Goal: Transaction & Acquisition: Purchase product/service

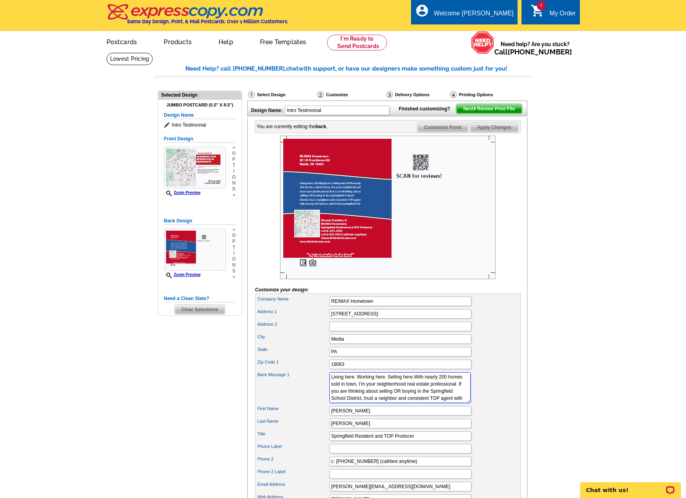
click at [414, 390] on textarea "Each red pin on the map represents a home I have sold within the Springfield Sc…" at bounding box center [400, 388] width 141 height 31
click at [487, 371] on div "Zip Code 1 19063" at bounding box center [388, 364] width 262 height 13
click at [399, 398] on textarea "Each red pin on the map represents a home I have sold within the Springfield Sc…" at bounding box center [400, 388] width 141 height 31
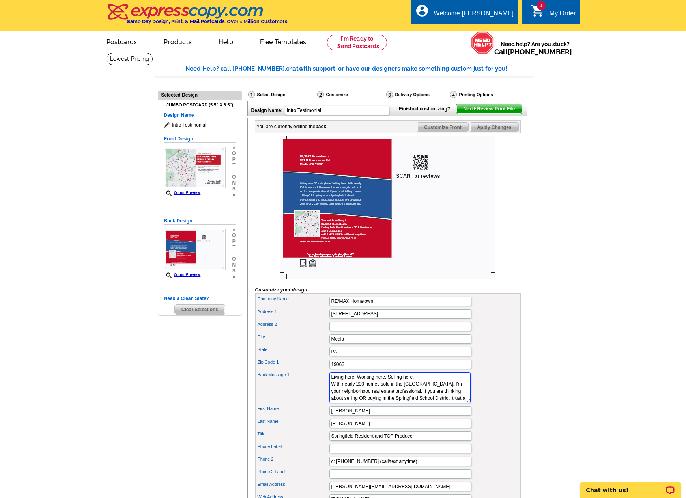
click at [358, 403] on textarea "Each red pin on the map represents a home I have sold within the Springfield Sc…" at bounding box center [400, 388] width 141 height 31
click at [435, 403] on textarea "Each red pin on the map represents a home I have sold within the Springfield Sc…" at bounding box center [400, 388] width 141 height 31
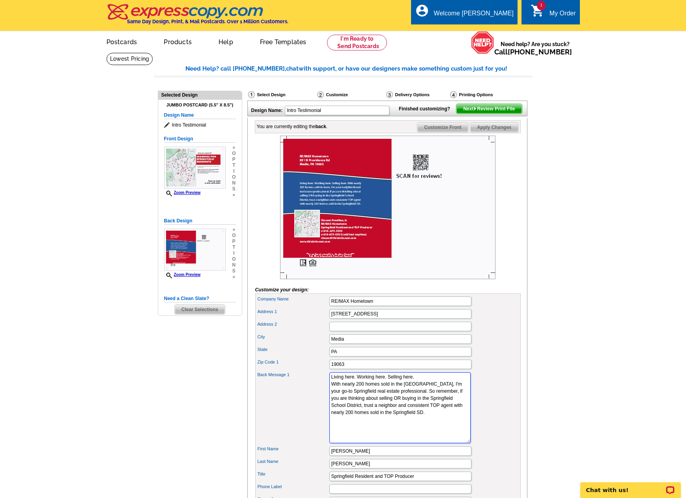
drag, startPoint x: 448, startPoint y: 416, endPoint x: 455, endPoint y: 458, distance: 42.5
click at [454, 445] on div "Back Message 1 Each red pin on the map represents a home I have sold within the…" at bounding box center [388, 408] width 262 height 74
drag, startPoint x: 378, startPoint y: 427, endPoint x: 382, endPoint y: 433, distance: 6.9
click at [382, 433] on textarea "Each red pin on the map represents a home I have sold within the Springfield Sc…" at bounding box center [400, 409] width 141 height 73
type textarea "Living here. Working here. Selling here. With nearly 200 homes sold in the Spri…"
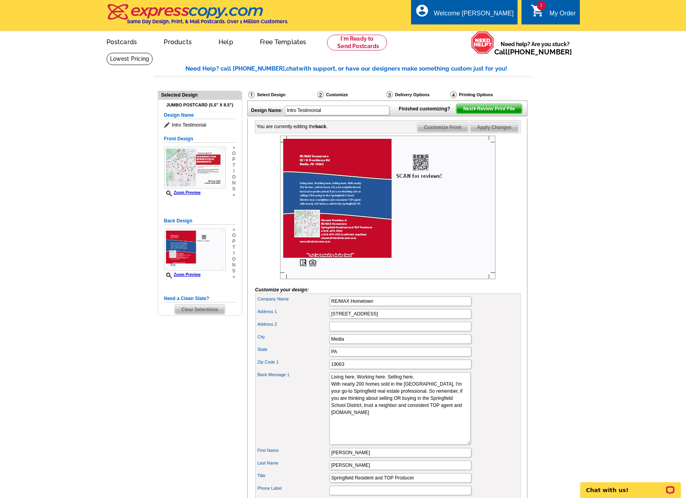
click at [504, 385] on div "Back Message 1 Each red pin on the map represents a home I have sold within the…" at bounding box center [388, 409] width 262 height 76
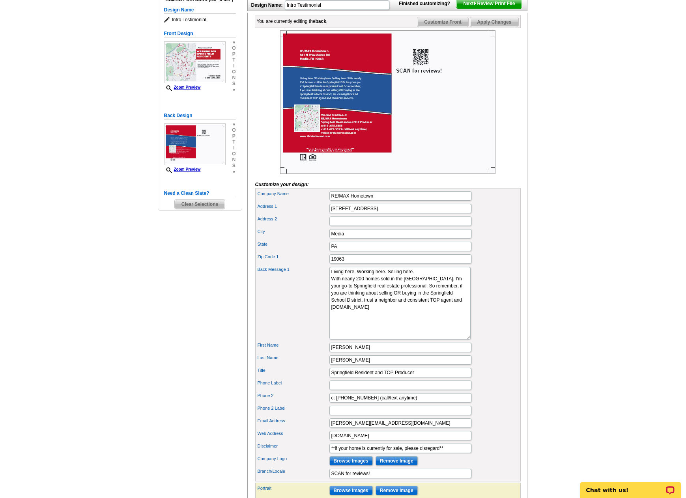
scroll to position [118, 0]
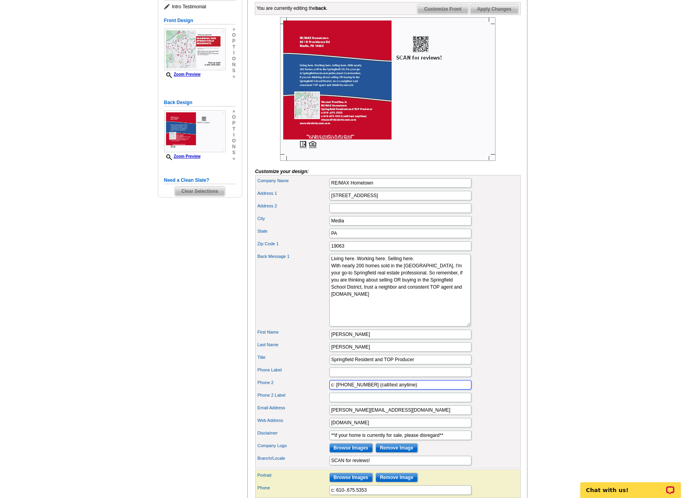
drag, startPoint x: 410, startPoint y: 400, endPoint x: 260, endPoint y: 408, distance: 149.8
click at [260, 408] on div "Company Name RE/MAX Hometown Address 1 831 N Providence Rd Address 2 City Media…" at bounding box center [388, 322] width 266 height 294
type input "o: 610.566.1340"
click at [494, 323] on div "Back Message 1 Each red pin on the map represents a home I have sold within the…" at bounding box center [388, 291] width 262 height 76
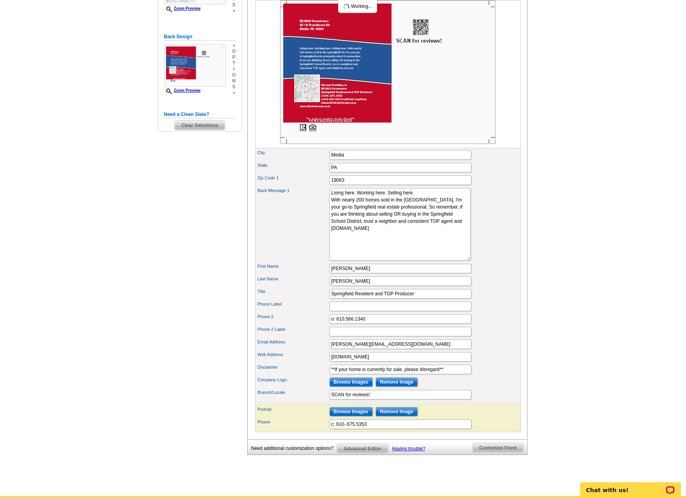
scroll to position [197, 0]
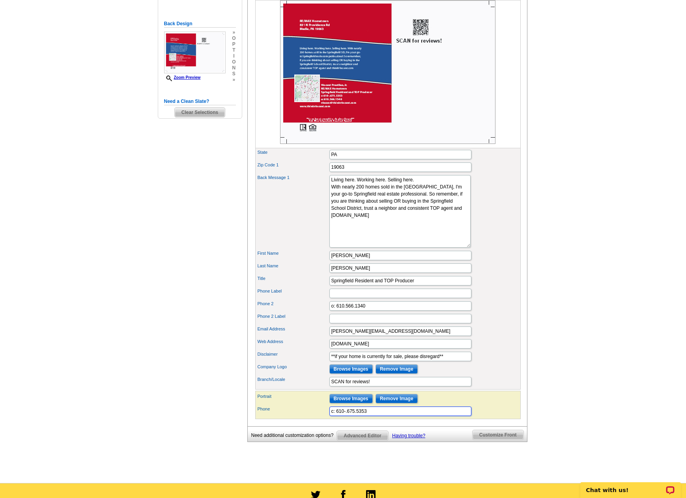
click at [397, 416] on input "c: 610-.675.5353" at bounding box center [401, 411] width 142 height 9
type input "c: 610-.675.5353 (call or text anytime)"
click at [501, 338] on div "Email Address vincent@thinkvincent.com" at bounding box center [388, 331] width 262 height 13
click at [376, 228] on textarea "Each red pin on the map represents a home I have sold within the Springfield Sc…" at bounding box center [400, 211] width 141 height 73
type textarea "Living here. Working here. Selling here. With nearly 200 homes sold in the [GEO…"
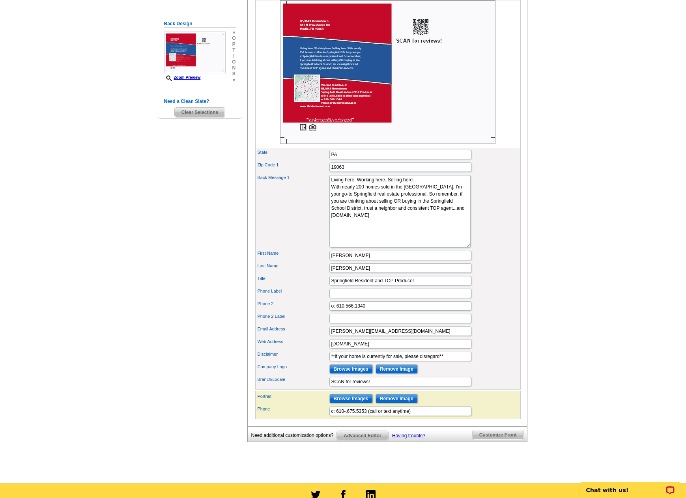
click at [495, 234] on div "Back Message 1 Each red pin on the map represents a home I have sold within the…" at bounding box center [388, 212] width 262 height 76
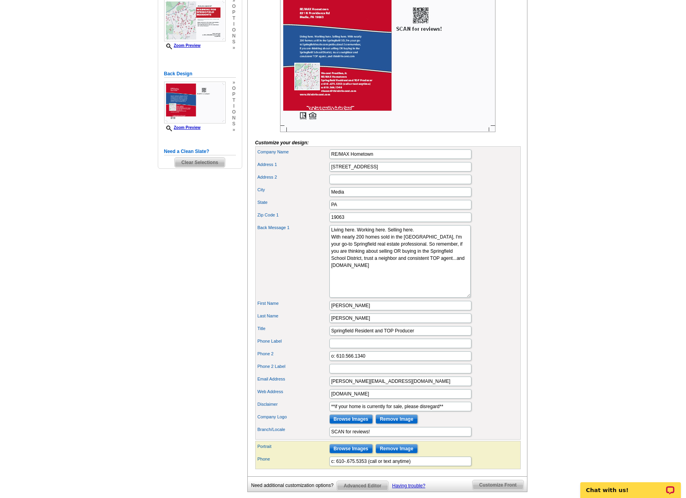
scroll to position [158, 0]
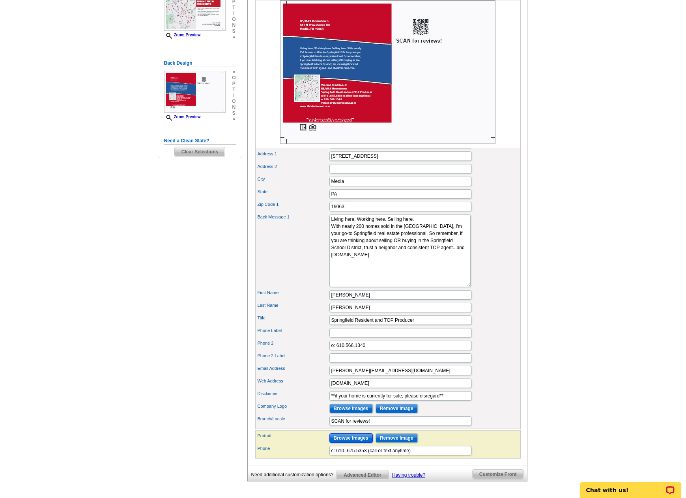
click at [346, 443] on input "Browse Images" at bounding box center [351, 438] width 43 height 9
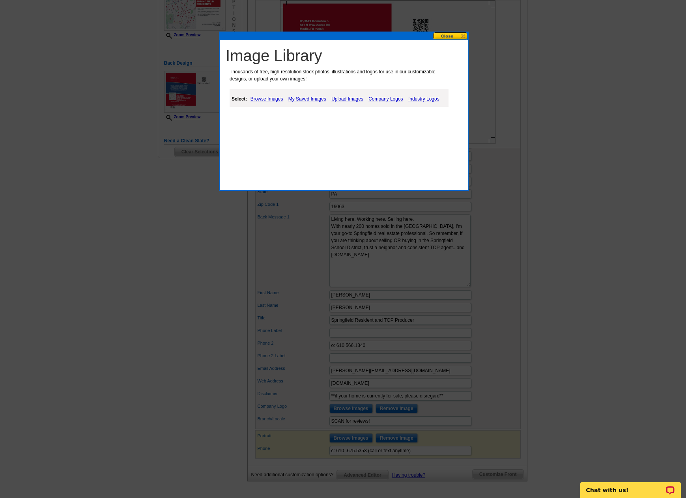
click at [302, 99] on link "My Saved Images" at bounding box center [308, 98] width 42 height 9
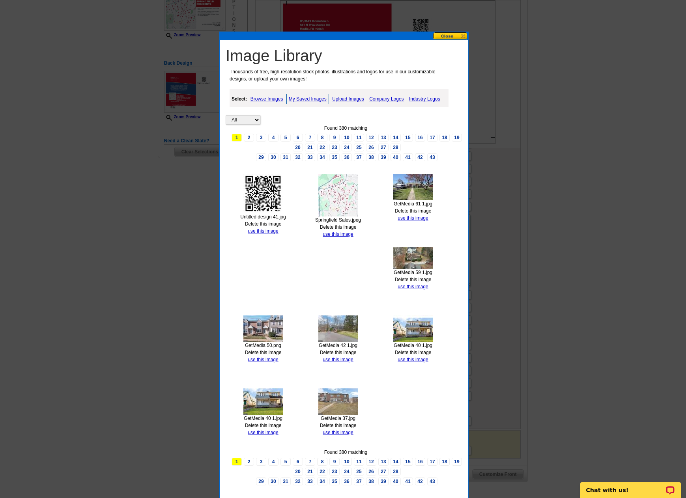
scroll to position [197, 0]
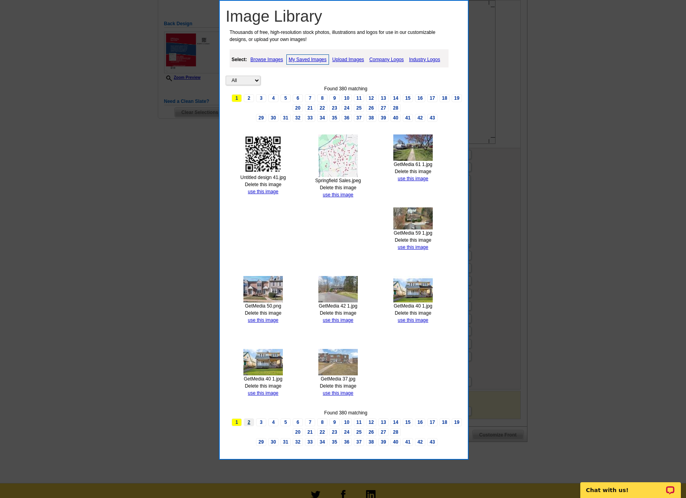
click at [251, 423] on link "2" at bounding box center [249, 423] width 10 height 8
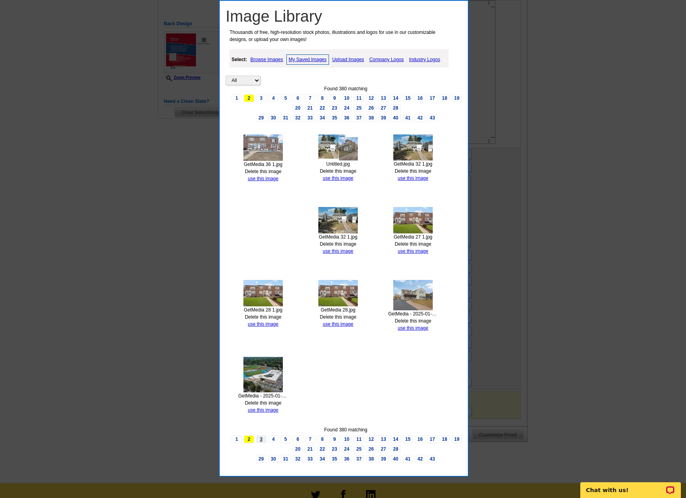
click at [262, 440] on link "3" at bounding box center [261, 440] width 10 height 8
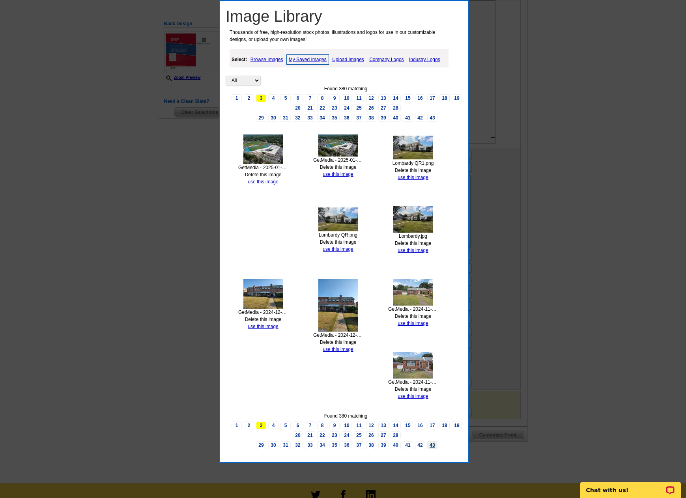
click at [434, 447] on link "43" at bounding box center [432, 446] width 10 height 8
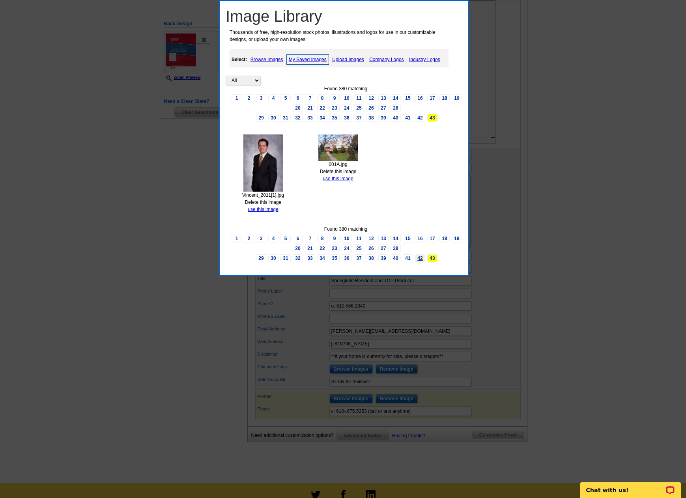
click at [422, 260] on link "42" at bounding box center [420, 259] width 10 height 8
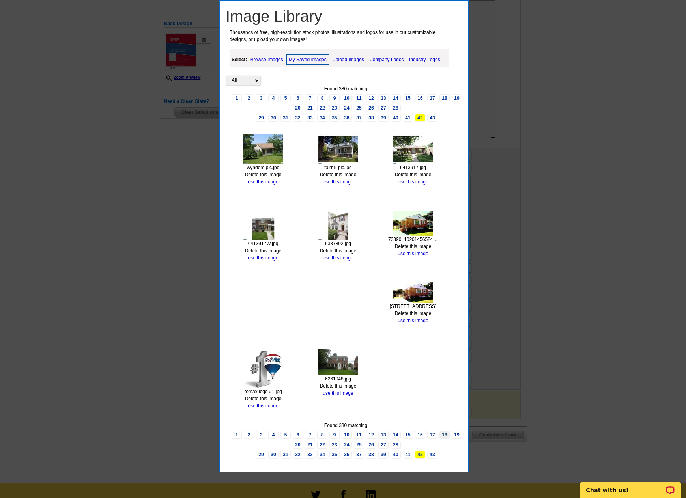
click at [444, 434] on link "18" at bounding box center [445, 435] width 10 height 8
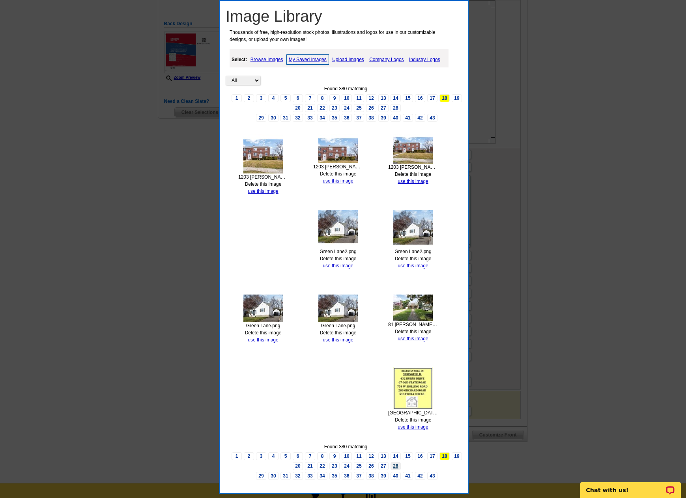
click at [395, 466] on link "28" at bounding box center [396, 467] width 10 height 8
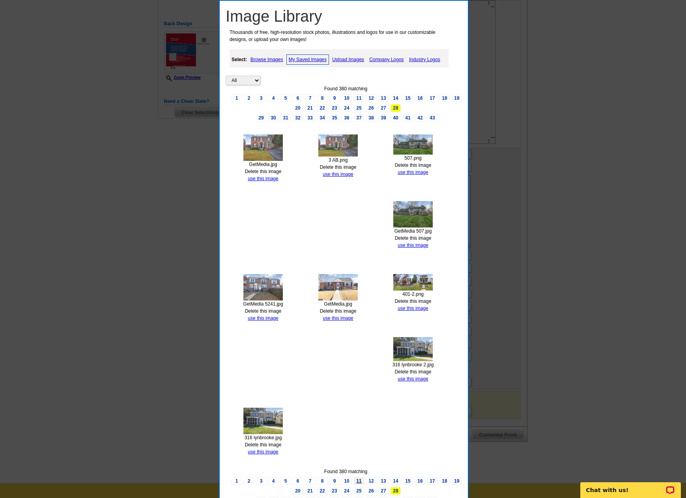
click at [360, 479] on link "11" at bounding box center [359, 482] width 10 height 8
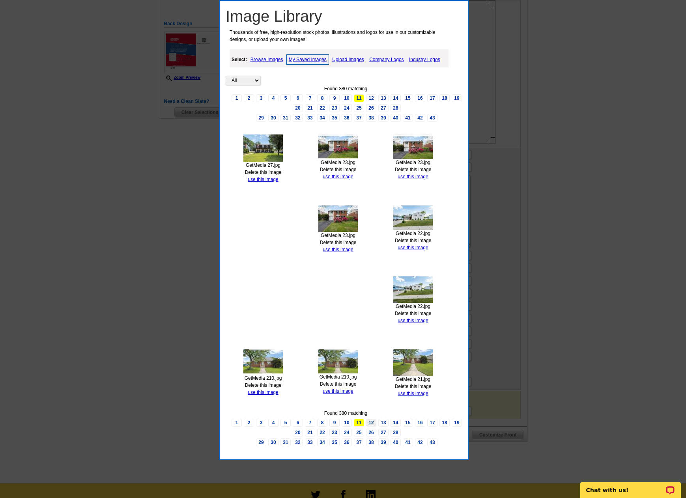
click at [371, 424] on link "12" at bounding box center [371, 423] width 10 height 8
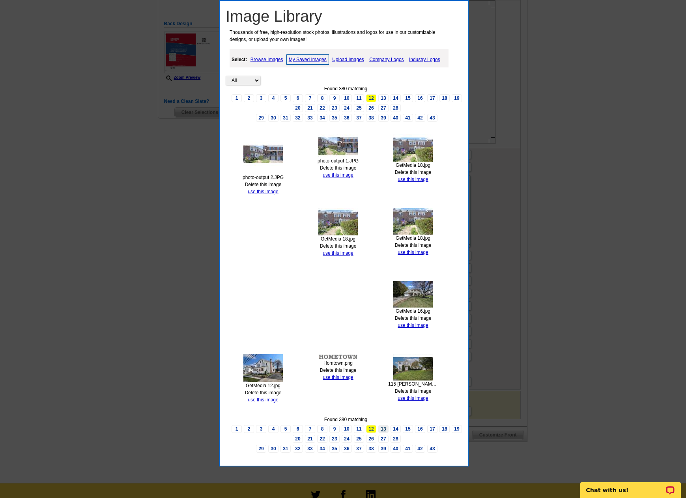
click at [384, 428] on link "13" at bounding box center [383, 429] width 10 height 8
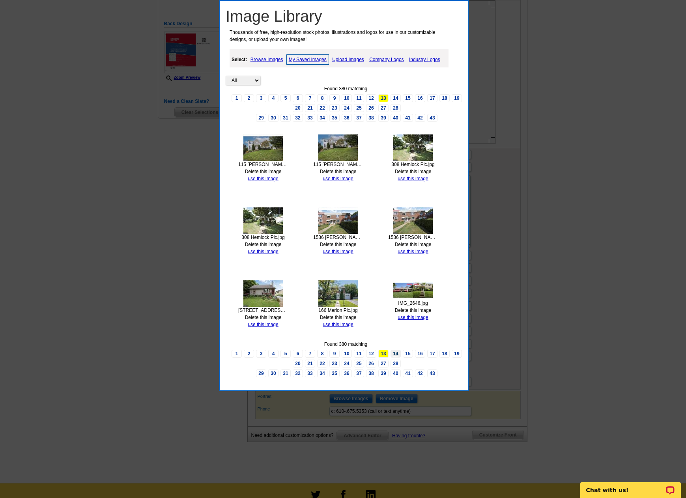
click at [399, 354] on link "14" at bounding box center [396, 354] width 10 height 8
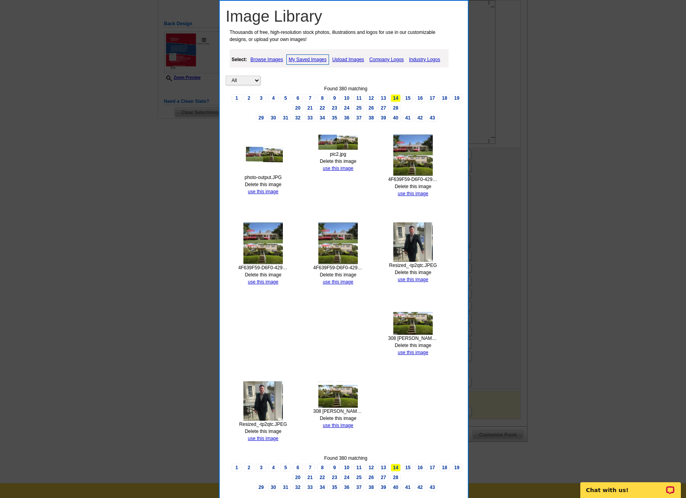
click at [410, 243] on img at bounding box center [412, 242] width 39 height 39
click at [407, 280] on link "use this image" at bounding box center [413, 280] width 30 height 6
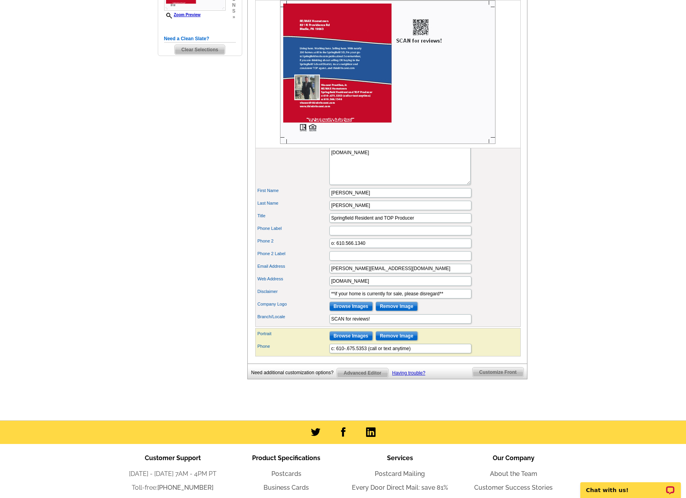
scroll to position [276, 0]
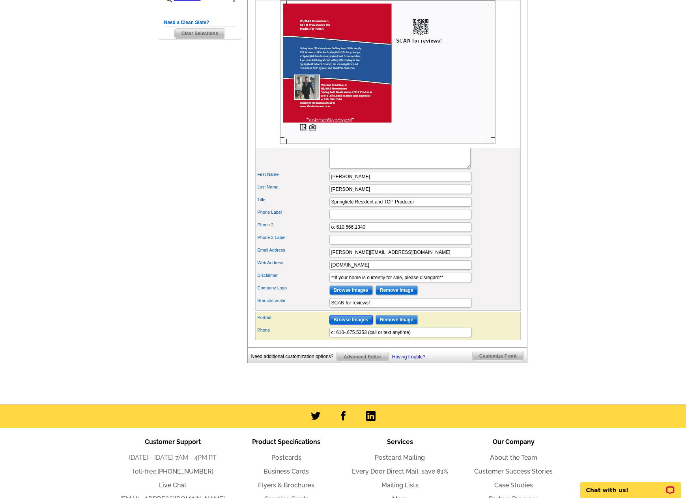
click at [355, 325] on input "Browse Images" at bounding box center [351, 319] width 43 height 9
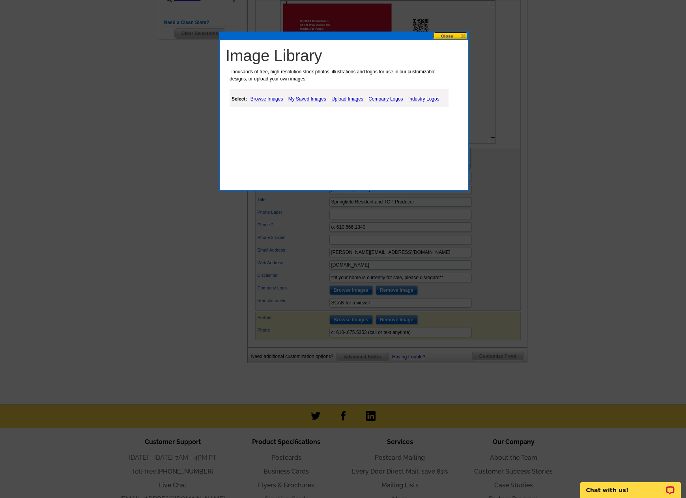
click at [303, 102] on link "My Saved Images" at bounding box center [308, 98] width 42 height 9
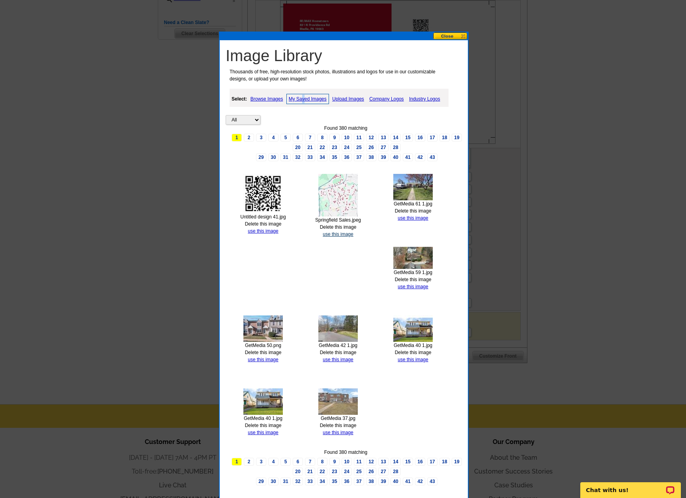
click at [339, 235] on link "use this image" at bounding box center [338, 235] width 30 height 6
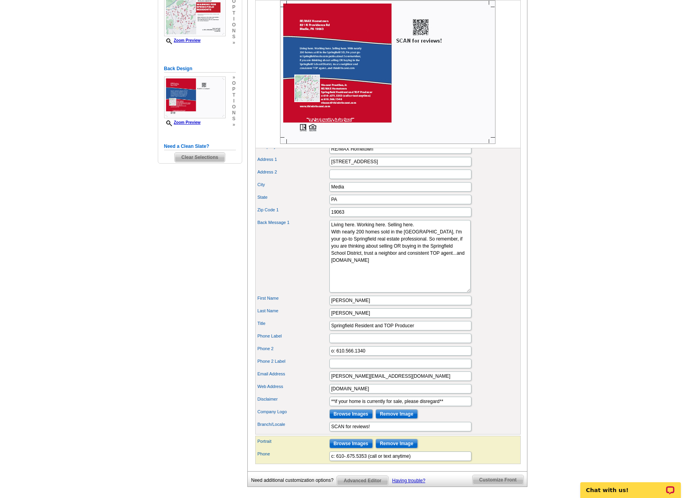
scroll to position [158, 0]
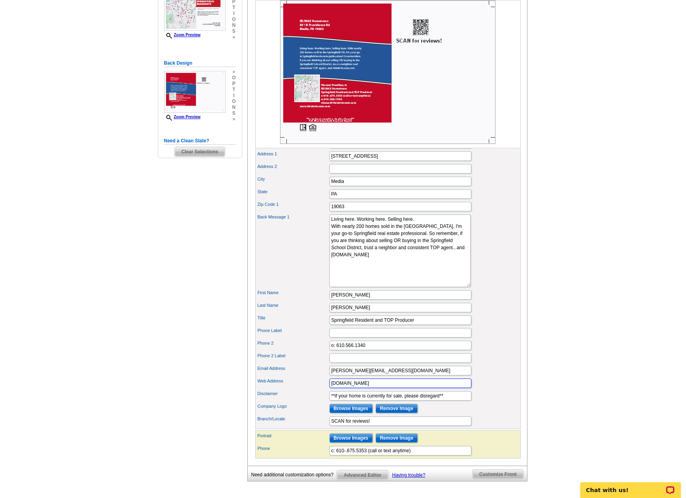
drag, startPoint x: 384, startPoint y: 397, endPoint x: 299, endPoint y: 395, distance: 84.9
click at [299, 390] on div "Web Address www.thinkvincent.com" at bounding box center [388, 383] width 262 height 13
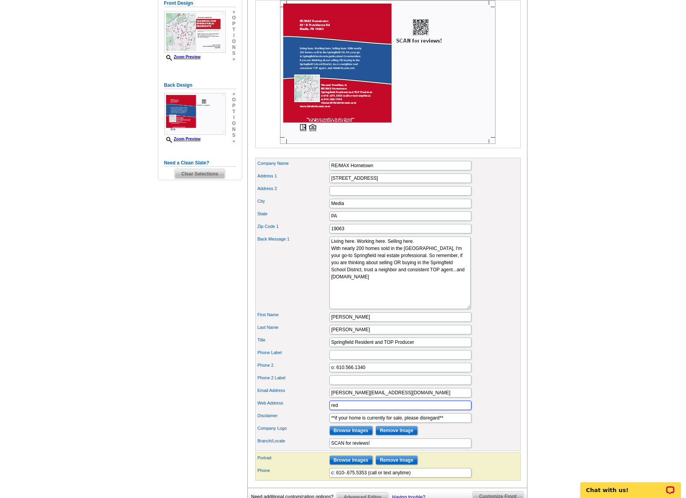
scroll to position [118, 0]
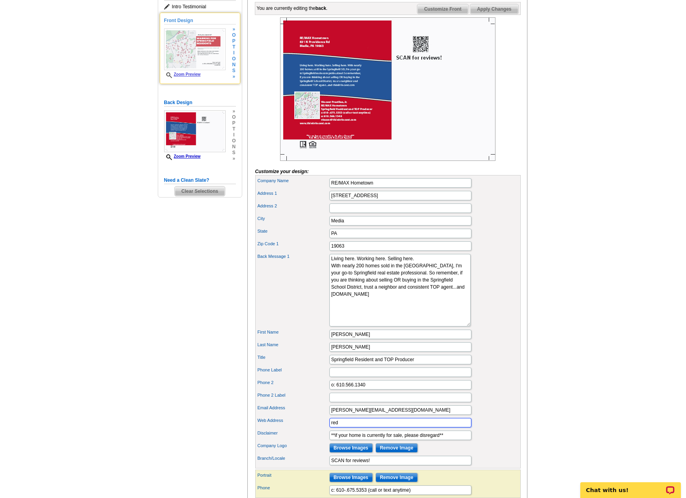
type input "red"
click at [185, 75] on link "Zoom Preview" at bounding box center [182, 74] width 37 height 4
click at [190, 75] on link "Zoom Preview" at bounding box center [182, 74] width 37 height 4
click at [187, 64] on img at bounding box center [195, 49] width 62 height 42
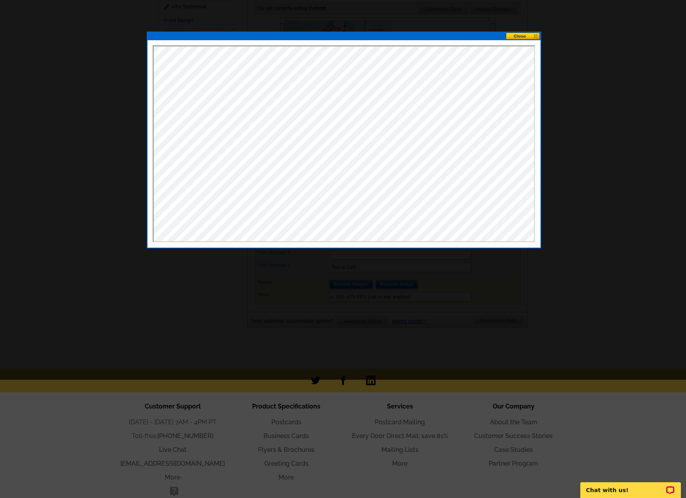
scroll to position [0, 0]
click at [521, 37] on button at bounding box center [523, 35] width 35 height 7
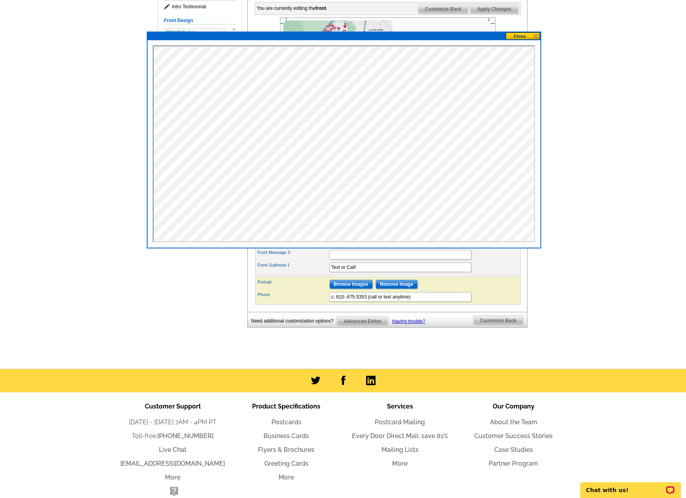
click at [521, 37] on button at bounding box center [523, 35] width 35 height 7
click at [536, 35] on button at bounding box center [523, 35] width 35 height 7
click at [547, 189] on main "Need Help? call 800-260-5887, chat with support, or have our designers make som…" at bounding box center [343, 151] width 686 height 435
click at [520, 36] on button at bounding box center [523, 35] width 35 height 7
drag, startPoint x: 536, startPoint y: 35, endPoint x: 577, endPoint y: 136, distance: 108.7
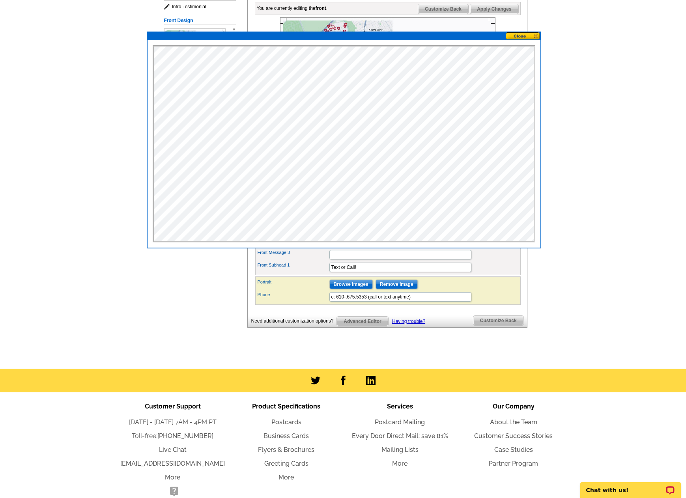
click at [536, 36] on button at bounding box center [523, 35] width 35 height 7
click at [524, 36] on button at bounding box center [523, 35] width 35 height 7
drag, startPoint x: 522, startPoint y: 35, endPoint x: 531, endPoint y: 36, distance: 9.2
click at [522, 35] on button at bounding box center [523, 35] width 35 height 7
click at [536, 37] on button at bounding box center [523, 35] width 35 height 7
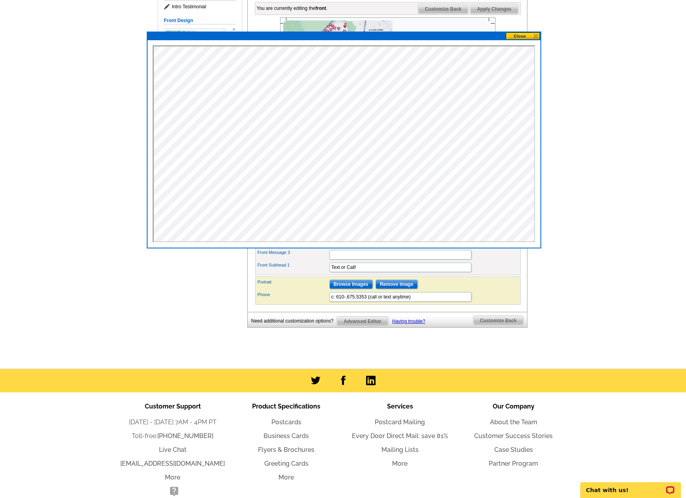
click at [564, 96] on main "Need Help? call 800-260-5887, chat with support, or have our designers make som…" at bounding box center [343, 151] width 686 height 435
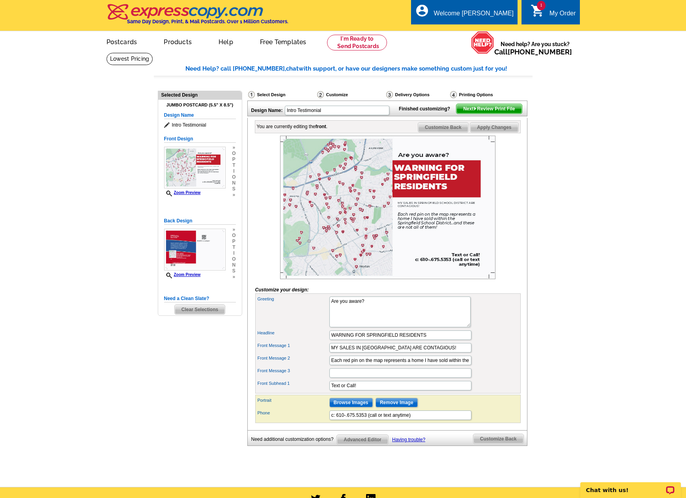
click at [280, 94] on div "Select Design" at bounding box center [281, 96] width 69 height 10
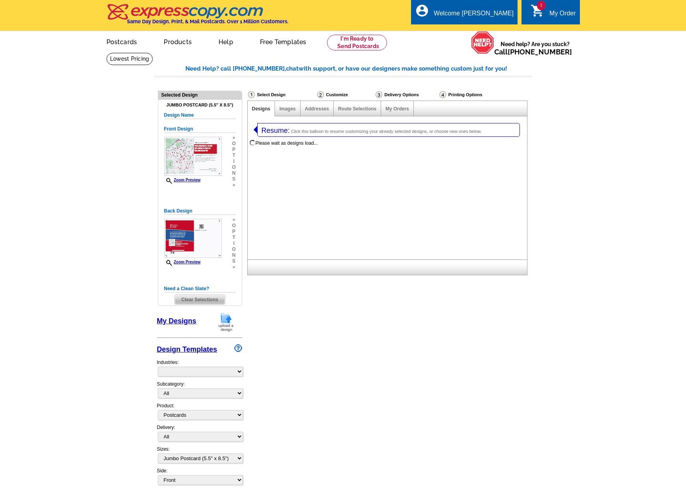
select select "1"
select select "2"
select select "785"
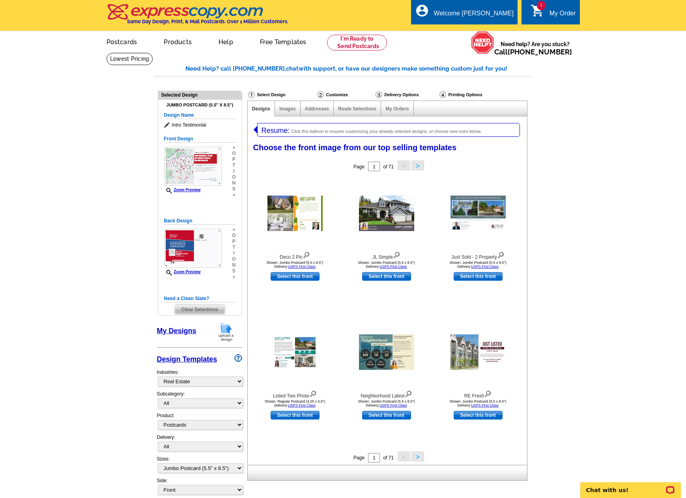
click at [418, 459] on button ">" at bounding box center [418, 457] width 13 height 10
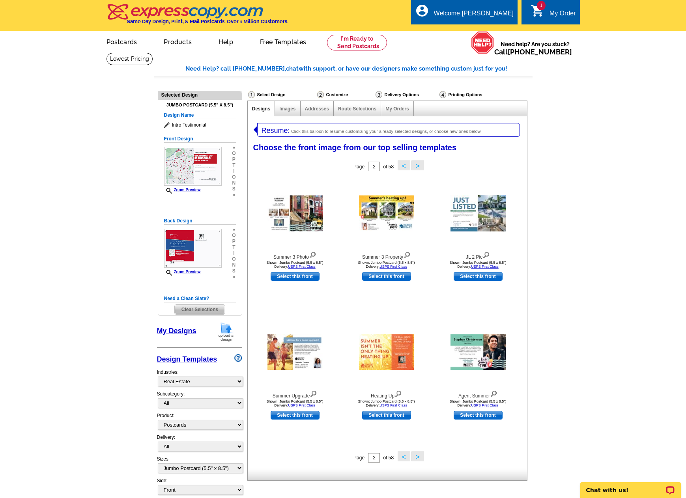
click at [418, 459] on button ">" at bounding box center [418, 457] width 13 height 10
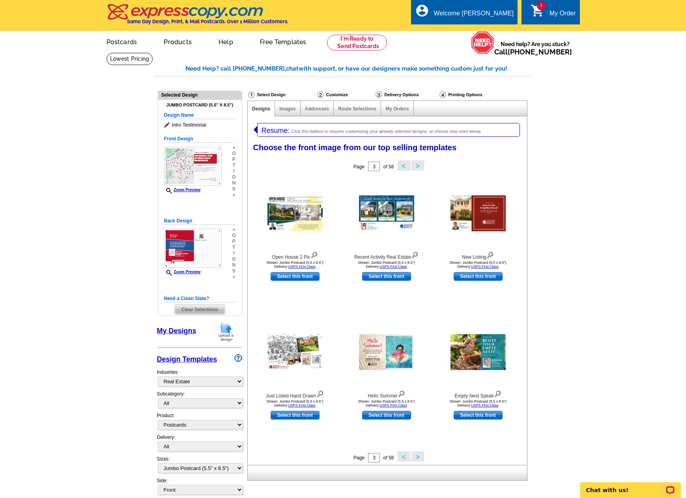
click at [418, 459] on button ">" at bounding box center [418, 457] width 13 height 10
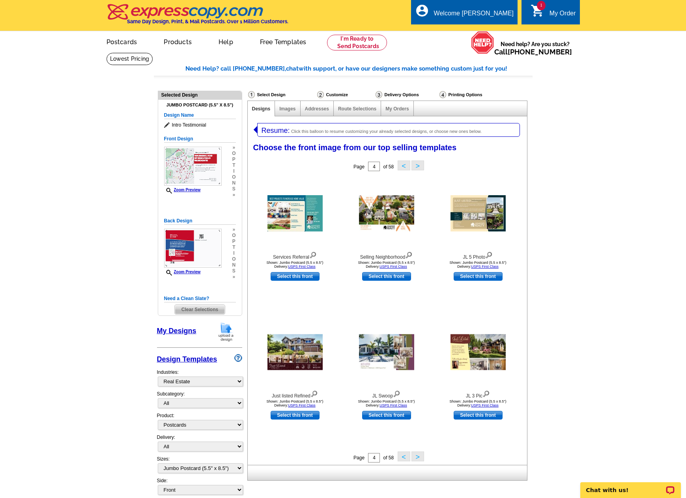
click at [418, 459] on button ">" at bounding box center [418, 457] width 13 height 10
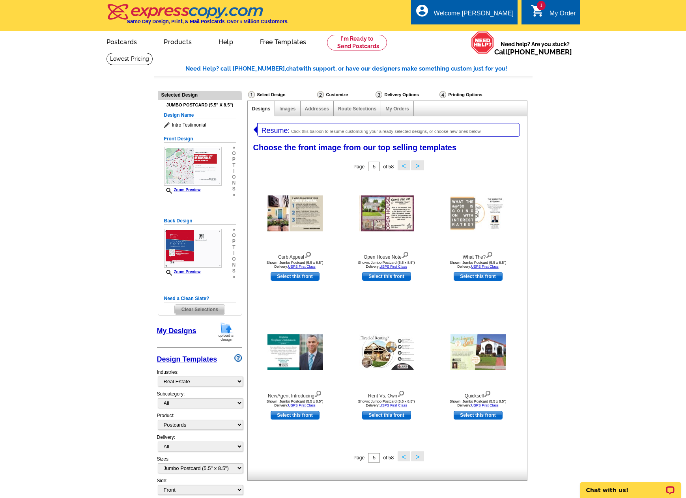
click at [418, 459] on button ">" at bounding box center [418, 457] width 13 height 10
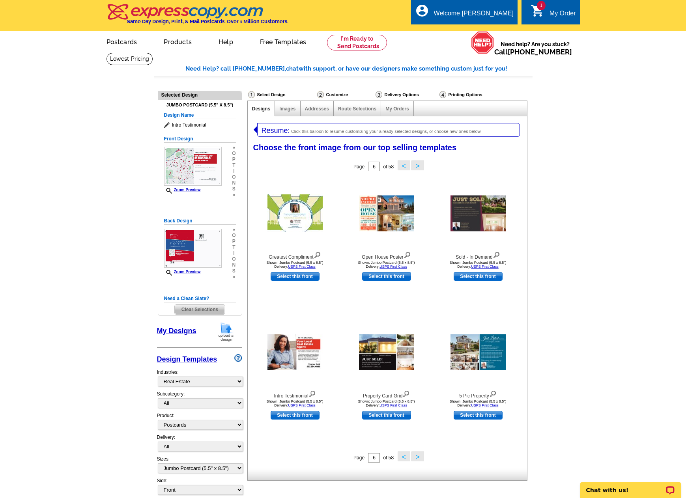
click at [418, 459] on button ">" at bounding box center [418, 457] width 13 height 10
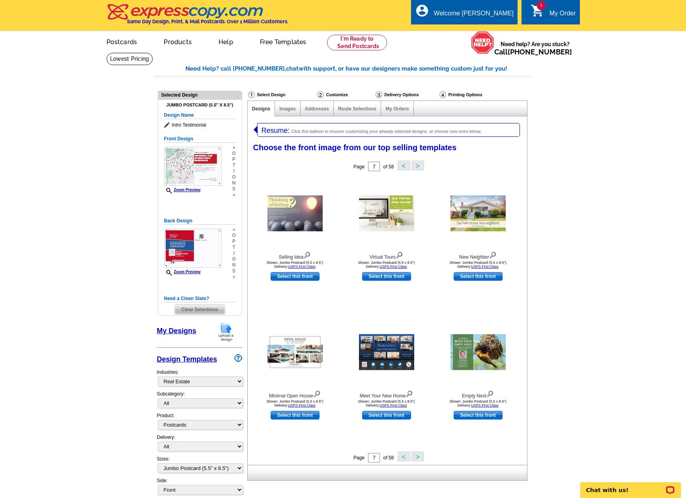
click at [418, 459] on button ">" at bounding box center [418, 457] width 13 height 10
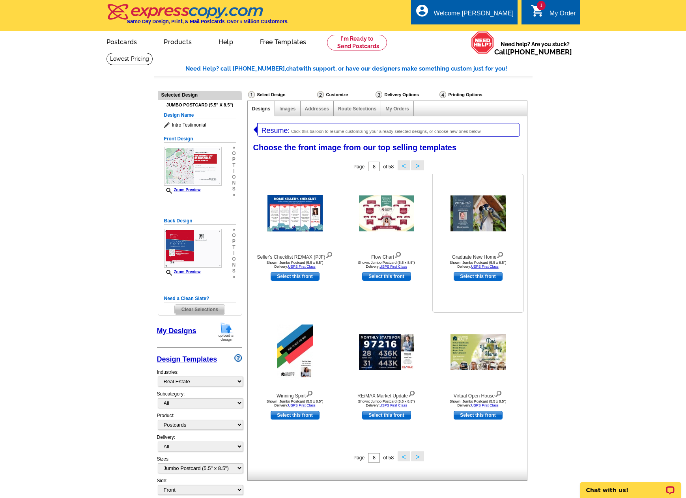
click at [481, 278] on link "Select this front" at bounding box center [478, 276] width 49 height 9
select select "back"
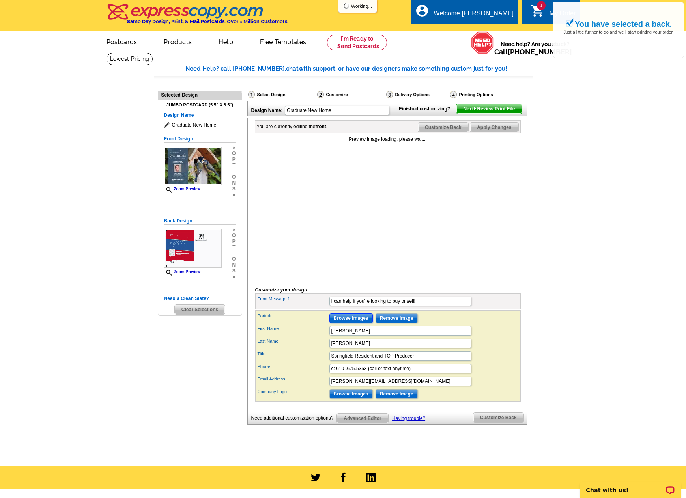
click at [357, 323] on input "Browse Images" at bounding box center [351, 318] width 43 height 9
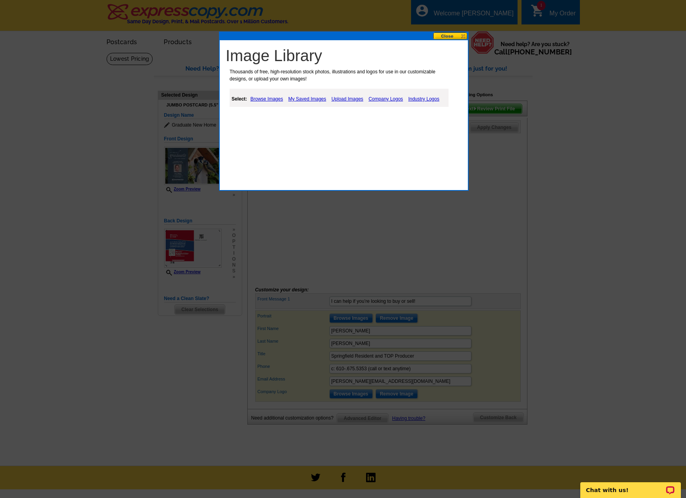
click at [304, 99] on link "My Saved Images" at bounding box center [308, 98] width 42 height 9
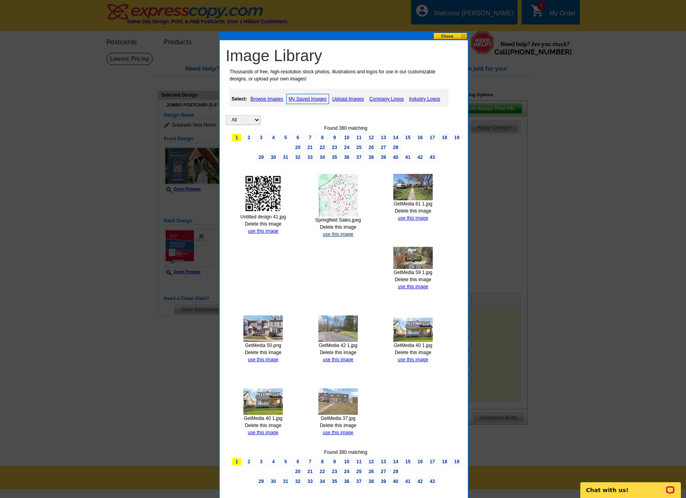
click at [340, 236] on link "use this image" at bounding box center [338, 235] width 30 height 6
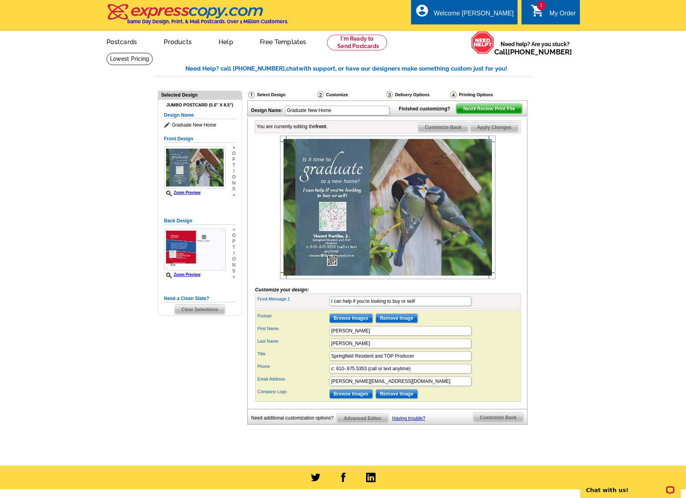
click at [278, 96] on div "Select Design" at bounding box center [281, 96] width 69 height 10
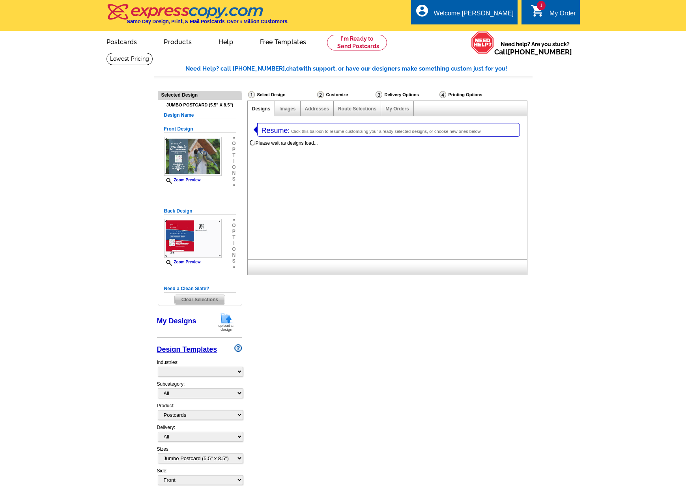
select select "1"
select select "2"
select select "785"
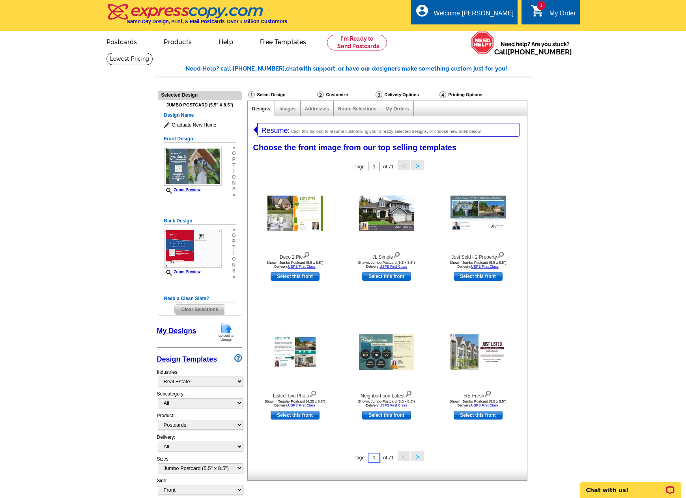
click at [376, 459] on input "1" at bounding box center [374, 457] width 12 height 9
type input "6"
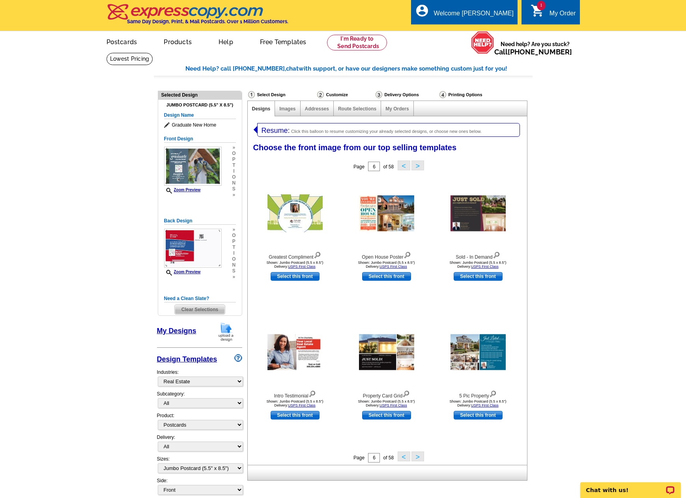
click at [419, 457] on button ">" at bounding box center [418, 457] width 13 height 10
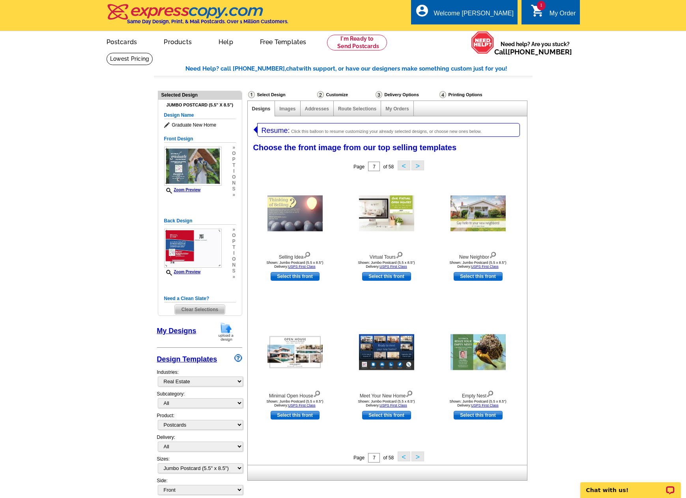
click at [419, 457] on button ">" at bounding box center [418, 457] width 13 height 10
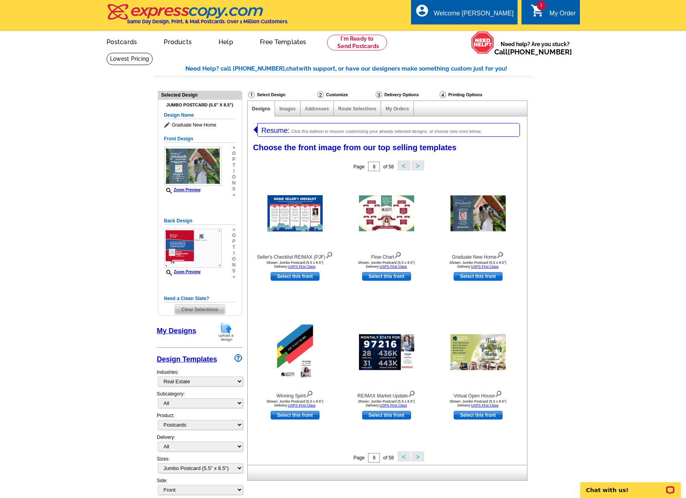
click at [419, 457] on button ">" at bounding box center [418, 457] width 13 height 10
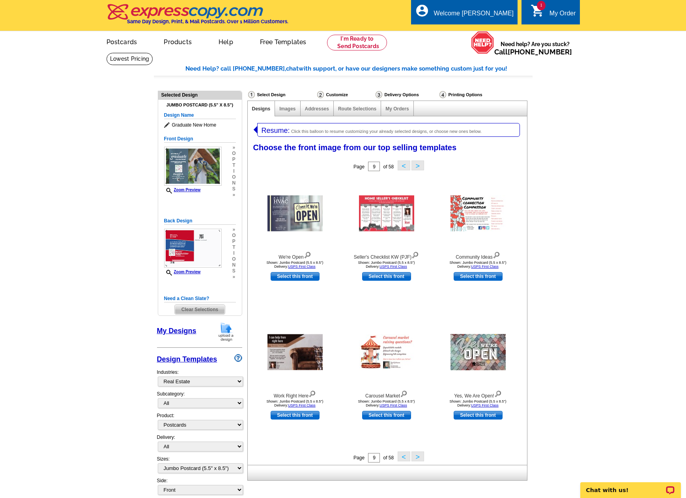
click at [419, 457] on button ">" at bounding box center [418, 457] width 13 height 10
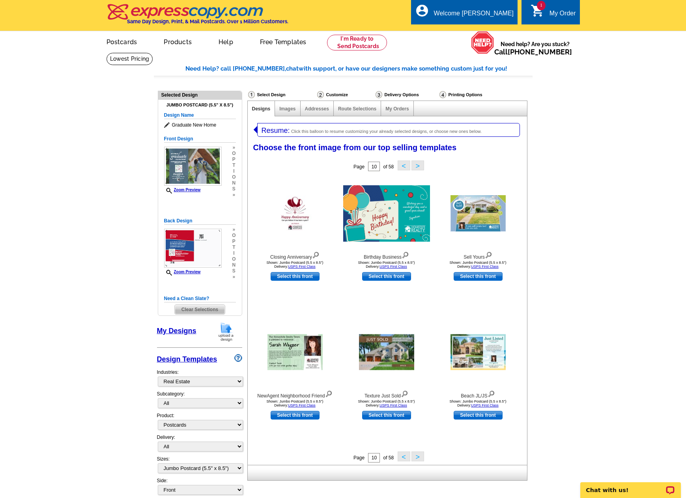
click at [419, 457] on button ">" at bounding box center [418, 457] width 13 height 10
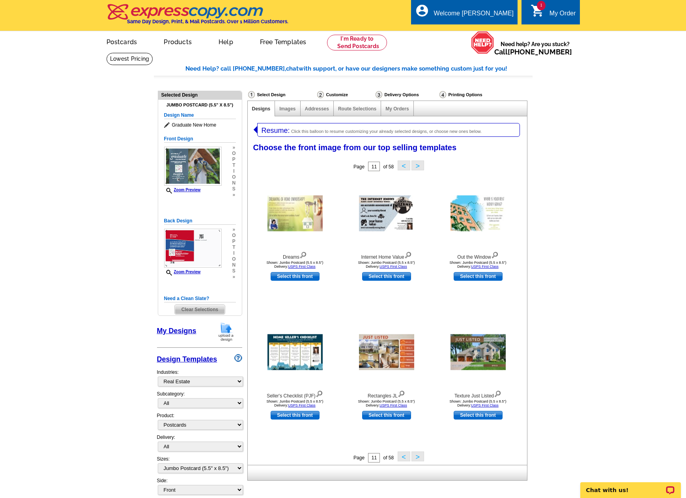
click at [419, 457] on button ">" at bounding box center [418, 457] width 13 height 10
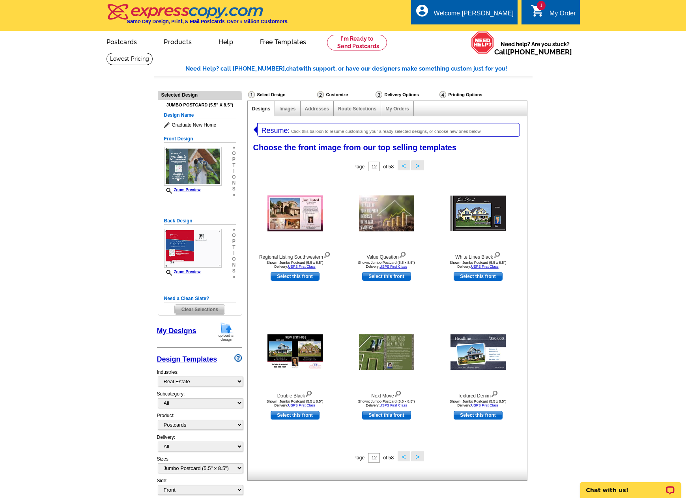
click at [419, 457] on button ">" at bounding box center [418, 457] width 13 height 10
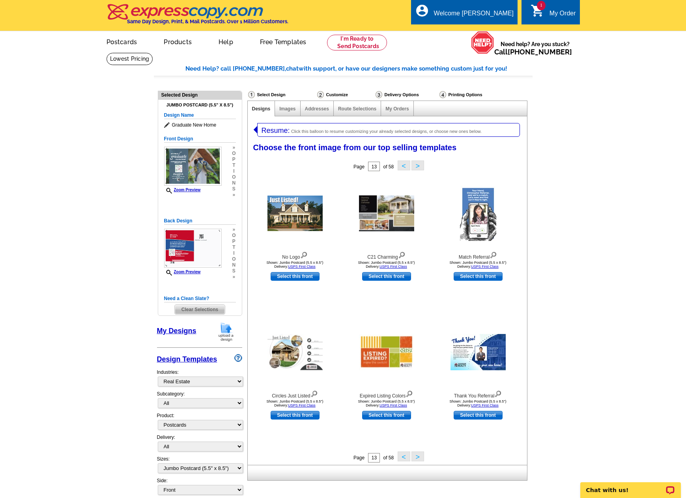
click at [419, 457] on button ">" at bounding box center [418, 457] width 13 height 10
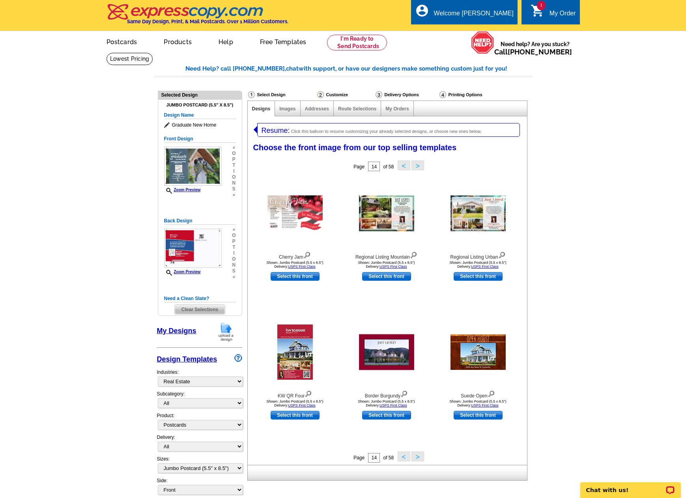
click at [404, 457] on button "<" at bounding box center [404, 457] width 13 height 10
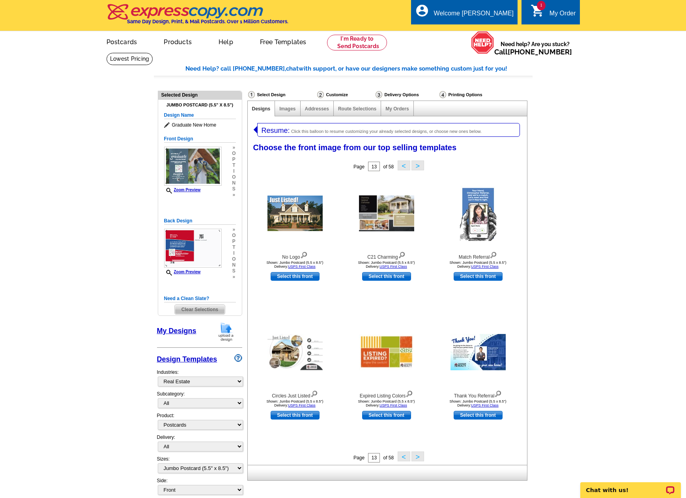
click at [419, 458] on button ">" at bounding box center [418, 457] width 13 height 10
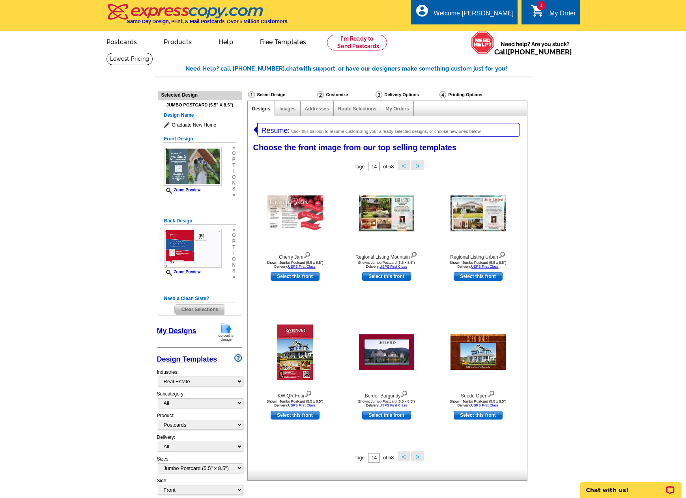
click at [419, 458] on button ">" at bounding box center [418, 457] width 13 height 10
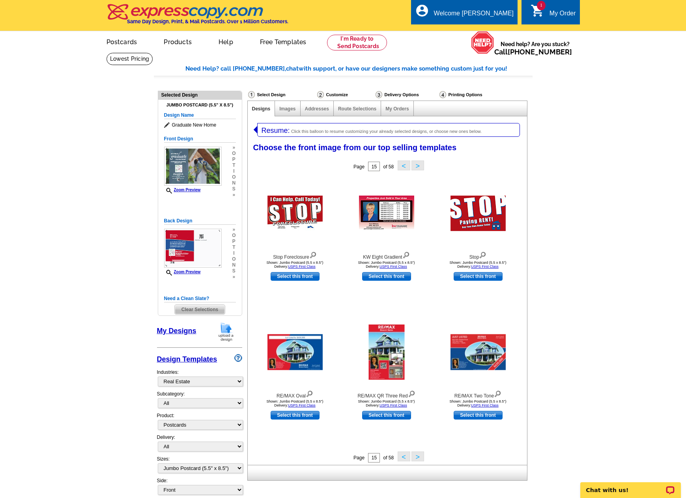
click at [419, 458] on button ">" at bounding box center [418, 457] width 13 height 10
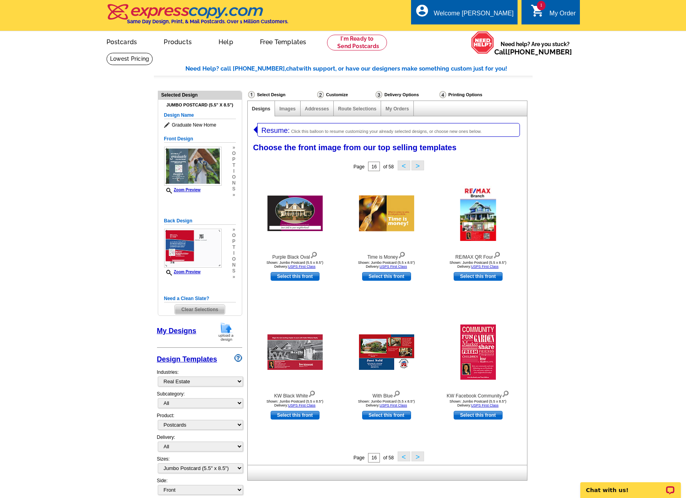
click at [419, 458] on button ">" at bounding box center [418, 457] width 13 height 10
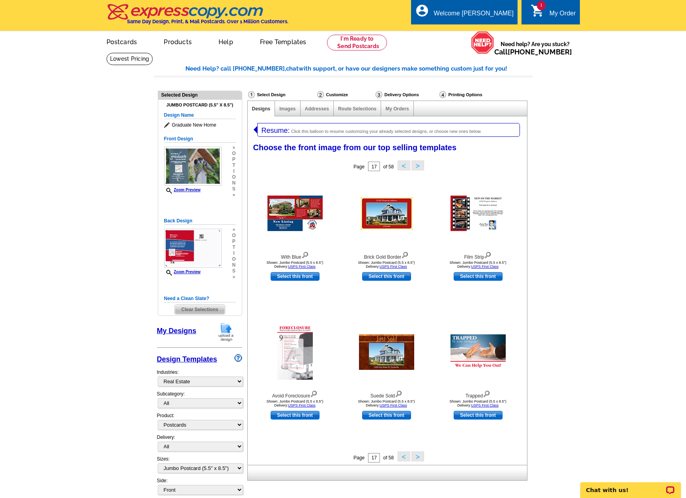
click at [419, 458] on button ">" at bounding box center [418, 457] width 13 height 10
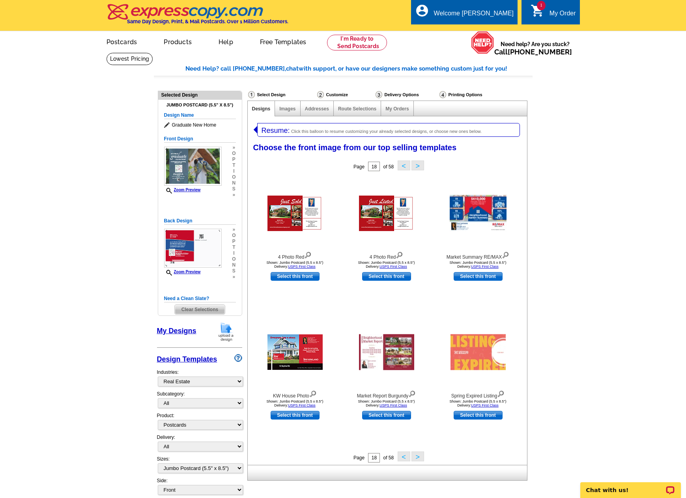
click at [419, 458] on button ">" at bounding box center [418, 457] width 13 height 10
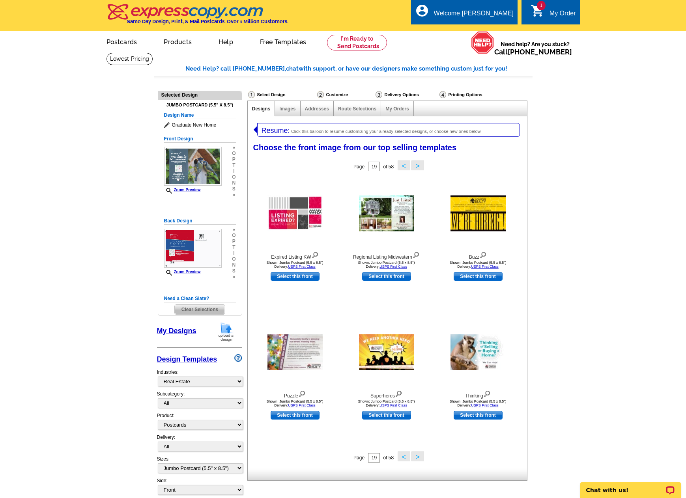
click at [419, 458] on button ">" at bounding box center [418, 457] width 13 height 10
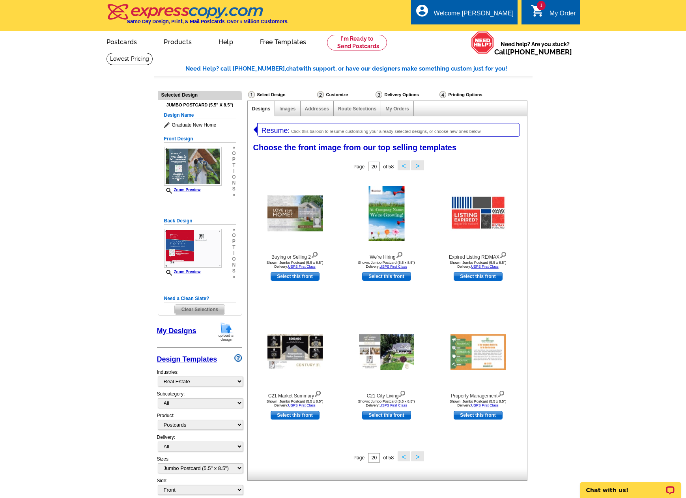
click at [419, 458] on button ">" at bounding box center [418, 457] width 13 height 10
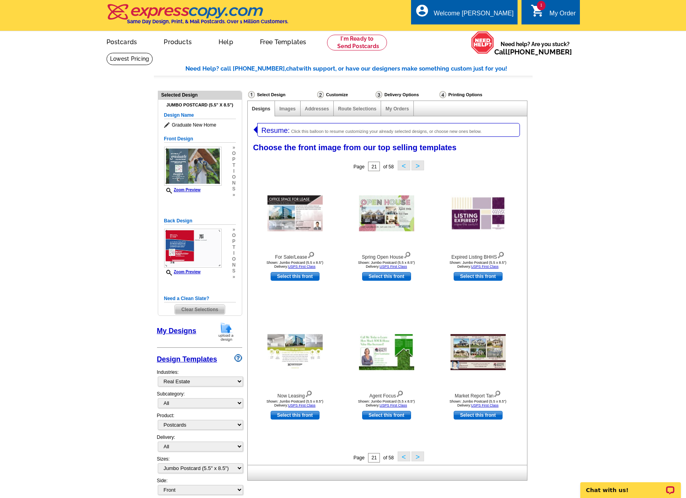
click at [419, 458] on button ">" at bounding box center [418, 457] width 13 height 10
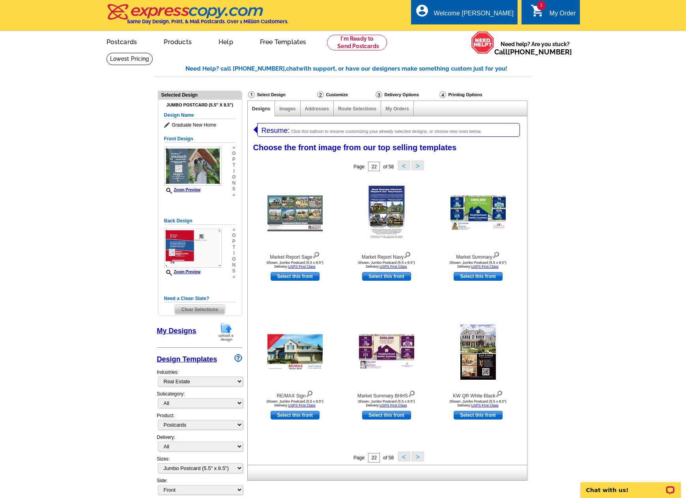
click at [419, 458] on button ">" at bounding box center [418, 457] width 13 height 10
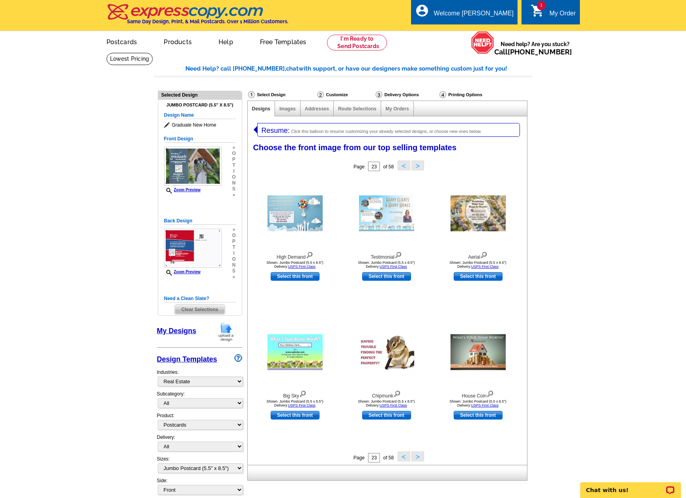
click at [419, 458] on button ">" at bounding box center [418, 457] width 13 height 10
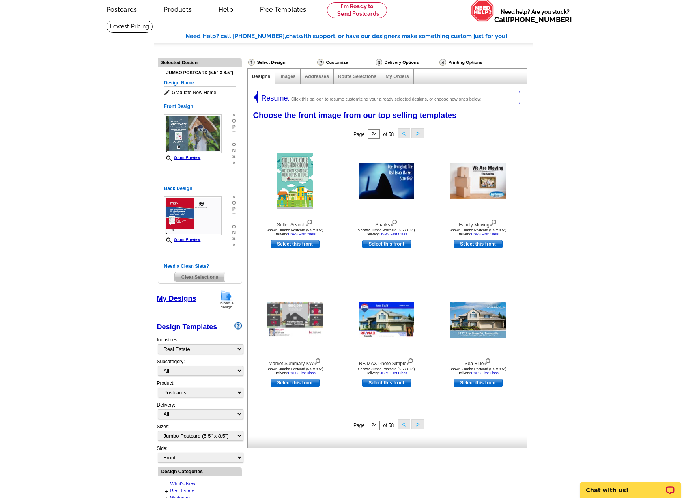
scroll to position [79, 0]
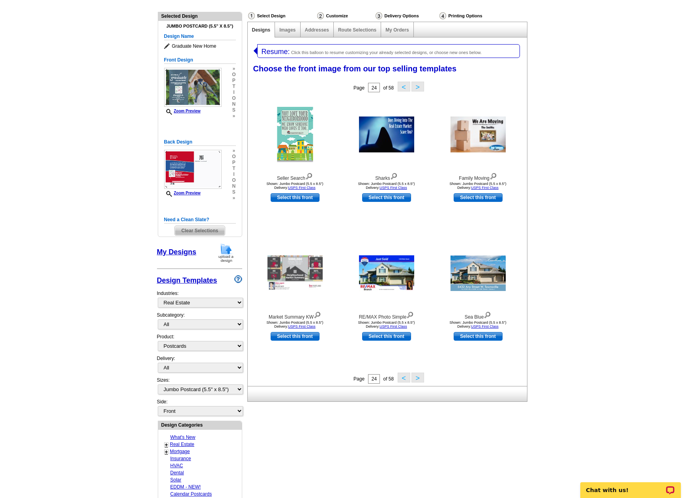
click at [417, 378] on button ">" at bounding box center [418, 378] width 13 height 10
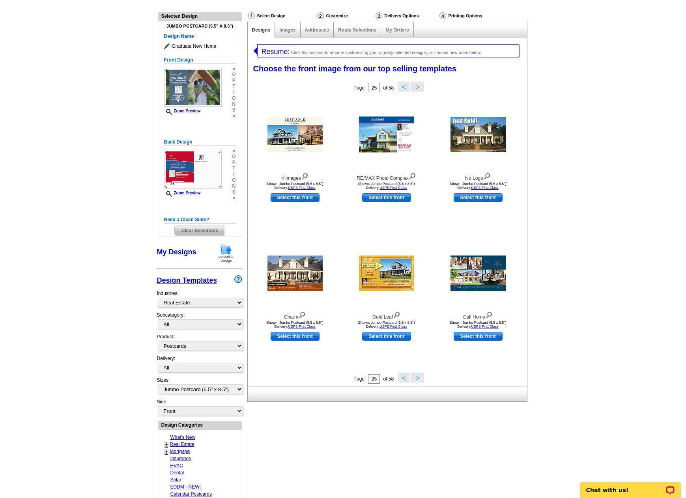
click at [417, 378] on button ">" at bounding box center [418, 378] width 13 height 10
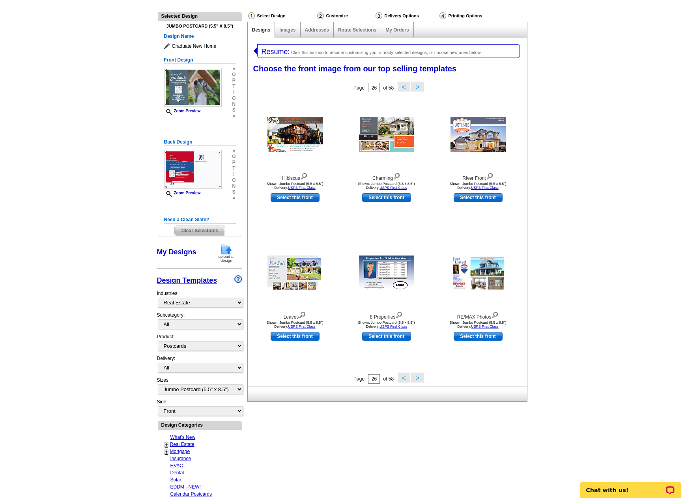
click at [417, 378] on button ">" at bounding box center [418, 378] width 13 height 10
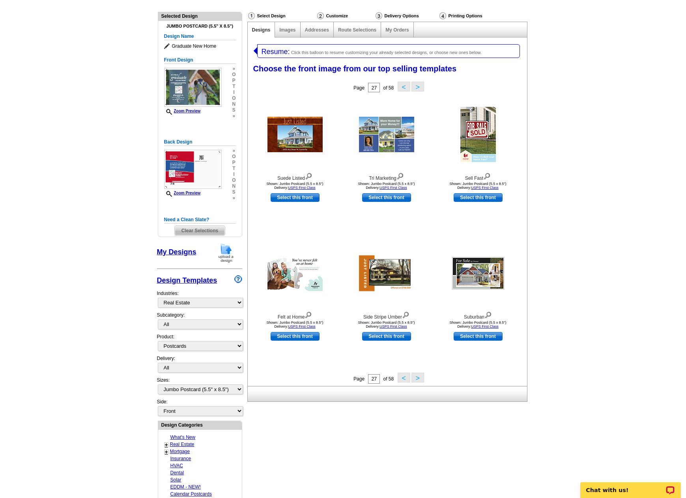
click at [417, 378] on button ">" at bounding box center [418, 378] width 13 height 10
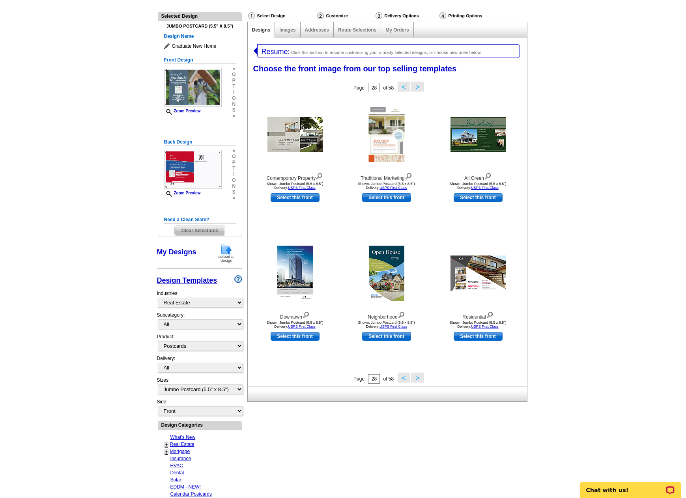
click at [417, 378] on button ">" at bounding box center [418, 378] width 13 height 10
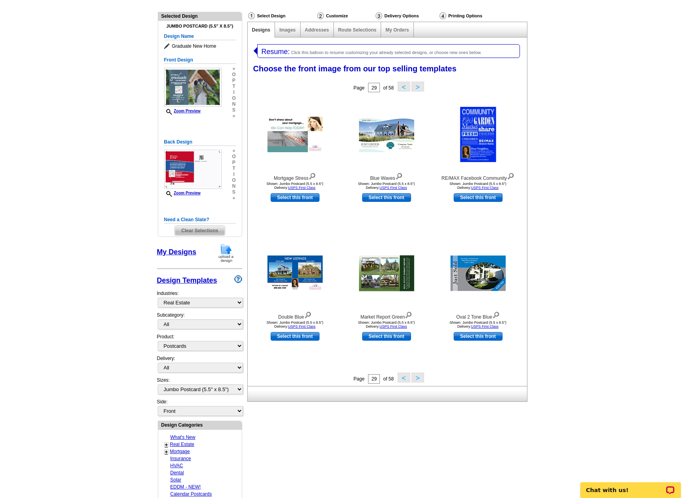
click at [417, 378] on button ">" at bounding box center [418, 378] width 13 height 10
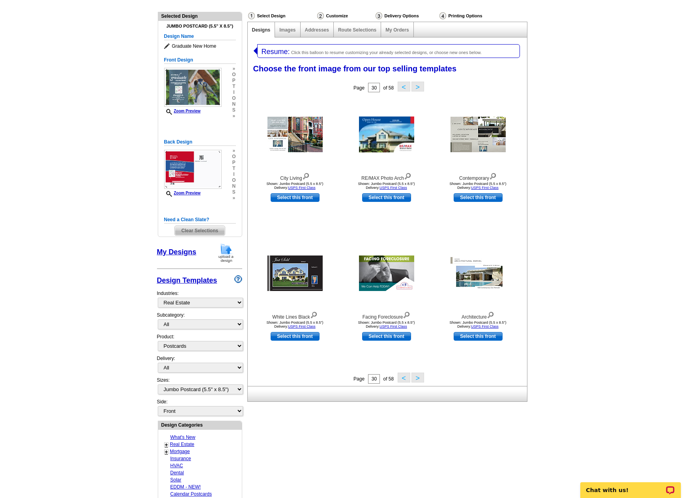
click at [403, 380] on button "<" at bounding box center [404, 378] width 13 height 10
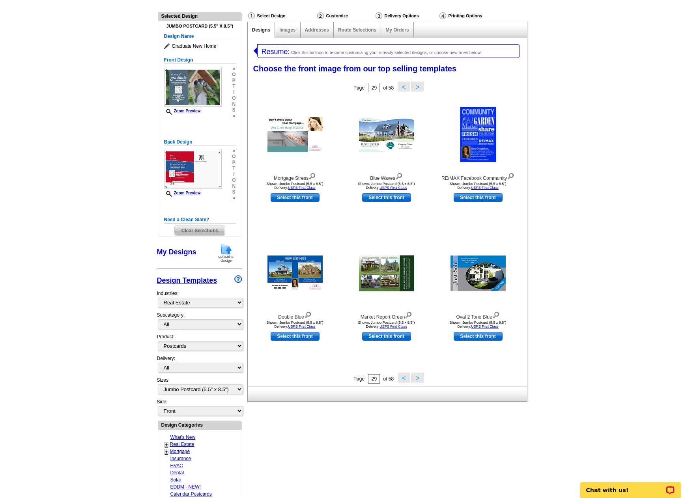
drag, startPoint x: 484, startPoint y: 335, endPoint x: 479, endPoint y: 343, distance: 8.8
click at [484, 335] on link "Select this front" at bounding box center [478, 336] width 49 height 9
select select "back"
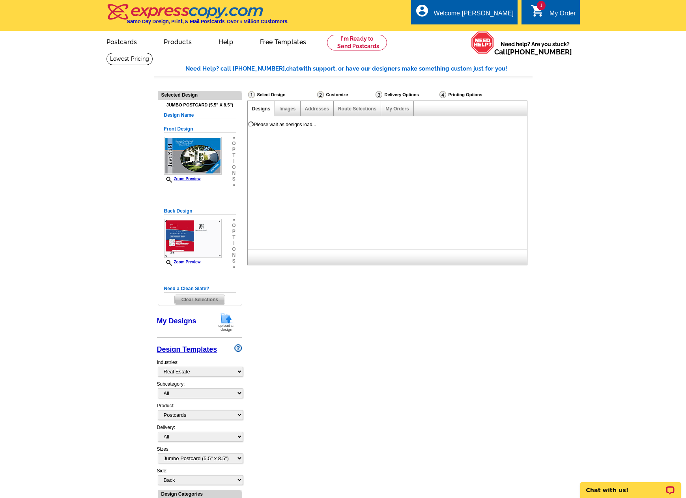
scroll to position [0, 0]
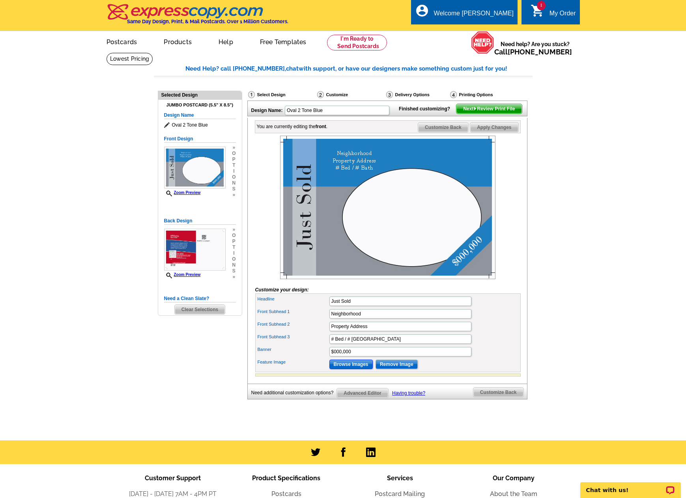
click at [354, 369] on input "Browse Images" at bounding box center [351, 364] width 43 height 9
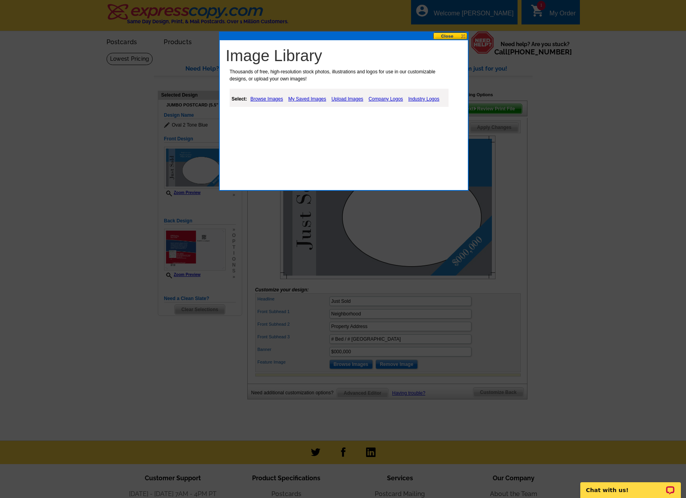
click at [320, 98] on link "My Saved Images" at bounding box center [308, 98] width 42 height 9
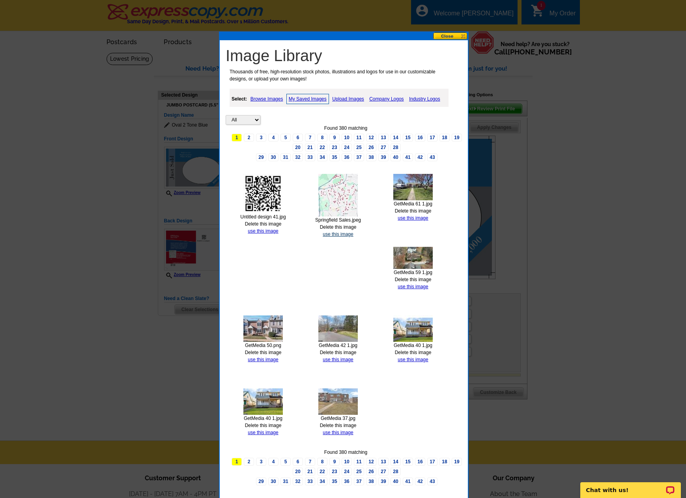
click at [338, 233] on link "use this image" at bounding box center [338, 235] width 30 height 6
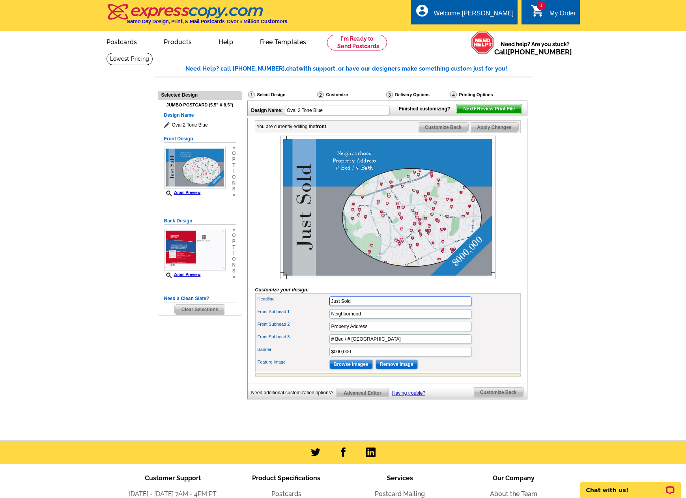
click at [370, 306] on input "Just Sold" at bounding box center [401, 301] width 142 height 9
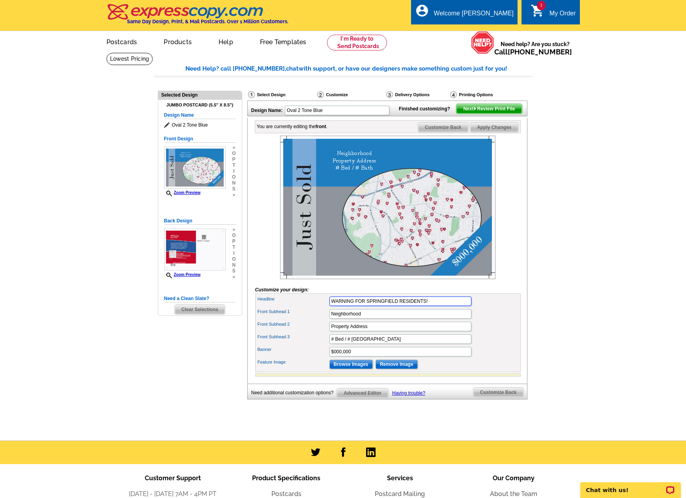
type input "WARNING FOR SPRINGFIELD RESIDENTS!"
click at [405, 319] on input "Neighborhood" at bounding box center [401, 313] width 142 height 9
type input "m"
type input "My sales in [GEOGRAPHIC_DATA] are contagious!"
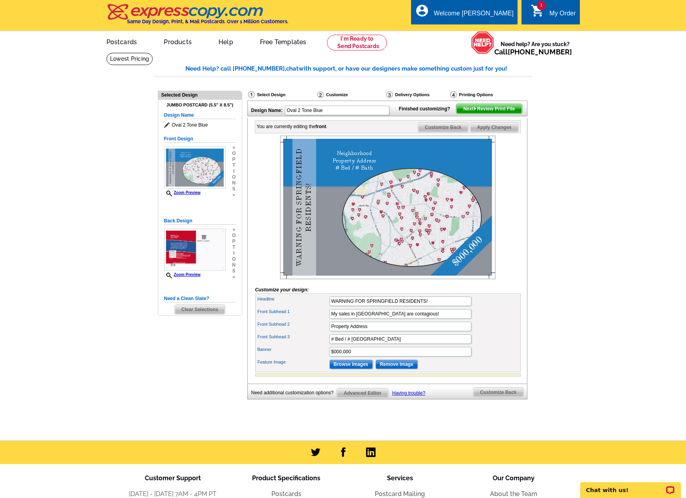
click at [504, 333] on div "Front Subhead 2 Property Address" at bounding box center [388, 326] width 262 height 13
click at [265, 93] on div "Select Design" at bounding box center [281, 96] width 69 height 10
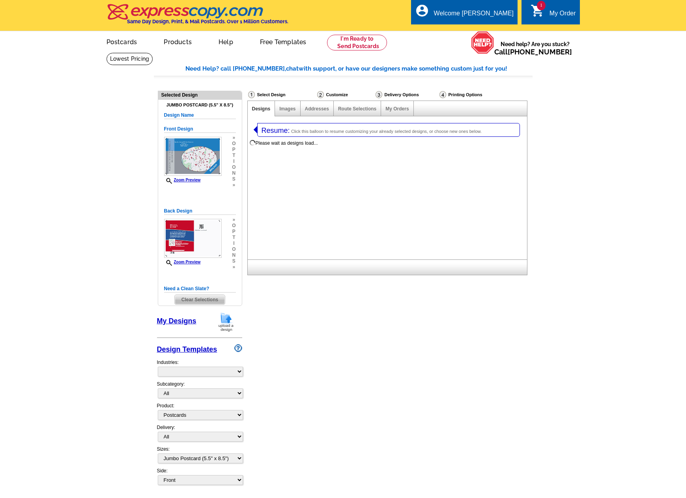
select select "1"
select select "2"
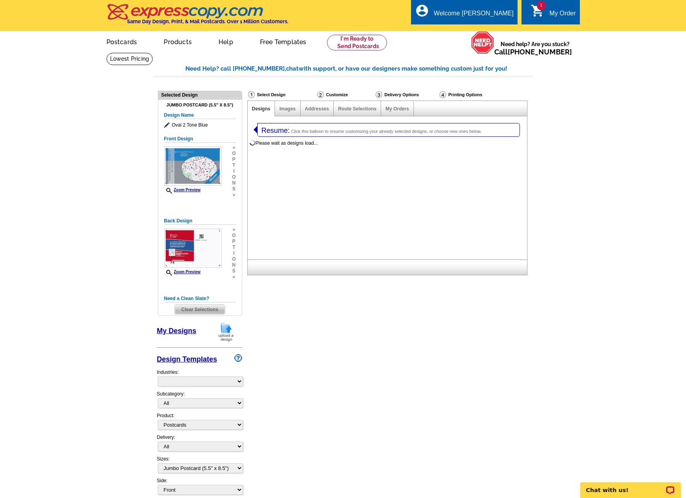
select select "785"
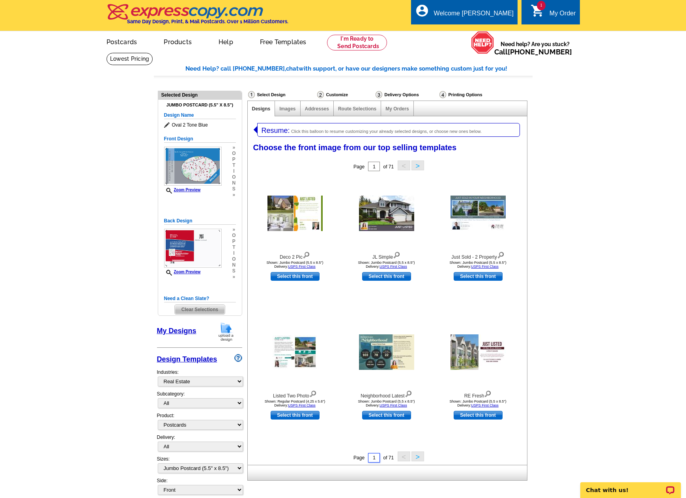
click at [377, 459] on input "1" at bounding box center [374, 457] width 12 height 9
type input "25"
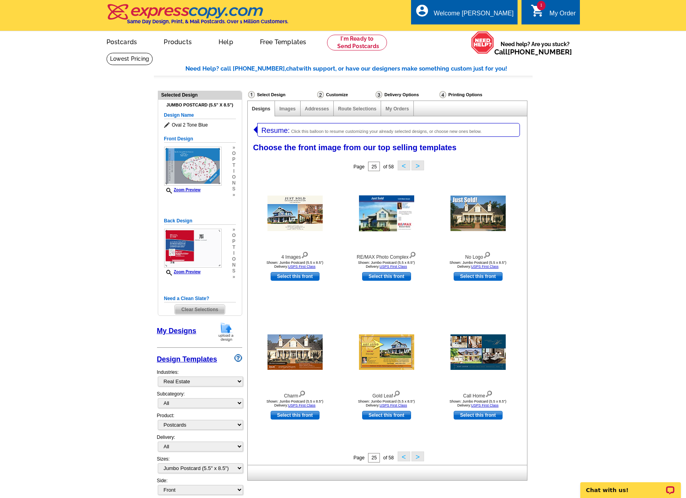
click at [406, 458] on button "<" at bounding box center [404, 457] width 13 height 10
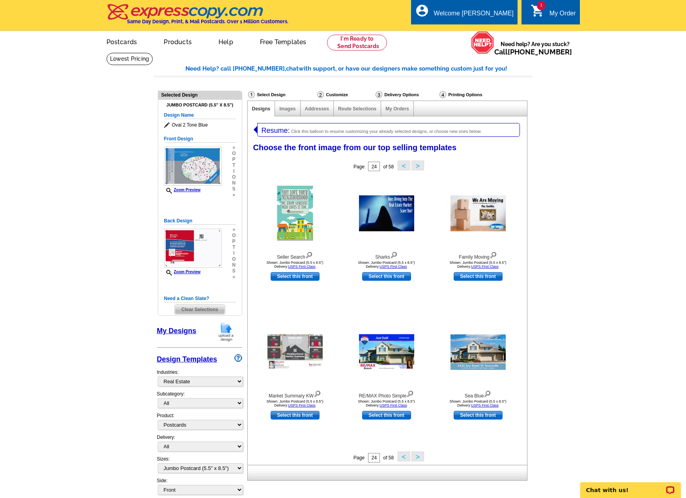
click at [416, 459] on button ">" at bounding box center [418, 457] width 13 height 10
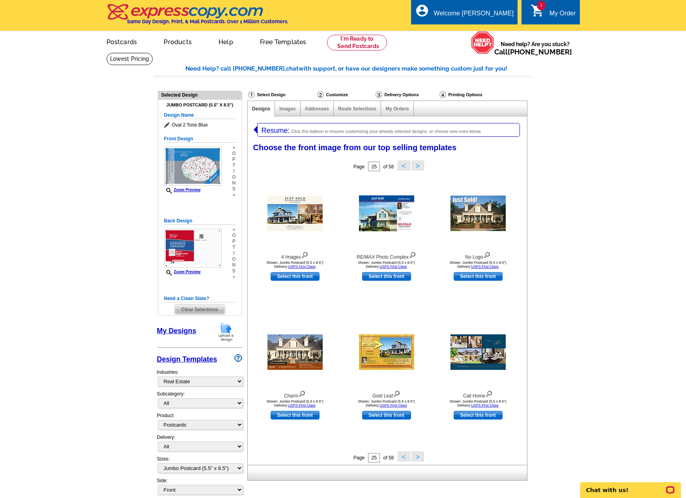
click at [416, 459] on button ">" at bounding box center [418, 457] width 13 height 10
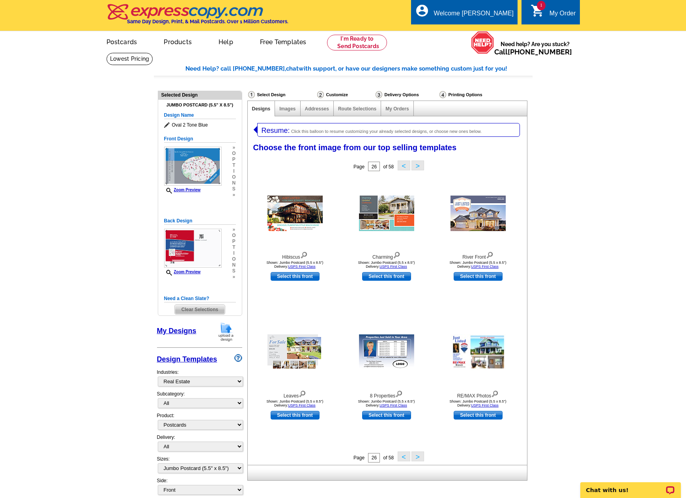
click at [404, 459] on button "<" at bounding box center [404, 457] width 13 height 10
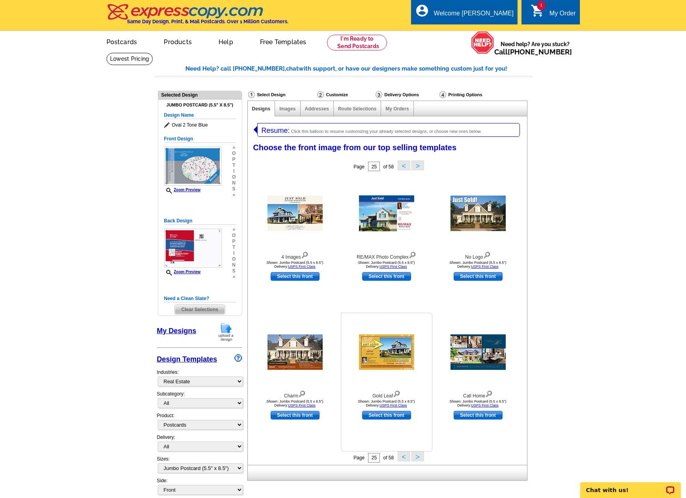
click at [392, 418] on link "Select this front" at bounding box center [386, 415] width 49 height 9
select select "back"
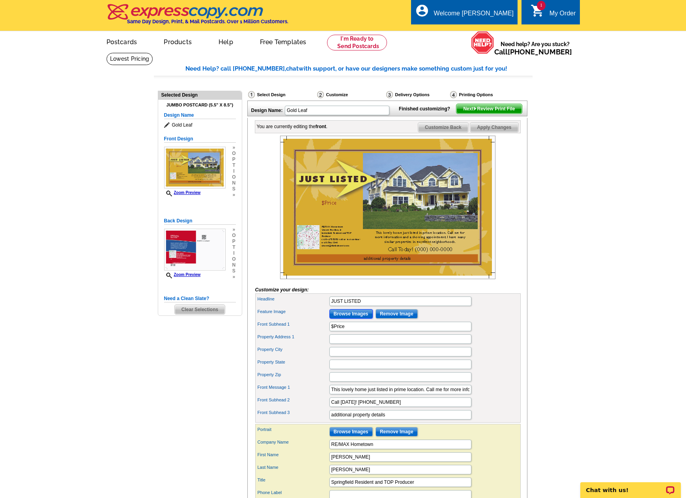
click at [347, 319] on input "Browse Images" at bounding box center [351, 313] width 43 height 9
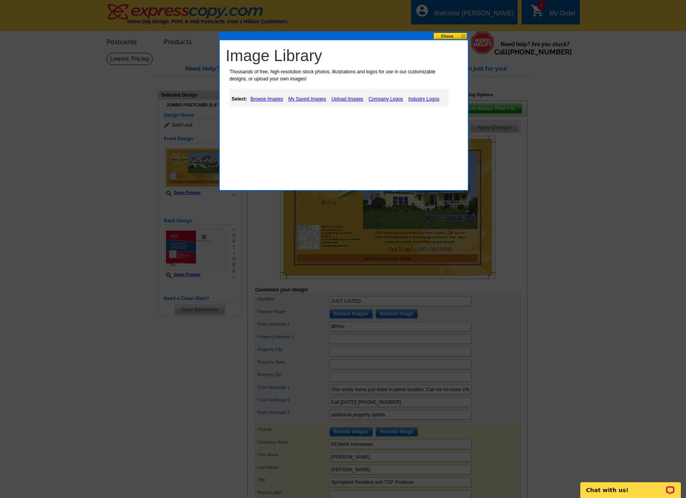
click at [306, 99] on link "My Saved Images" at bounding box center [308, 98] width 42 height 9
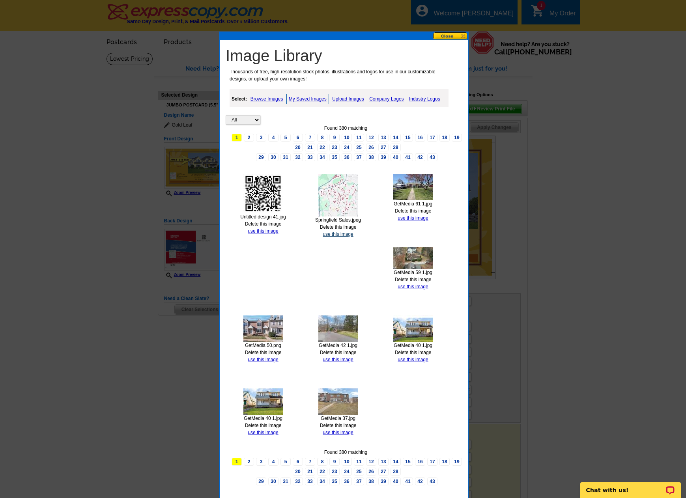
click at [328, 234] on link "use this image" at bounding box center [338, 235] width 30 height 6
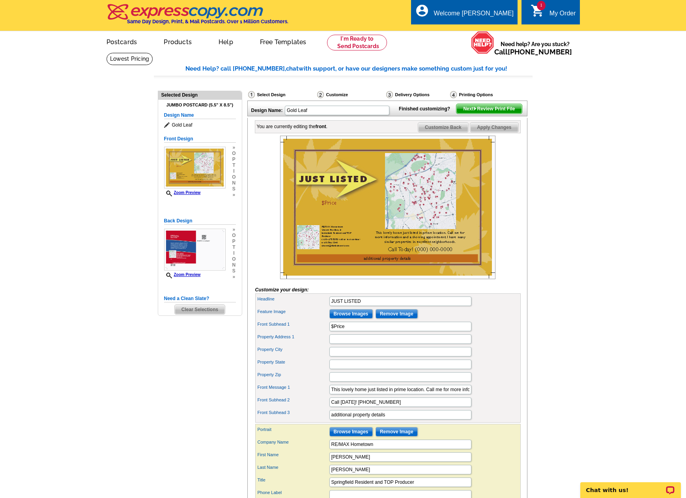
drag, startPoint x: 277, startPoint y: 96, endPoint x: 346, endPoint y: 236, distance: 156.7
click at [277, 95] on div "Select Design" at bounding box center [281, 96] width 69 height 10
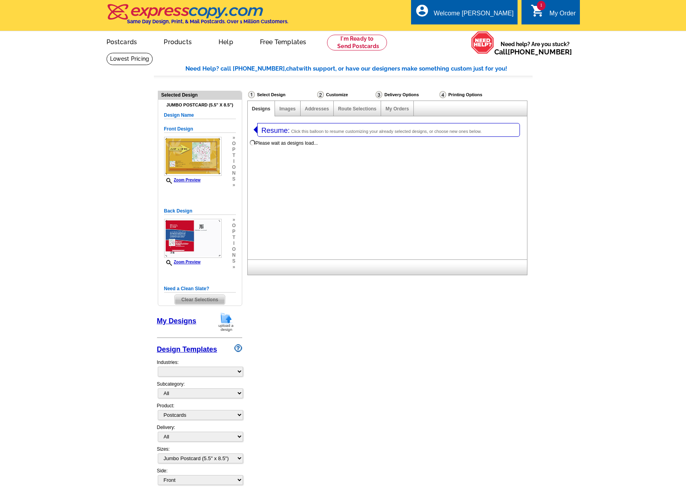
select select "1"
select select "2"
select select "785"
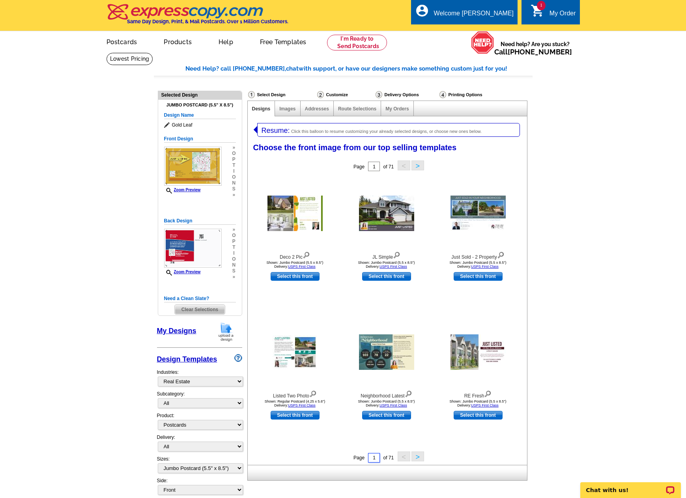
click at [377, 459] on input "1" at bounding box center [374, 457] width 12 height 9
type input "26"
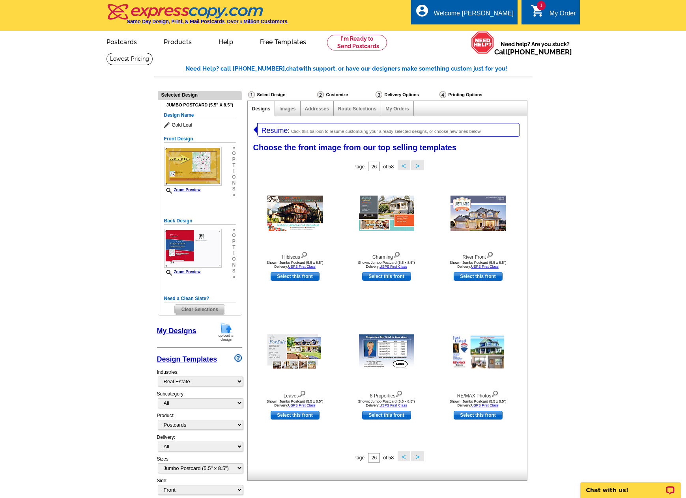
click at [419, 459] on button ">" at bounding box center [418, 457] width 13 height 10
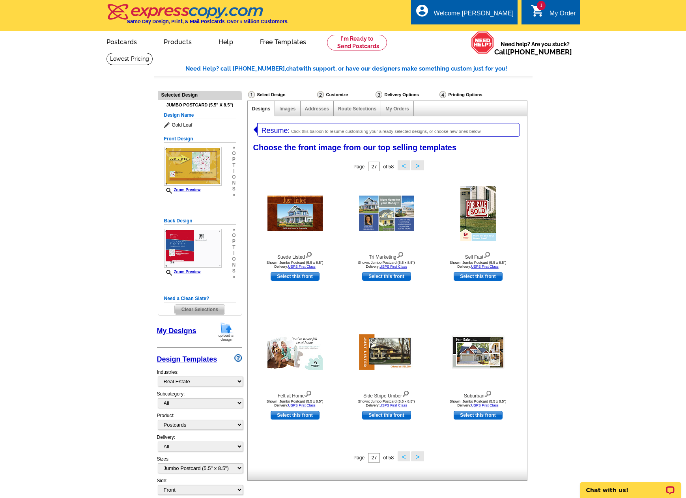
click at [419, 460] on button ">" at bounding box center [418, 457] width 13 height 10
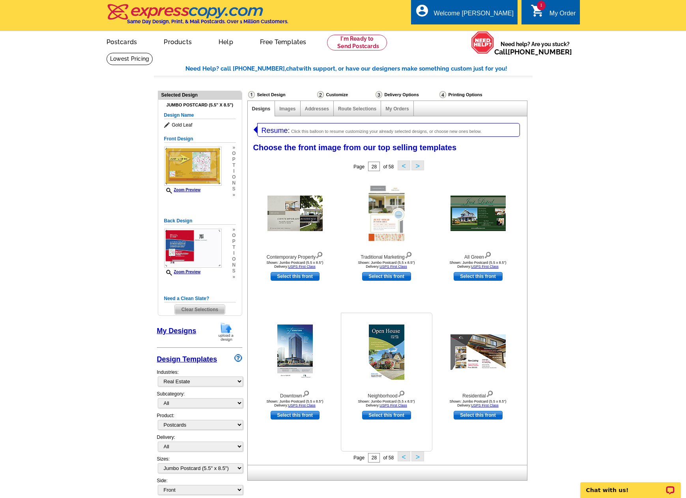
click at [395, 416] on link "Select this front" at bounding box center [386, 415] width 49 height 9
select select "back"
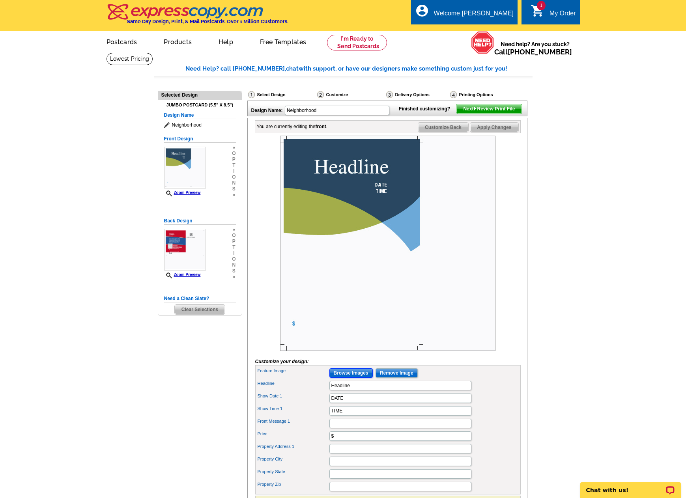
click at [354, 378] on input "Browse Images" at bounding box center [351, 373] width 43 height 9
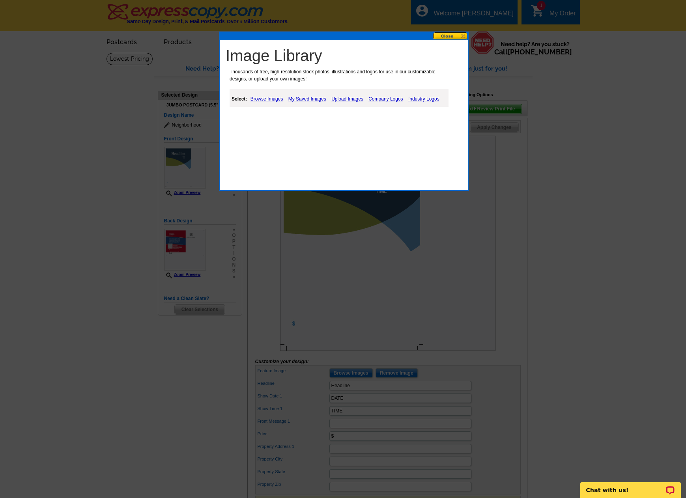
click at [300, 96] on link "My Saved Images" at bounding box center [308, 98] width 42 height 9
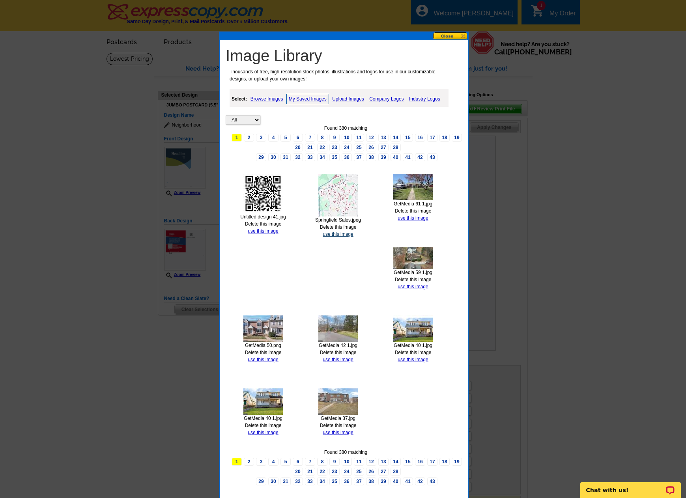
click at [335, 232] on link "use this image" at bounding box center [338, 235] width 30 height 6
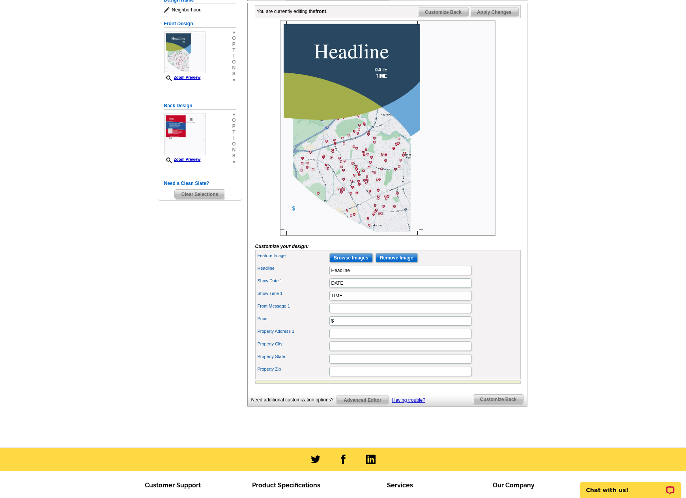
scroll to position [118, 0]
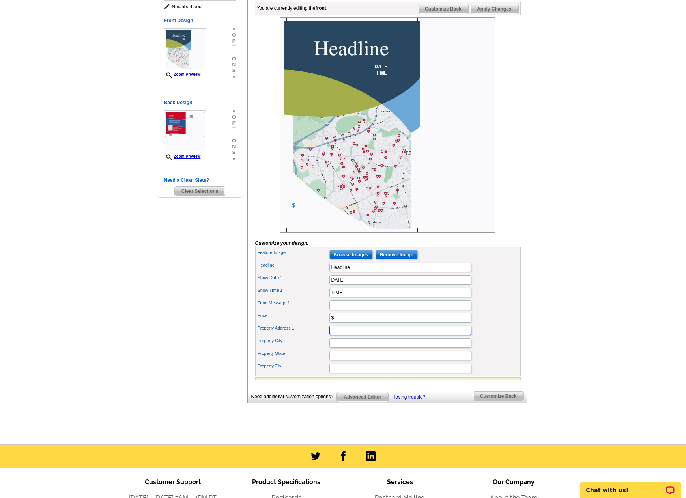
click at [382, 335] on input "Property Address 1" at bounding box center [401, 330] width 142 height 9
type input "as"
click at [374, 348] on input "Property City" at bounding box center [401, 343] width 142 height 9
type input "df"
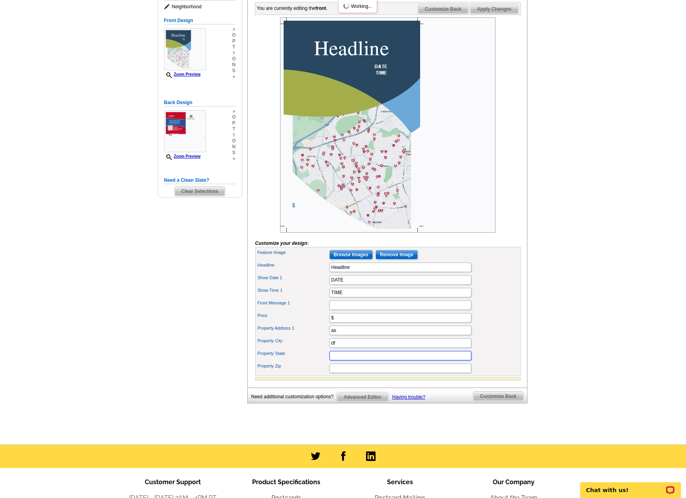
click at [371, 361] on input "Property State" at bounding box center [401, 355] width 142 height 9
type input "gh"
click at [367, 373] on input "Property Zip" at bounding box center [401, 368] width 142 height 9
type input "kl"
click at [355, 310] on input "Front Message 1" at bounding box center [401, 305] width 142 height 9
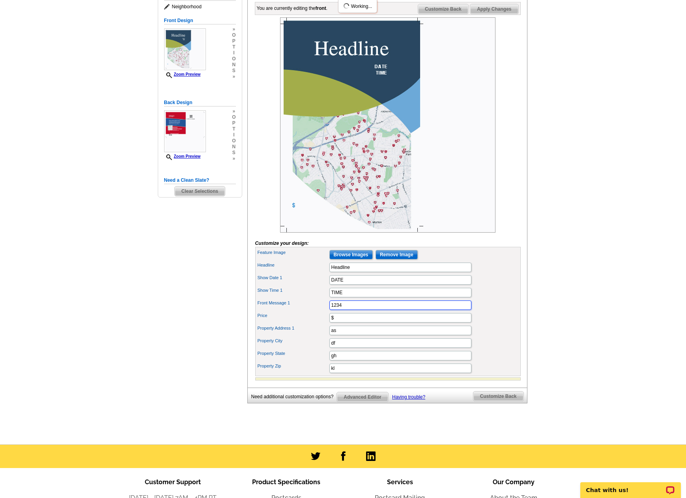
type input "1234"
click at [502, 261] on div "Feature Image Browse Images Remove Image" at bounding box center [388, 255] width 262 height 13
click at [382, 272] on input "Headline" at bounding box center [401, 267] width 142 height 9
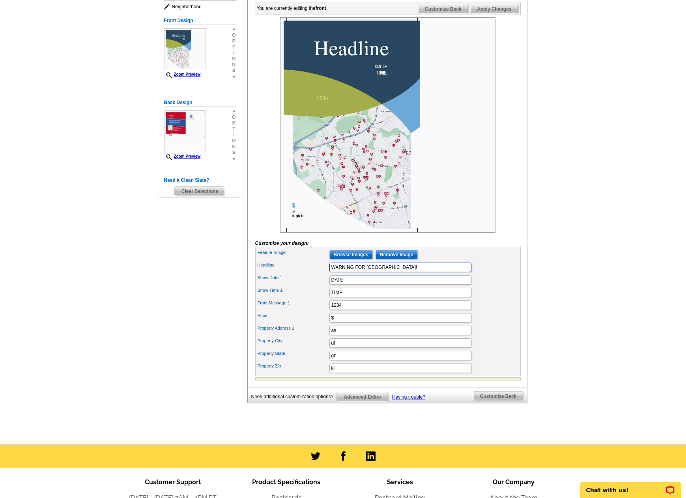
type input "WARNING FOR SPRINGFIELD!"
click at [363, 310] on input "1234" at bounding box center [401, 305] width 142 height 9
click at [357, 285] on input "DATE" at bounding box center [401, 279] width 142 height 9
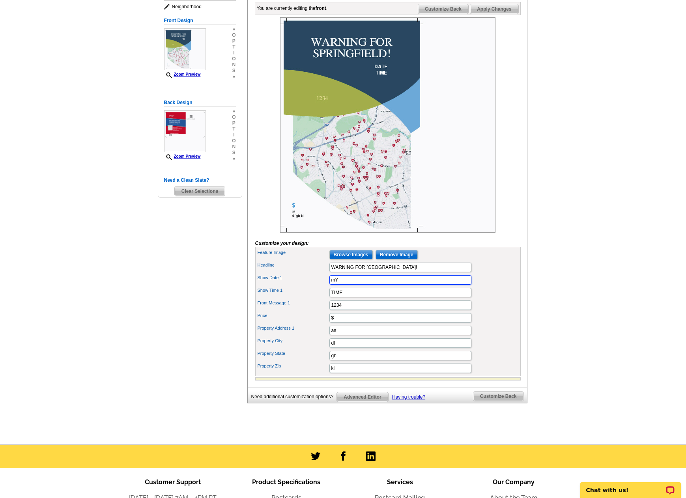
type input "m"
type input "My sales in the Springfield"
type input "School District are CONTAGIOUS!"
click at [486, 259] on form "Customize your design: Feature Image Browse Images Remove Image Headline WARNIN…" at bounding box center [388, 198] width 266 height 363
click at [358, 310] on input "1234" at bounding box center [401, 305] width 142 height 9
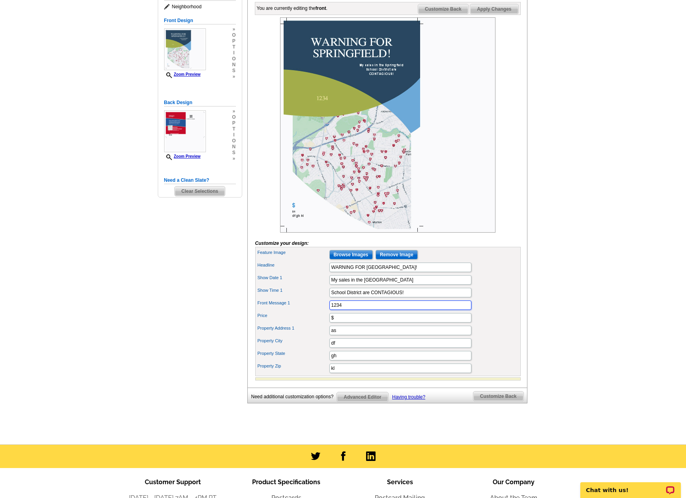
click at [358, 310] on input "1234" at bounding box center [401, 305] width 142 height 9
type input "Each red pin on the map represents a home I have sold within the Springfield SD…"
click at [492, 287] on div "Show Date 1 My sales in the Springfield" at bounding box center [388, 280] width 262 height 13
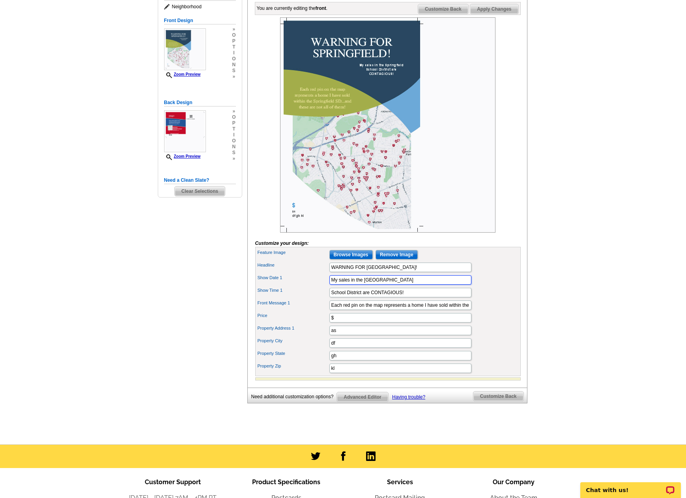
drag, startPoint x: 401, startPoint y: 294, endPoint x: 284, endPoint y: 302, distance: 117.5
click at [284, 302] on div "Feature Image Browse Images Remove Image Headline WARNING FOR SPRINGFIELD! Show…" at bounding box center [388, 311] width 266 height 129
type input "MY SALES IN THE SPRINGFIELD"
type input "SCHOOL DISTRICT ARE CONTAGIOUS!"
click at [499, 299] on div "Show Time 1 SCHOOL DISTRICT ARE CONTAGIOUS!" at bounding box center [388, 293] width 262 height 13
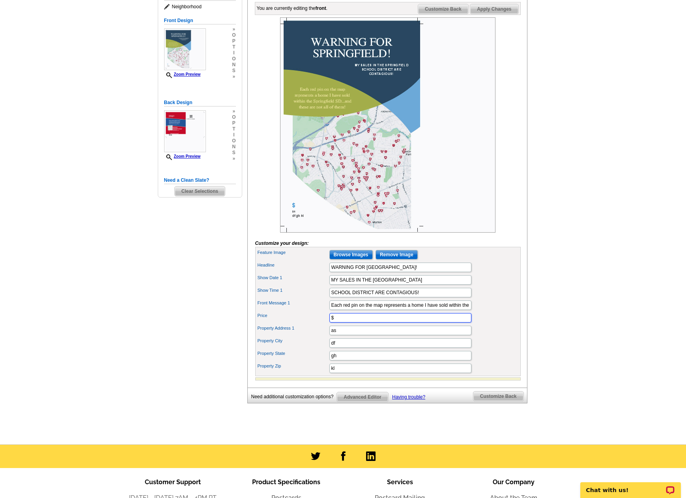
click at [351, 323] on input "$" at bounding box center [401, 317] width 142 height 9
type input "l"
type input "Living here. Working here. Selling here."
click at [360, 335] on input "as" at bounding box center [401, 330] width 142 height 9
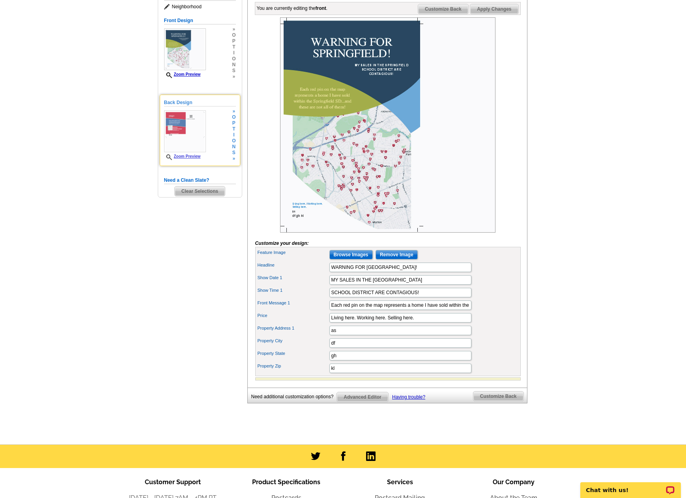
click at [189, 137] on img at bounding box center [185, 131] width 42 height 42
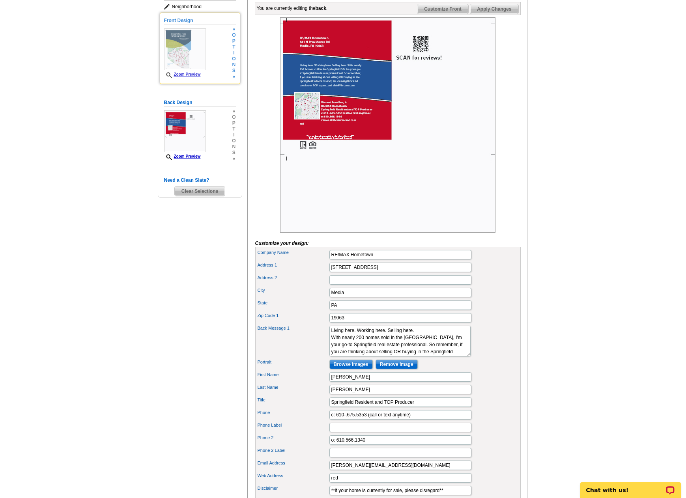
click at [220, 52] on div "Front Design Zoom Preview » o p t i o n s »" at bounding box center [200, 48] width 72 height 63
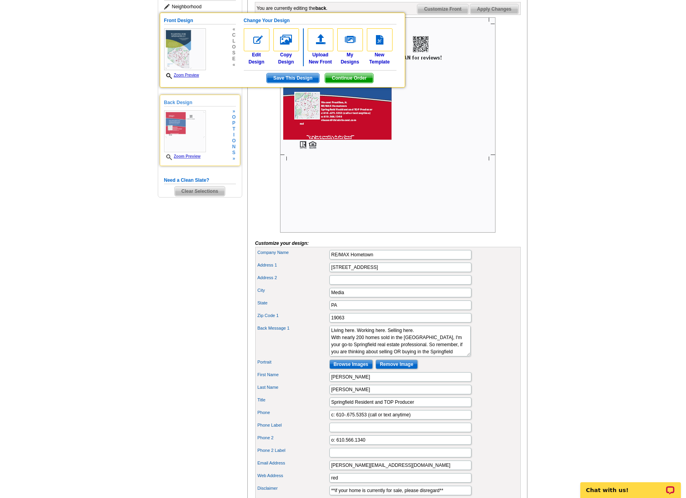
click at [220, 95] on div "Back Design Zoom Preview » o p t i o n s » Change Your Design Edit Design Copy …" at bounding box center [200, 130] width 81 height 71
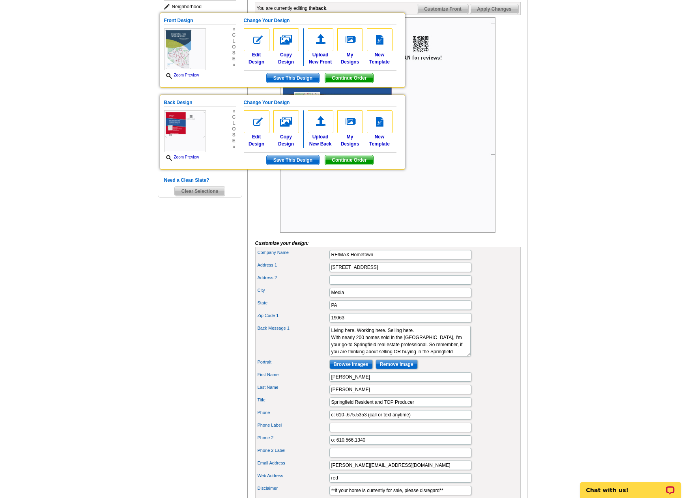
click at [130, 126] on main "Need Help? call 800-260-5887, chat with support, or have our designers make som…" at bounding box center [343, 263] width 686 height 658
click at [358, 187] on img at bounding box center [387, 124] width 215 height 215
click at [234, 182] on h5 "Need a Clean Slate?" at bounding box center [200, 180] width 72 height 7
click at [165, 7] on icon at bounding box center [168, 7] width 8 height 6
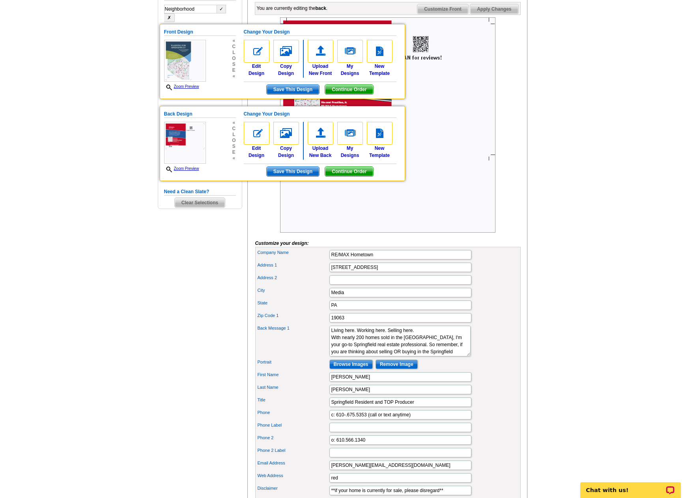
click at [184, 17] on div "Neighborhood ✓ ✗" at bounding box center [200, 13] width 72 height 17
click at [442, 92] on img at bounding box center [387, 124] width 215 height 215
click at [441, 91] on img at bounding box center [387, 124] width 215 height 215
click at [293, 91] on span "Save This Design" at bounding box center [293, 89] width 52 height 9
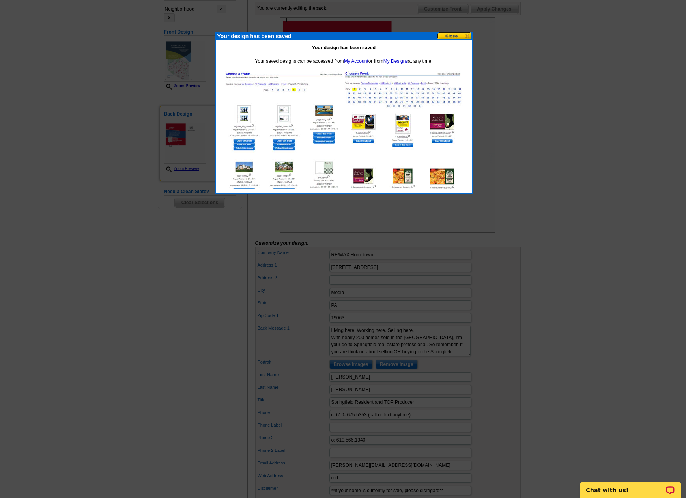
click at [458, 37] on button at bounding box center [455, 35] width 35 height 7
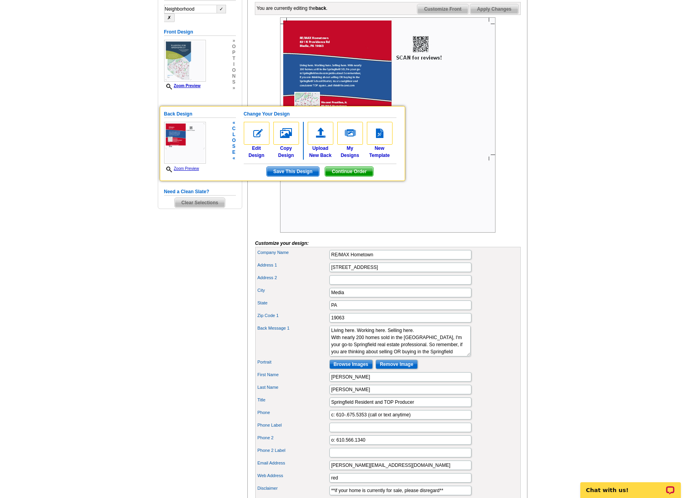
click at [233, 140] on span "o" at bounding box center [234, 141] width 4 height 6
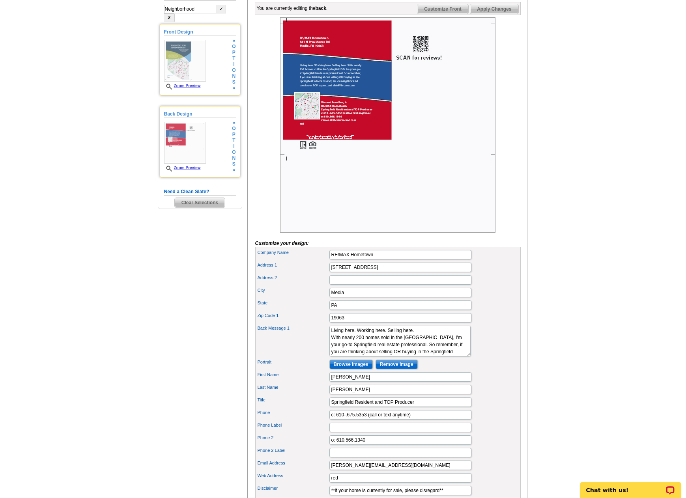
click at [200, 81] on img at bounding box center [185, 61] width 42 height 42
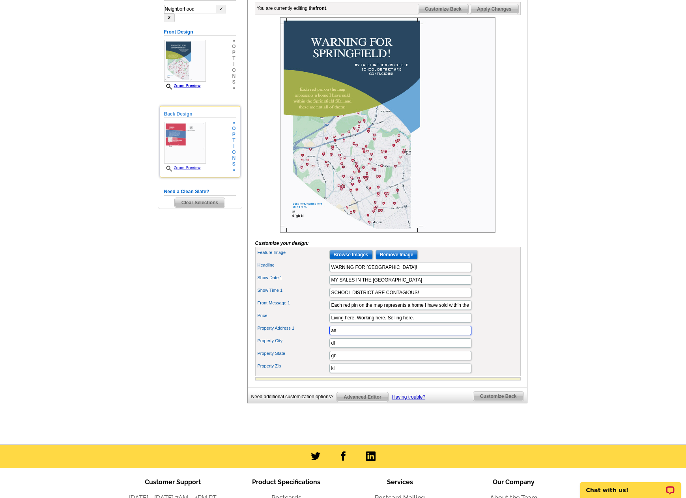
click at [351, 335] on input "as" at bounding box center [401, 330] width 142 height 9
type input "[PERSON_NAME]"
type input "REMAX Hometown"
click at [350, 361] on input "gh" at bounding box center [401, 355] width 142 height 9
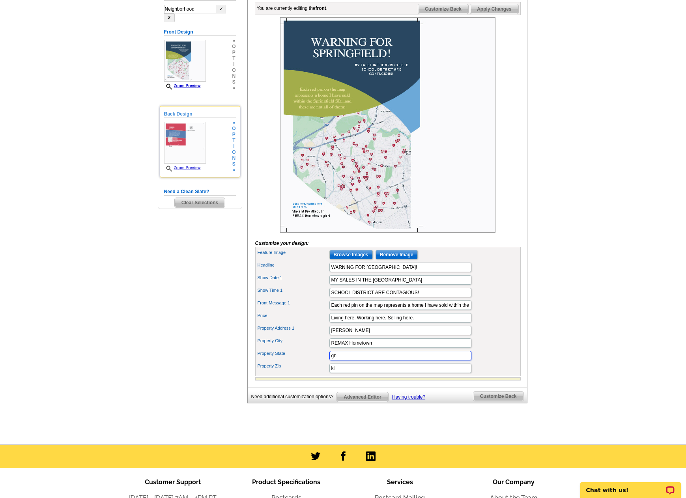
click at [350, 361] on input "gh" at bounding box center [401, 355] width 142 height 9
click at [349, 373] on input "kl" at bounding box center [401, 368] width 142 height 9
click at [501, 299] on div "Show Time 1 SCHOOL DISTRICT ARE CONTAGIOUS!" at bounding box center [388, 293] width 262 height 13
click at [194, 147] on img at bounding box center [185, 143] width 42 height 42
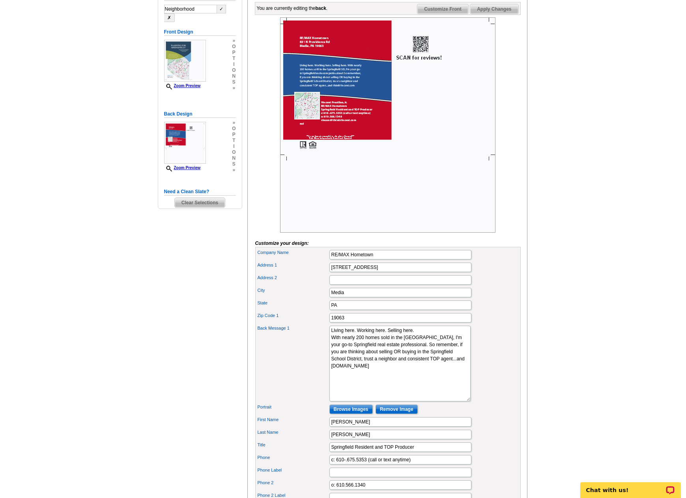
drag, startPoint x: 448, startPoint y: 369, endPoint x: 462, endPoint y: 414, distance: 47.1
click at [462, 403] on div "Back Message 1 Living here. Working here. Selling here. With nearly 200 homes s…" at bounding box center [388, 363] width 262 height 79
drag, startPoint x: 332, startPoint y: 350, endPoint x: 324, endPoint y: 335, distance: 16.9
click at [324, 335] on div "Company Name RE/MAX Hometown Address 1 831 N Providence Rd Address 2 City Media…" at bounding box center [388, 408] width 266 height 322
type textarea "With nearly 200 homes sold in the Springfield SD, I'm your go-to Springfield re…"
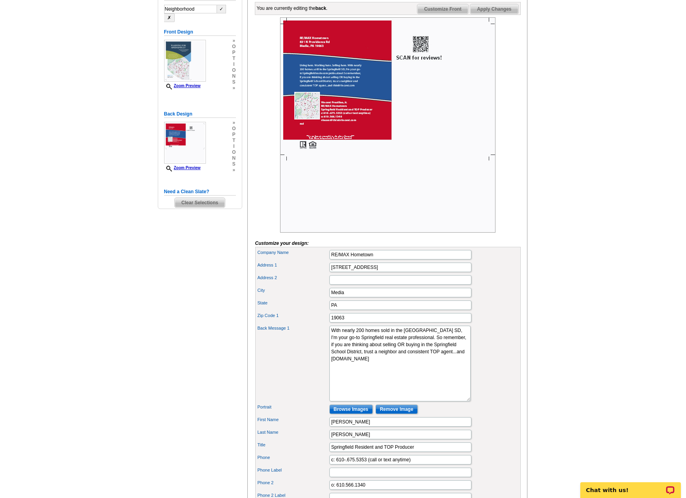
click at [463, 384] on div "Back Message 1 Living here. Working here. Selling here. With nearly 200 homes s…" at bounding box center [388, 363] width 262 height 79
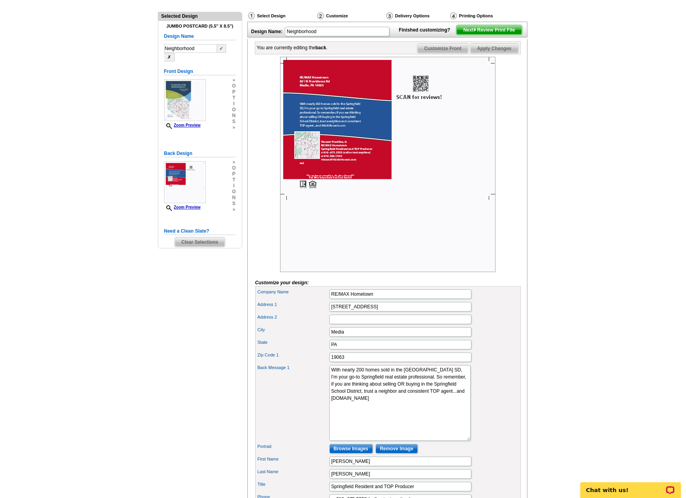
scroll to position [197, 0]
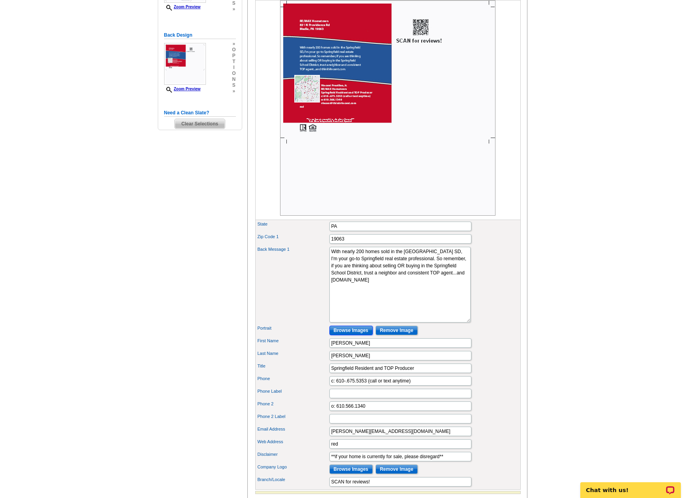
click at [352, 335] on input "Browse Images" at bounding box center [351, 330] width 43 height 9
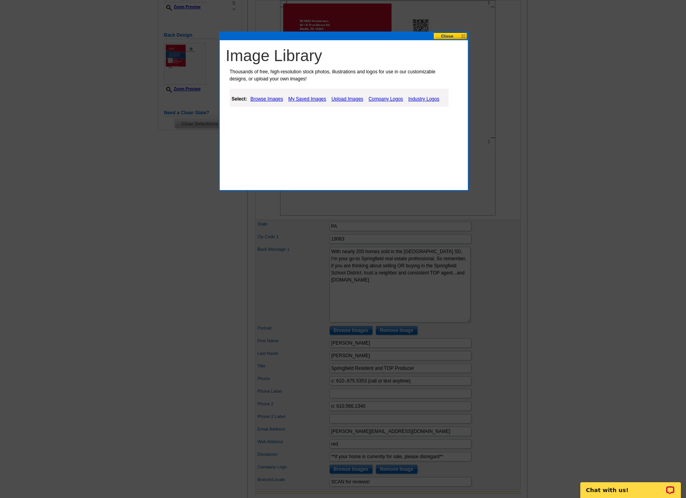
drag, startPoint x: 313, startPoint y: 94, endPoint x: 311, endPoint y: 99, distance: 5.0
click at [312, 96] on link "My Saved Images" at bounding box center [308, 98] width 42 height 9
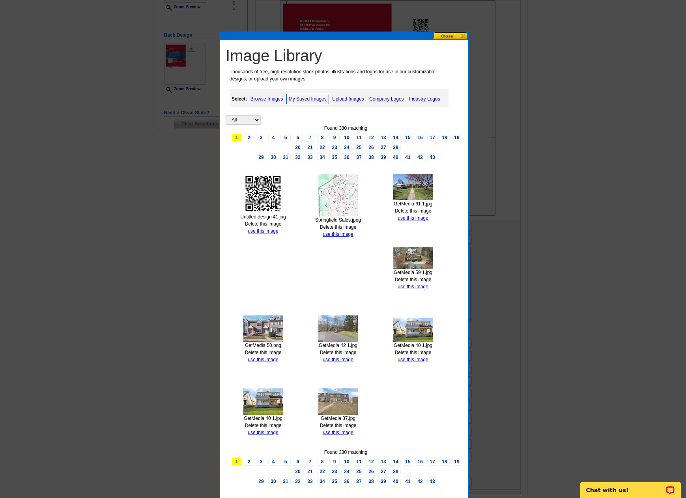
click at [260, 195] on img at bounding box center [262, 193] width 39 height 39
click at [268, 231] on link "use this image" at bounding box center [263, 231] width 30 height 6
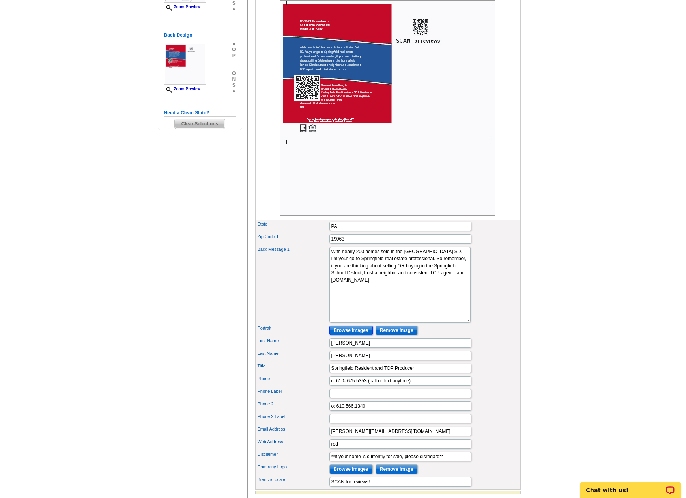
click at [350, 335] on input "Browse Images" at bounding box center [351, 330] width 43 height 9
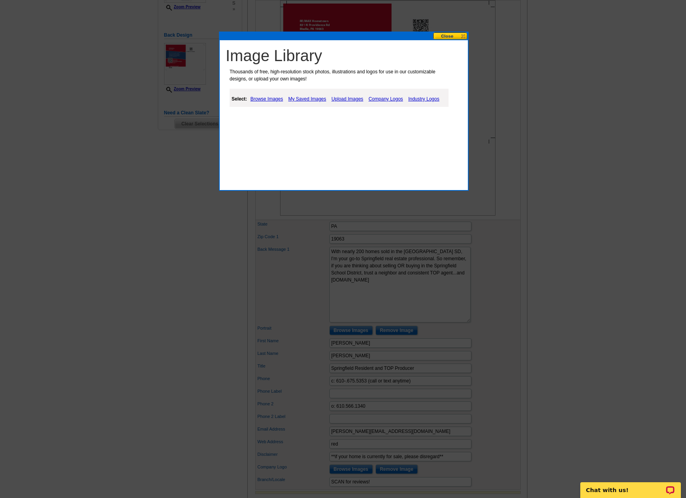
click at [311, 94] on div "Select: Browse Images My Saved Images Upload Images Company Logos Industry Logos" at bounding box center [339, 98] width 219 height 18
click at [311, 99] on link "My Saved Images" at bounding box center [308, 98] width 42 height 9
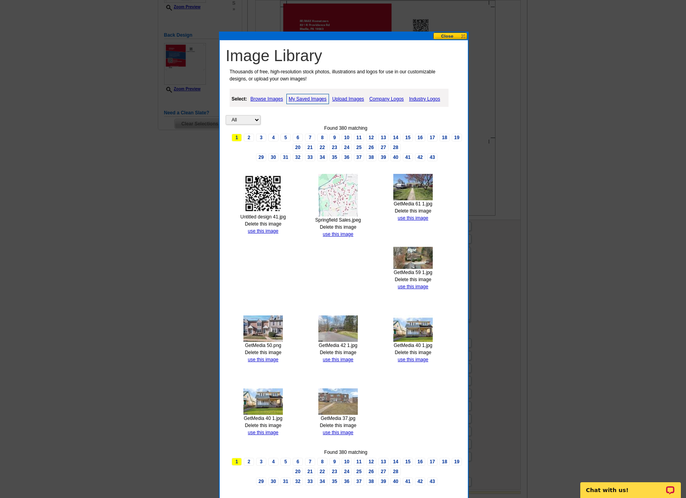
click at [360, 146] on link "25" at bounding box center [359, 148] width 10 height 8
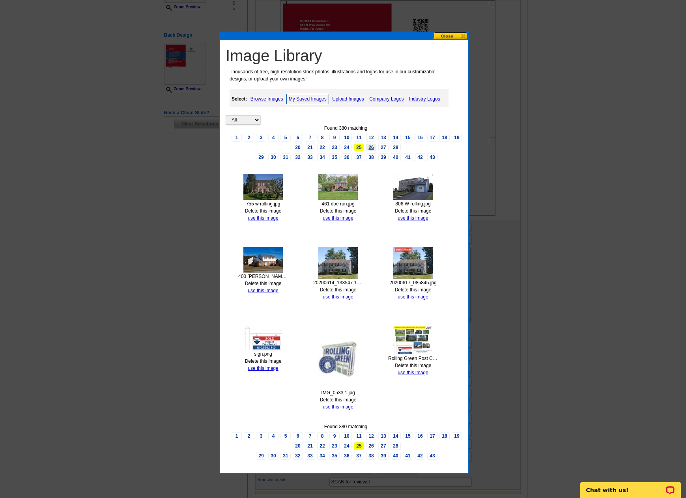
click at [368, 148] on link "26" at bounding box center [371, 148] width 10 height 8
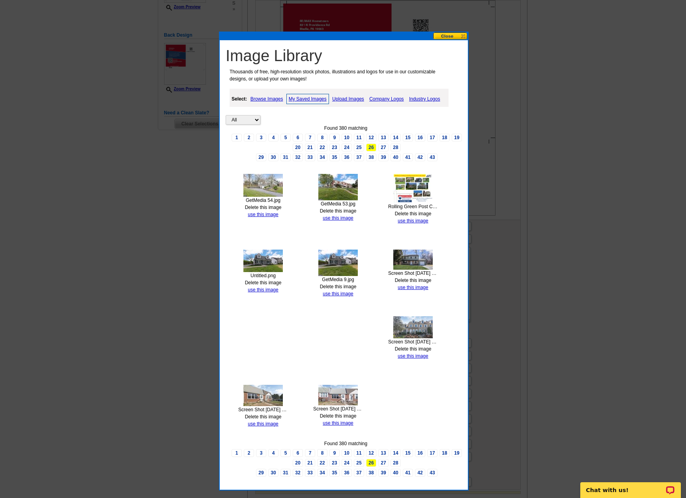
click at [380, 149] on link "27" at bounding box center [383, 148] width 10 height 8
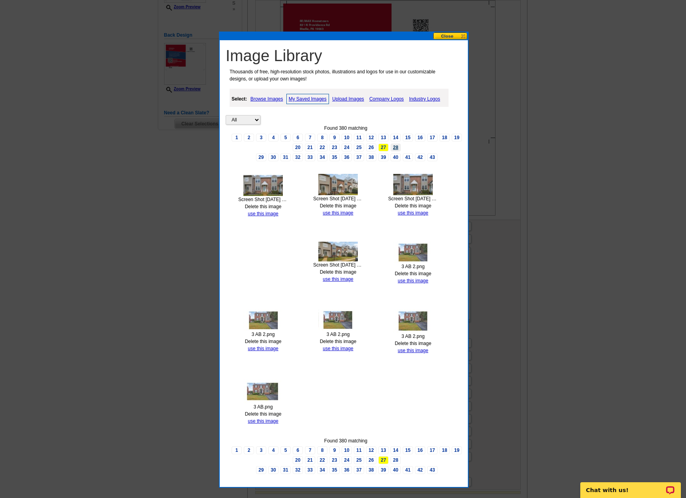
click at [394, 148] on link "28" at bounding box center [396, 148] width 10 height 8
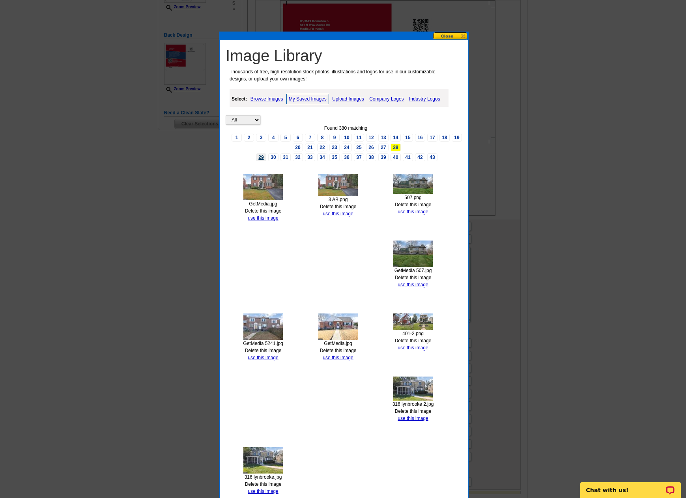
click at [261, 158] on link "29" at bounding box center [261, 158] width 10 height 8
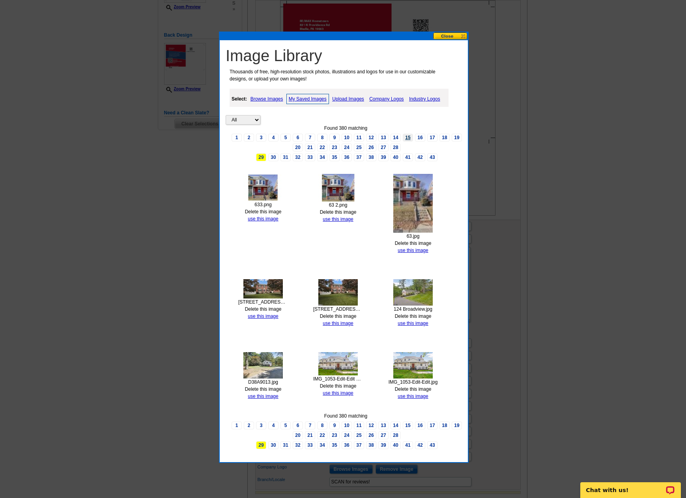
click at [406, 137] on link "15" at bounding box center [408, 138] width 10 height 8
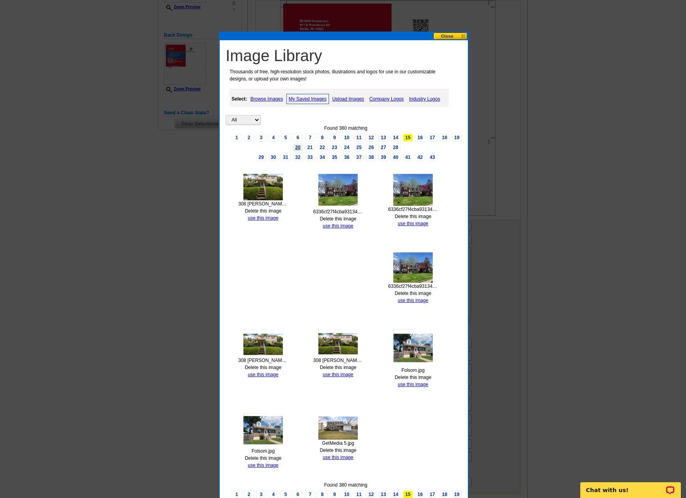
click at [297, 148] on link "20" at bounding box center [298, 148] width 10 height 8
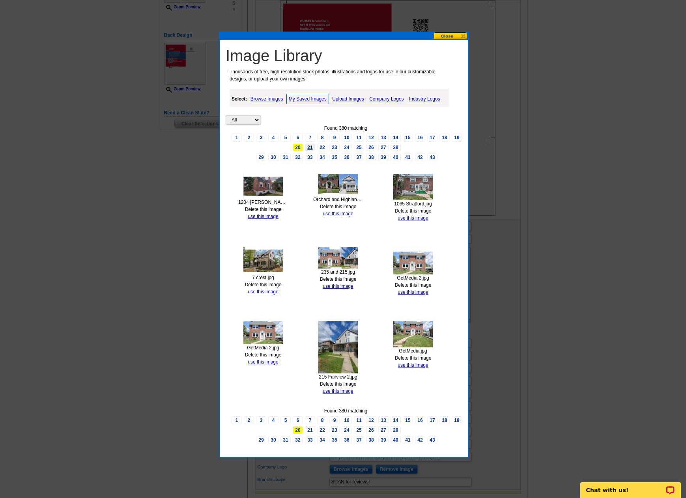
click at [309, 148] on link "21" at bounding box center [310, 148] width 10 height 8
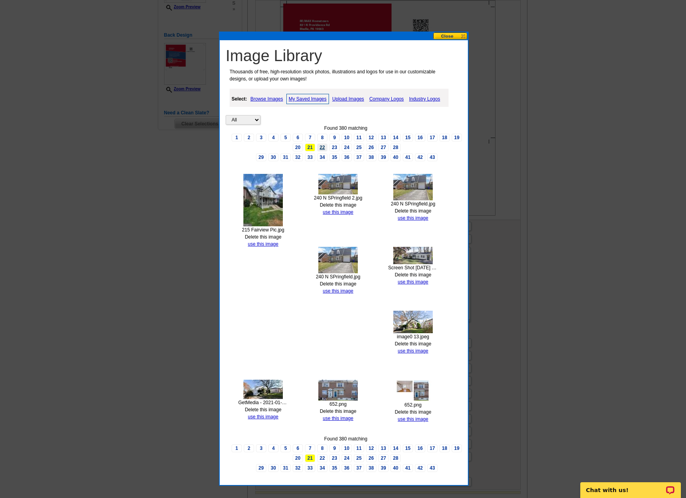
click at [321, 147] on link "22" at bounding box center [322, 148] width 10 height 8
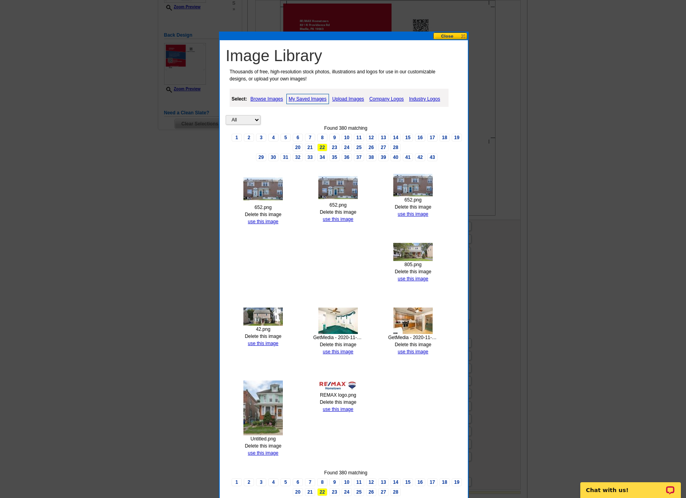
click at [333, 146] on link "23" at bounding box center [335, 148] width 10 height 8
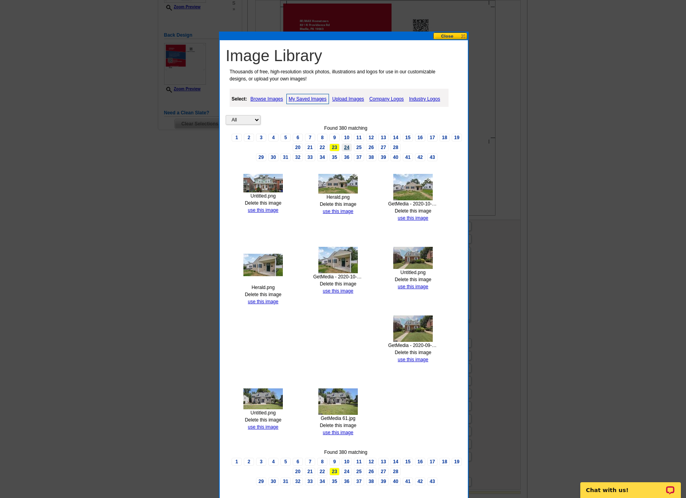
click at [348, 146] on link "24" at bounding box center [347, 148] width 10 height 8
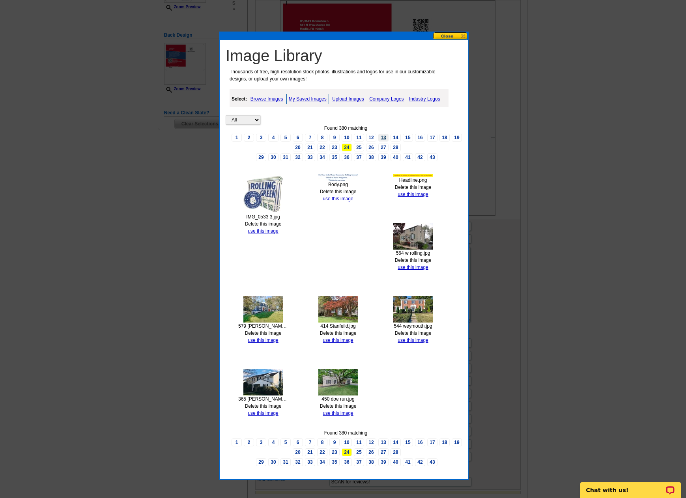
click at [381, 138] on link "13" at bounding box center [383, 138] width 10 height 8
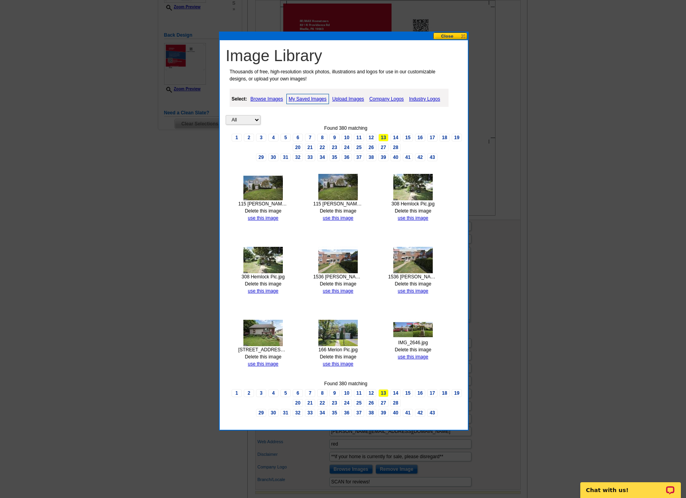
click at [371, 138] on link "12" at bounding box center [371, 138] width 10 height 8
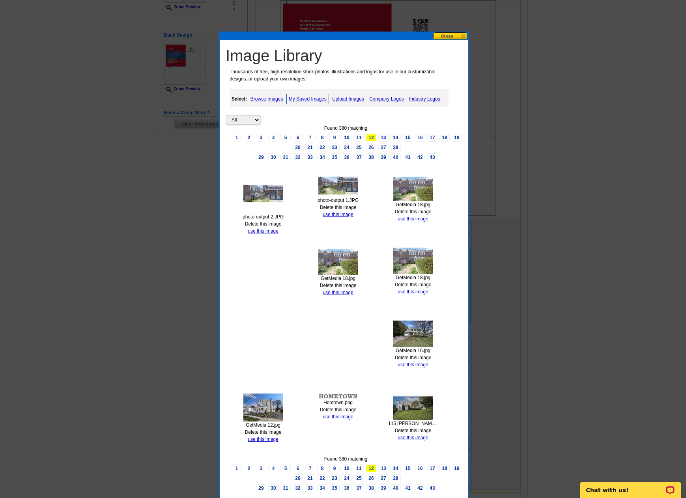
click at [359, 138] on link "11" at bounding box center [359, 138] width 10 height 8
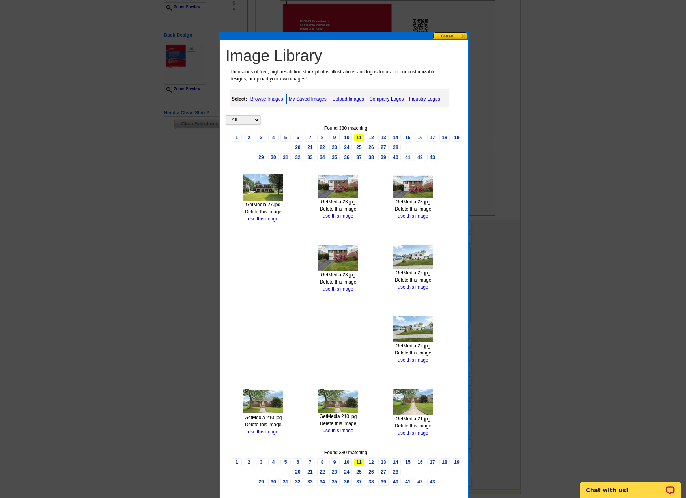
click at [345, 138] on link "10" at bounding box center [347, 138] width 10 height 8
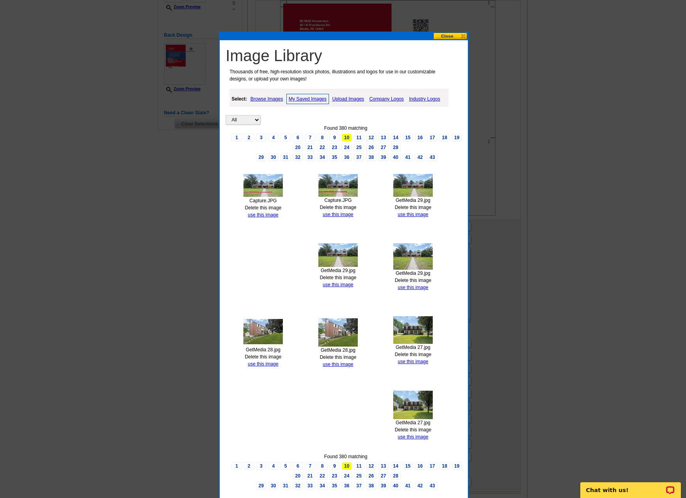
click at [334, 138] on link "9" at bounding box center [335, 138] width 10 height 8
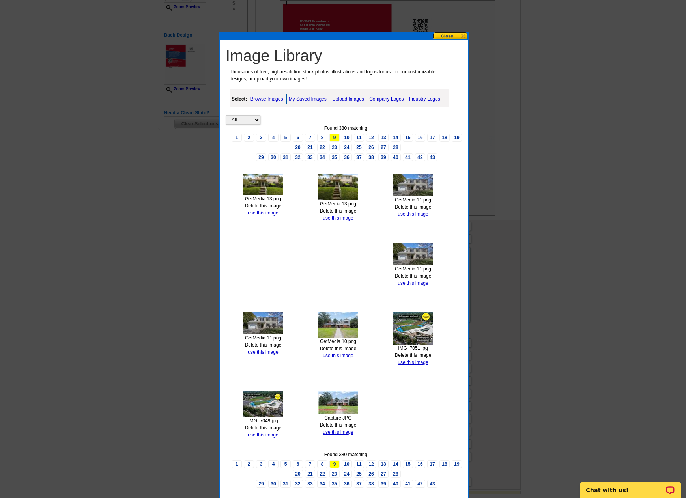
click at [320, 138] on link "8" at bounding box center [322, 138] width 10 height 8
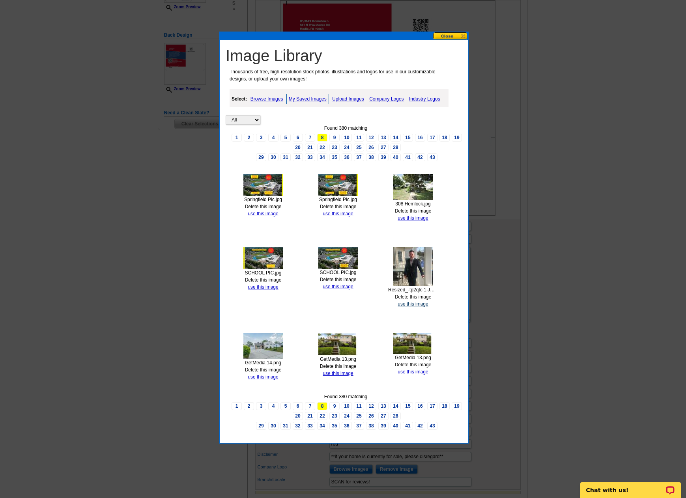
click at [402, 303] on link "use this image" at bounding box center [413, 305] width 30 height 6
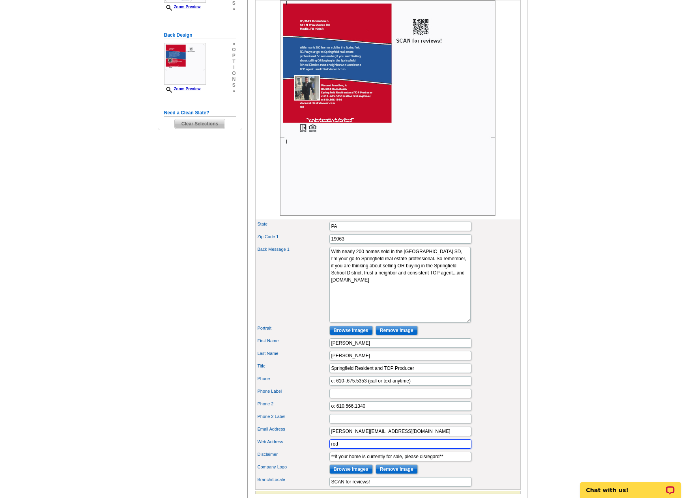
click at [357, 449] on input "red" at bounding box center [401, 444] width 142 height 9
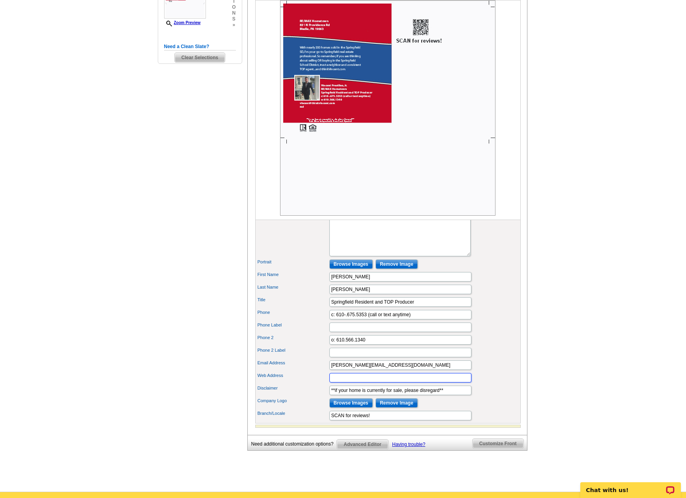
scroll to position [276, 0]
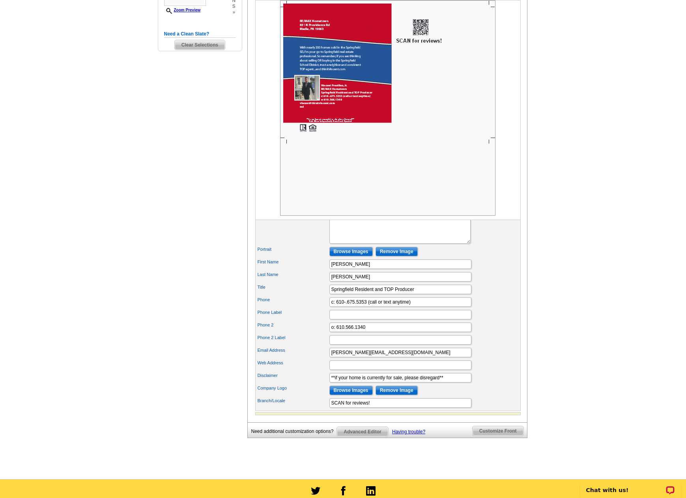
click at [500, 384] on div "Disclaimer **if your home is currently for sale, please disregard**" at bounding box center [388, 378] width 262 height 13
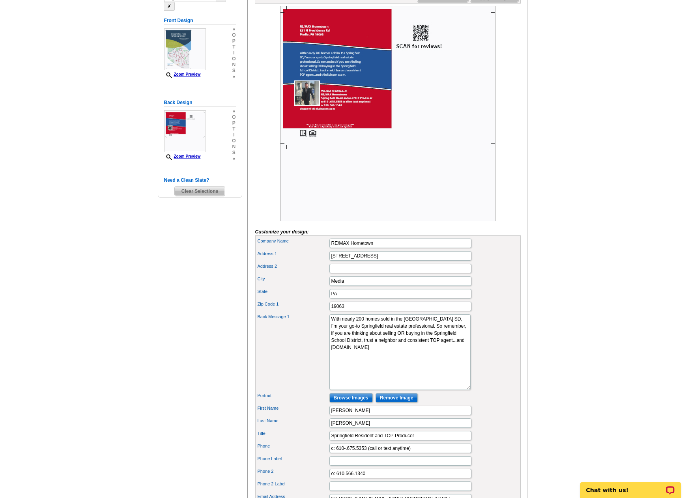
scroll to position [118, 0]
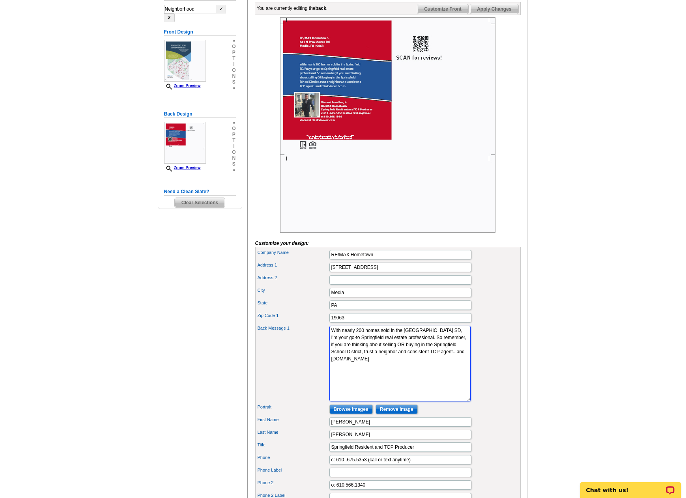
click at [431, 344] on textarea "Living here. Working here. Selling here. With nearly 200 homes sold in the Spri…" at bounding box center [400, 364] width 141 height 76
type textarea "With nearly 200 homes sold in the Springfield School District, I'm your go-to S…"
click at [513, 360] on div "Back Message 1 Living here. Working here. Selling here. With nearly 200 homes s…" at bounding box center [388, 363] width 262 height 79
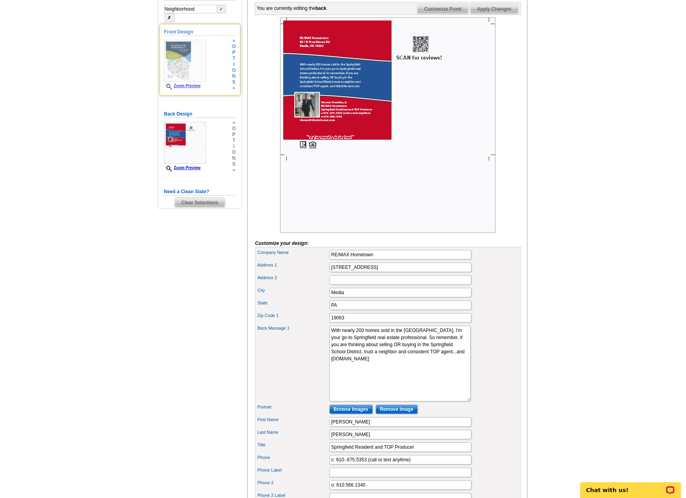
click at [201, 63] on img at bounding box center [185, 61] width 42 height 42
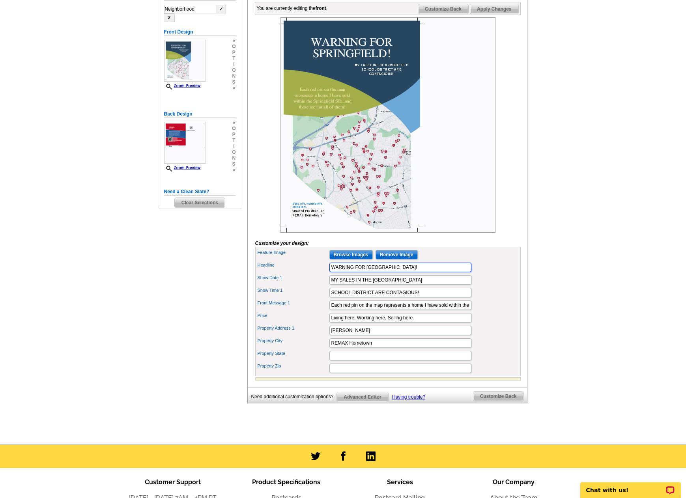
click at [360, 272] on input "WARNING FOR SPRINGFIELD!" at bounding box center [401, 267] width 142 height 9
click at [511, 299] on div "Show Time 1 SCHOOL DISTRICT ARE CONTAGIOUS!" at bounding box center [388, 293] width 262 height 13
click at [357, 272] on input "WARNING ......SPRINGFIELD!" at bounding box center [401, 267] width 142 height 9
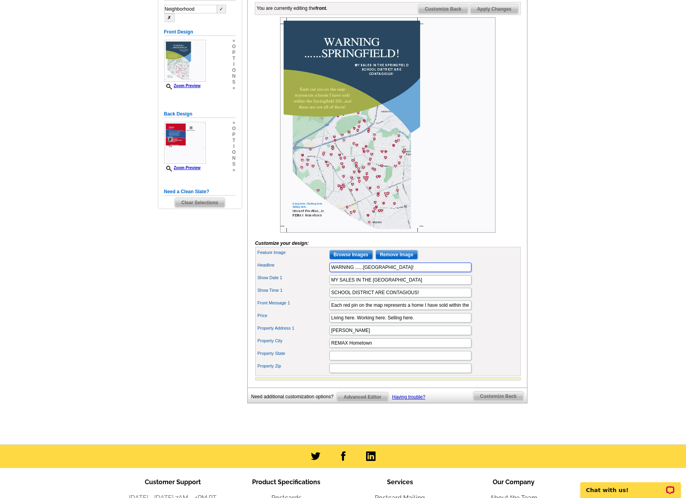
click at [359, 272] on input "WARNING ......SPRINGFIELD!" at bounding box center [401, 267] width 142 height 9
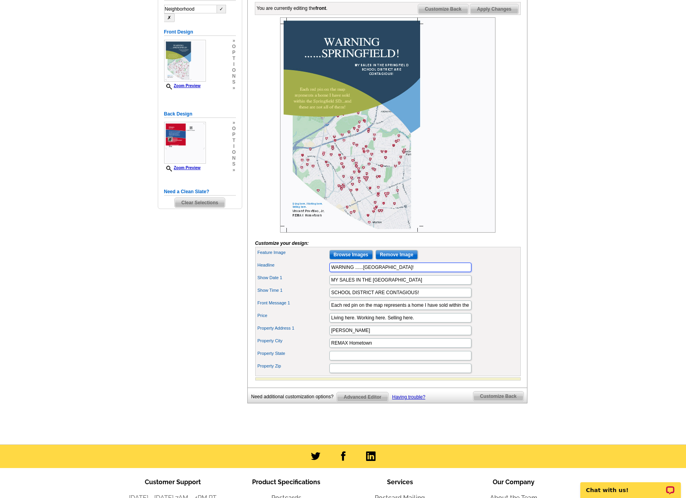
click at [362, 272] on input "WARNING ......SPRINGFIELD!" at bounding box center [401, 267] width 142 height 9
drag, startPoint x: 362, startPoint y: 280, endPoint x: 356, endPoint y: 279, distance: 6.5
click at [356, 272] on input "WARNING ......SPRINGFIELD!" at bounding box center [401, 267] width 142 height 9
type input "WARNING FOR SPRINGFIELD!"
click at [514, 312] on div "Front Message 1 Each red pin on the map represents a home I have sold within th…" at bounding box center [388, 305] width 262 height 13
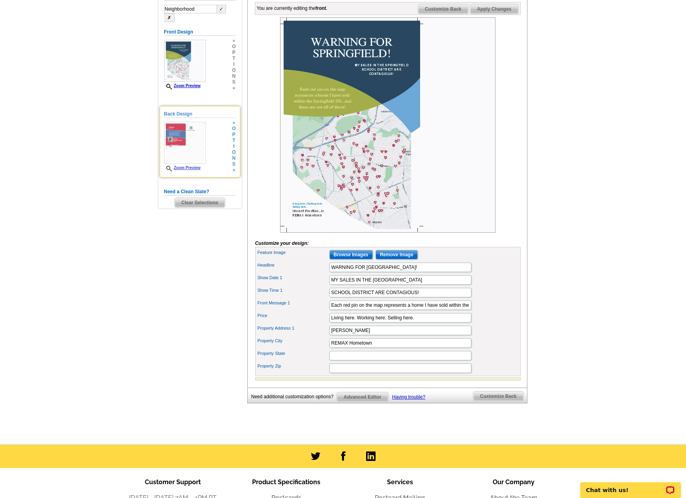
click at [193, 152] on img at bounding box center [185, 143] width 42 height 42
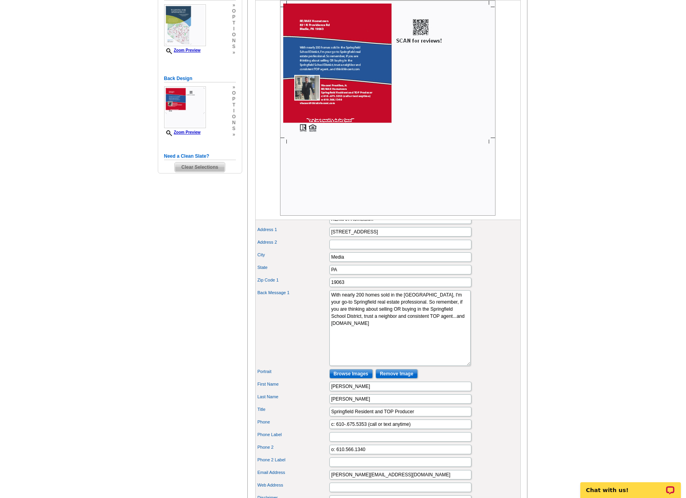
scroll to position [276, 0]
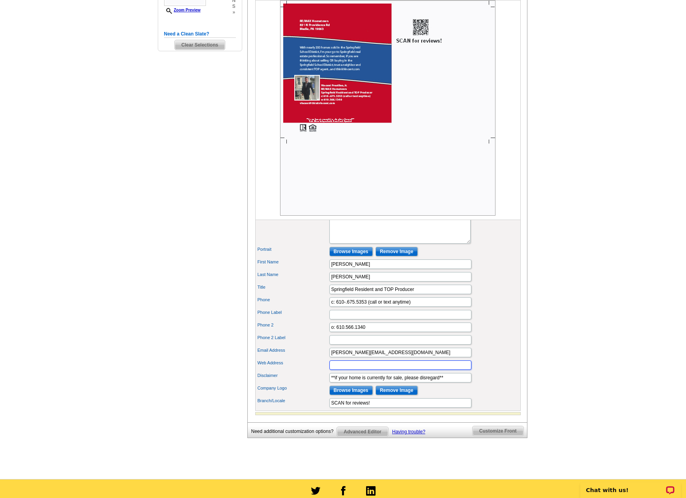
click at [383, 370] on input "Web Address" at bounding box center [401, 365] width 142 height 9
type input "l"
type input "Living here. Working here. Selling here."
click at [516, 346] on div "Phone 2 Label" at bounding box center [388, 340] width 262 height 13
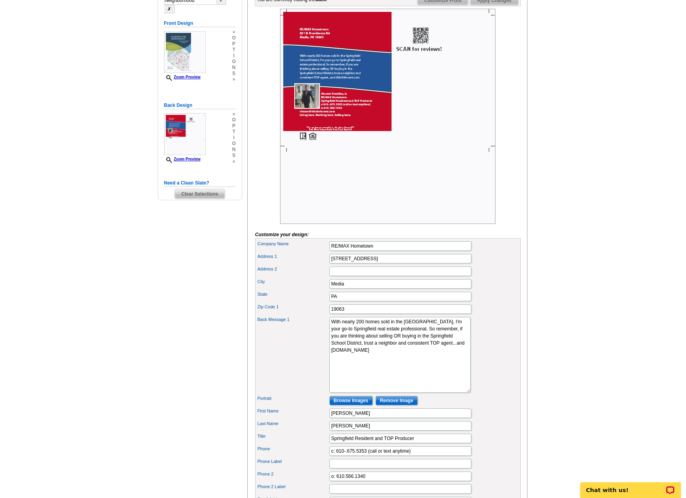
scroll to position [118, 0]
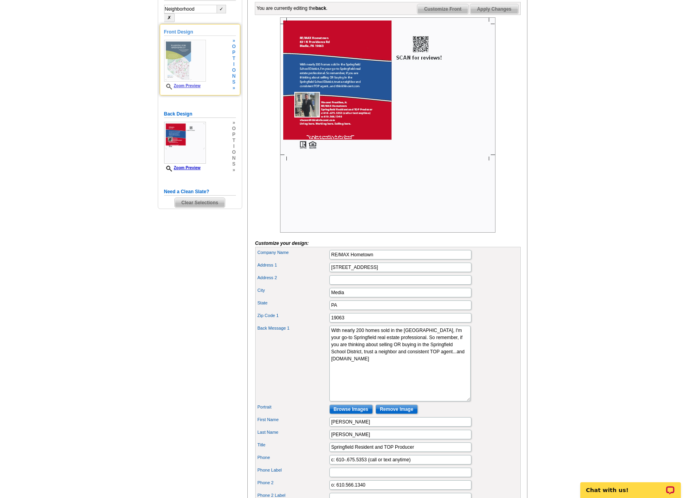
click at [200, 67] on img at bounding box center [185, 61] width 42 height 42
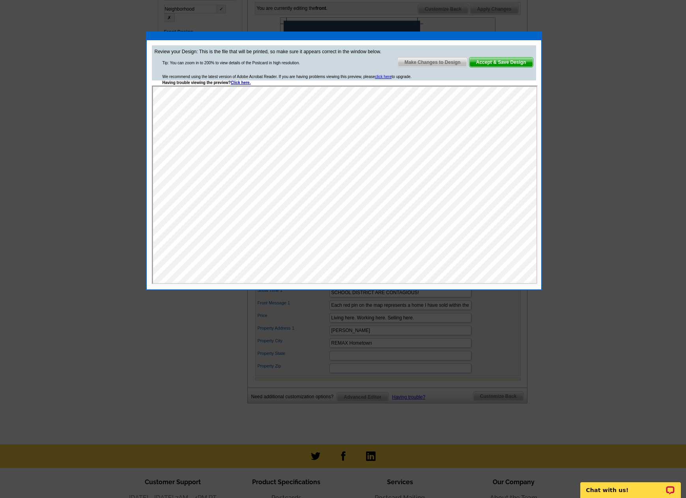
scroll to position [0, 0]
click at [511, 67] on link "Accept & Save Design" at bounding box center [501, 62] width 64 height 10
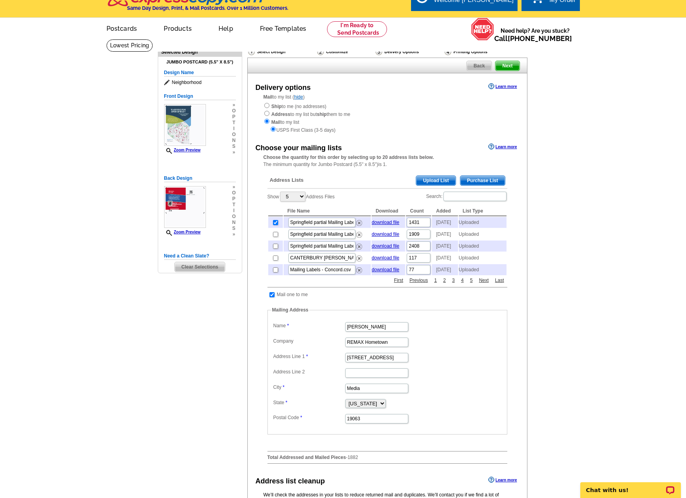
scroll to position [39, 0]
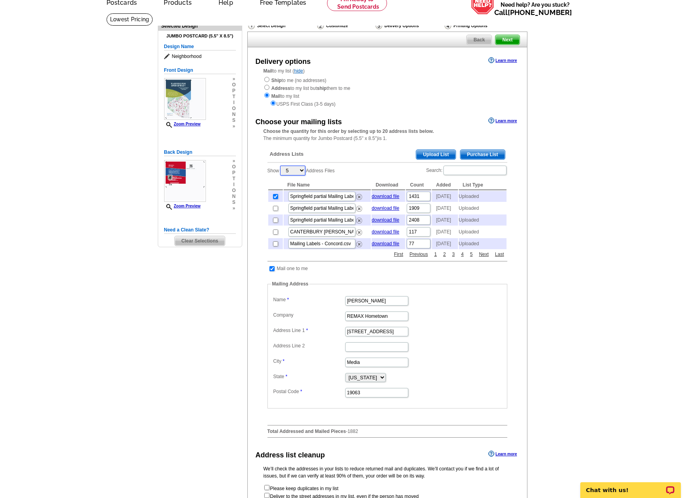
click at [303, 172] on select "5 10 25 50 100" at bounding box center [292, 171] width 25 height 10
select select "25"
click at [281, 167] on select "5 10 25 50 100" at bounding box center [292, 171] width 25 height 10
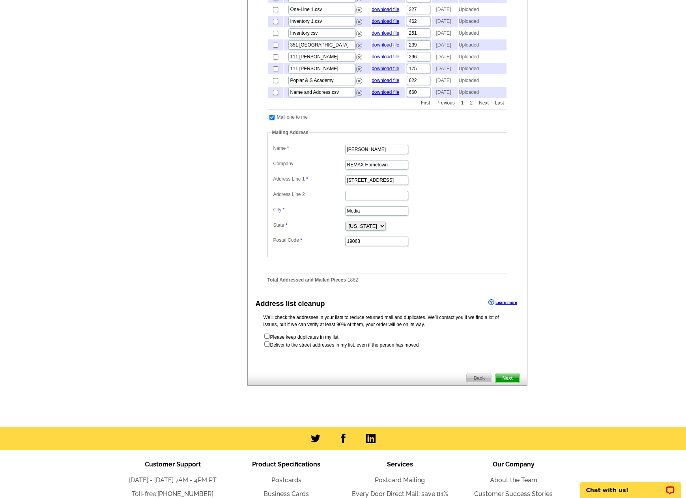
scroll to position [434, 0]
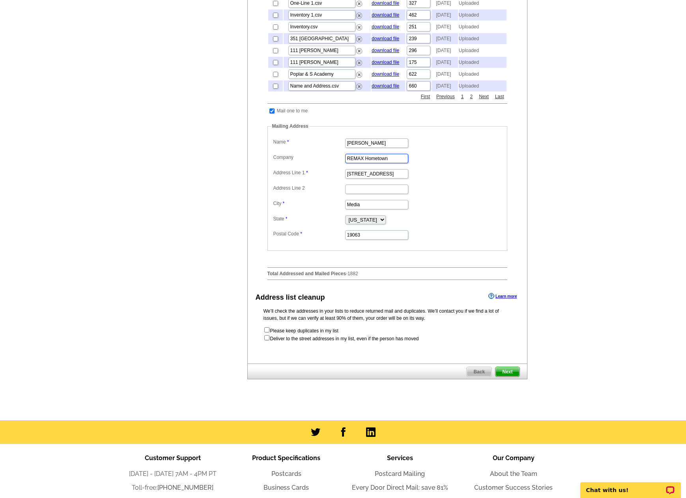
click at [399, 163] on input "REMAX Hometown" at bounding box center [376, 158] width 63 height 9
click at [474, 225] on dd "[US_STATE] [US_STATE] [US_STATE] [US_STATE] [US_STATE] [US_STATE] [US_STATE] [U…" at bounding box center [388, 219] width 232 height 12
click at [509, 377] on span "Next" at bounding box center [508, 371] width 24 height 9
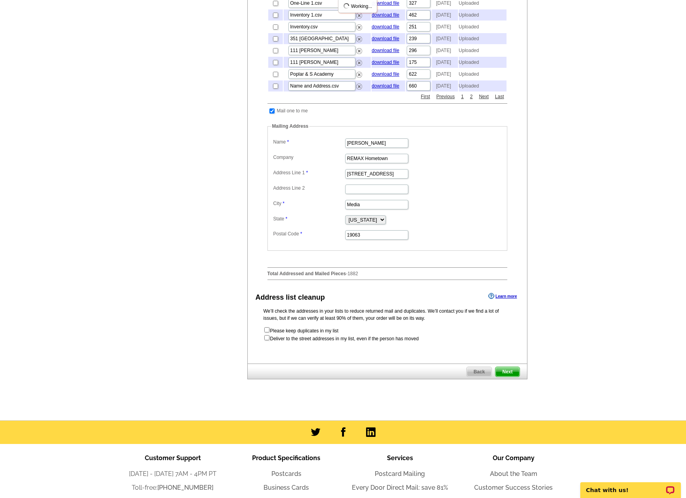
scroll to position [0, 0]
click at [509, 377] on span "Next" at bounding box center [508, 371] width 24 height 9
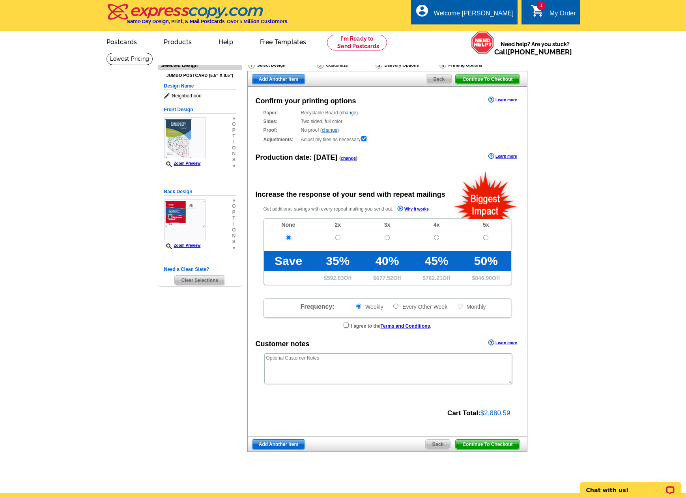
radio input "false"
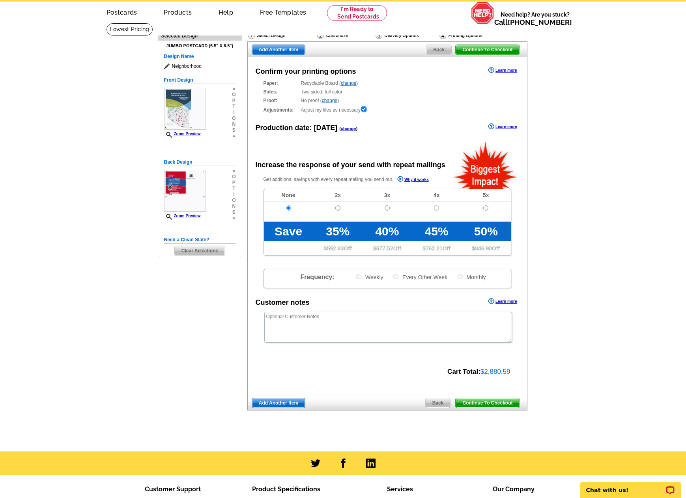
scroll to position [39, 0]
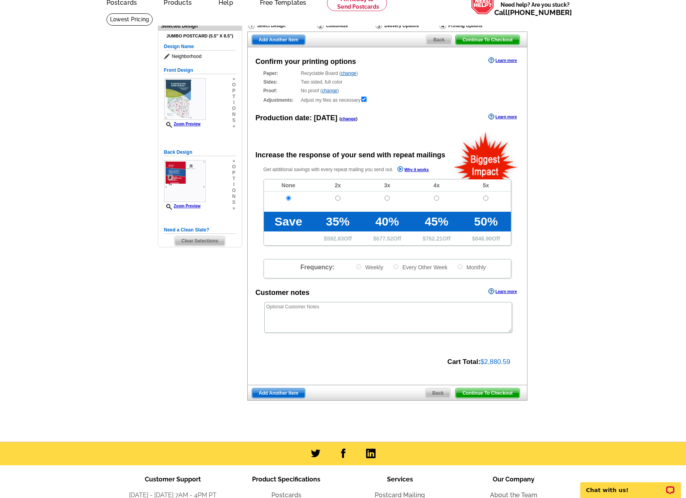
click at [491, 393] on span "Continue To Checkout" at bounding box center [488, 393] width 64 height 9
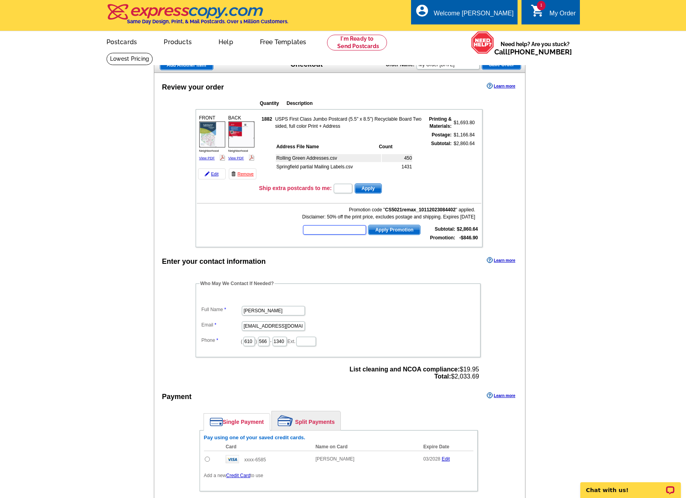
click at [336, 234] on input "text" at bounding box center [334, 229] width 63 height 9
type input "SMSf50"
click at [391, 230] on span "Apply Promotion" at bounding box center [395, 229] width 52 height 9
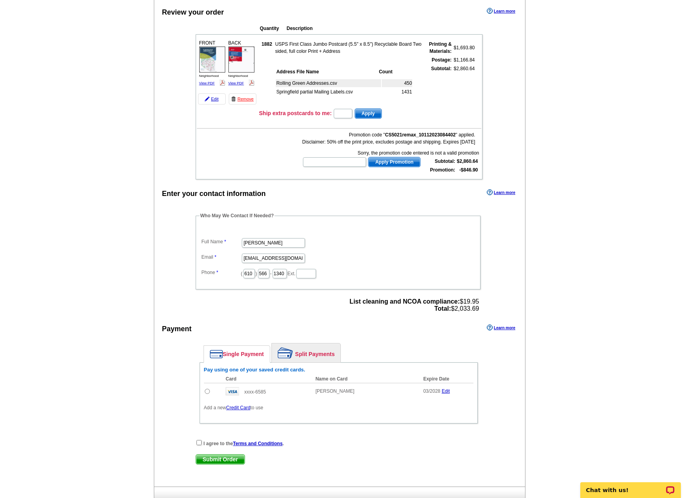
scroll to position [79, 0]
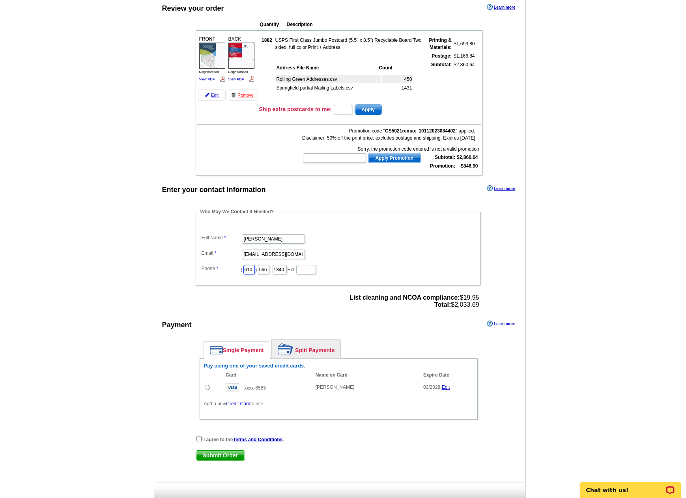
click at [255, 268] on input "610" at bounding box center [248, 269] width 11 height 9
type input "610"
type input "675"
type input "5353"
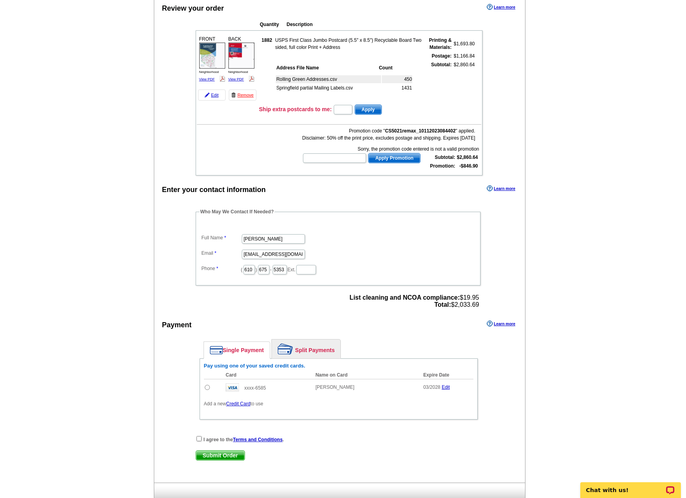
drag, startPoint x: 424, startPoint y: 335, endPoint x: 437, endPoint y: 333, distance: 13.1
click at [425, 335] on div "Payment Learn more" at bounding box center [339, 327] width 371 height 17
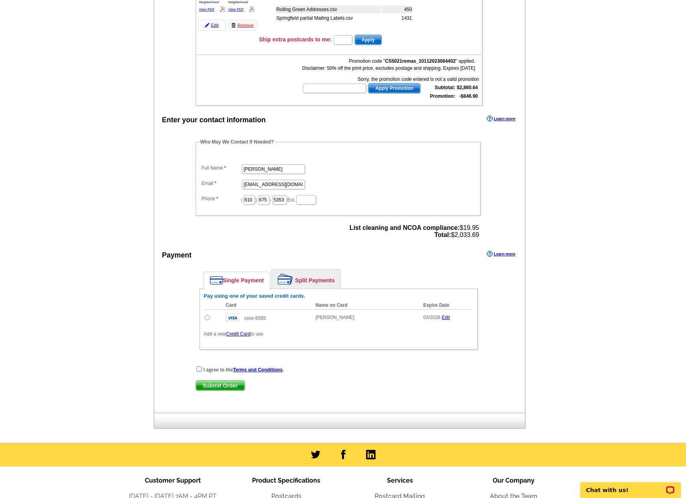
scroll to position [158, 0]
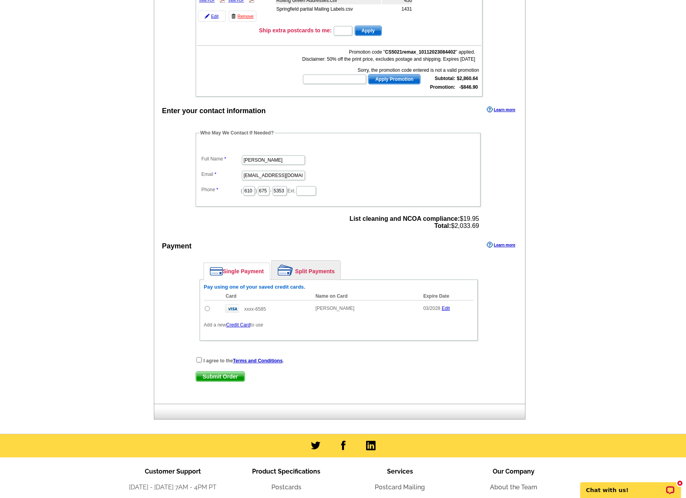
click at [237, 327] on link "Credit Card" at bounding box center [238, 325] width 24 height 6
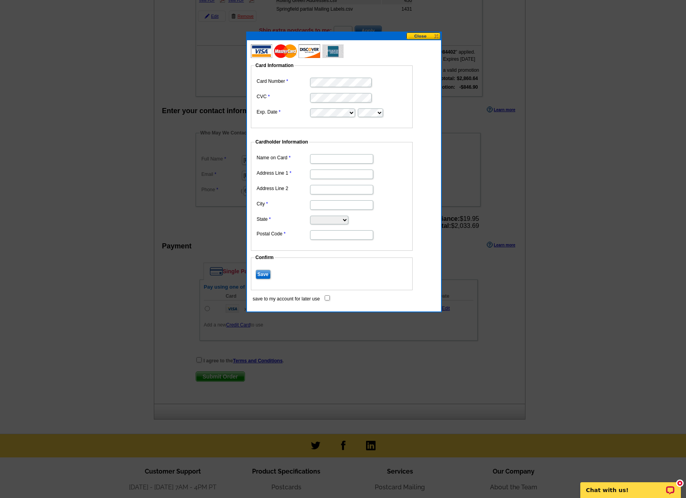
type input "[PERSON_NAME]"
click at [354, 173] on input "Address Line 1" at bounding box center [341, 174] width 63 height 9
type input "[STREET_ADDRESS]"
type input "[GEOGRAPHIC_DATA]"
select select "PA"
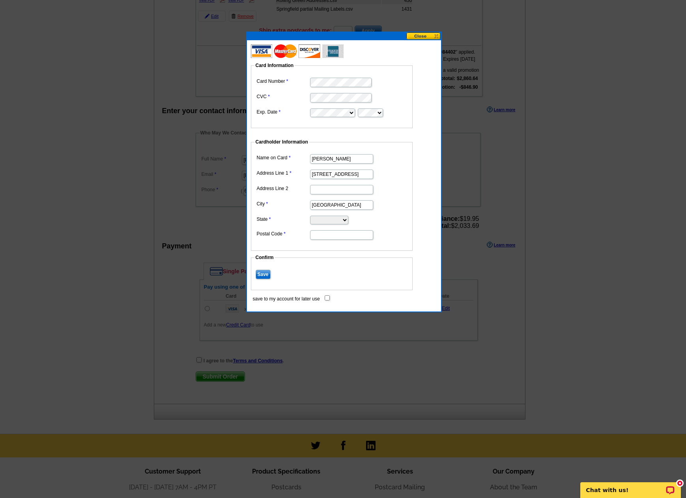
type input "19064"
click at [328, 298] on input "save to my account for later use" at bounding box center [327, 298] width 5 height 5
checkbox input "true"
click at [269, 274] on input "Save" at bounding box center [263, 274] width 15 height 9
click at [268, 274] on input "Save" at bounding box center [263, 274] width 15 height 9
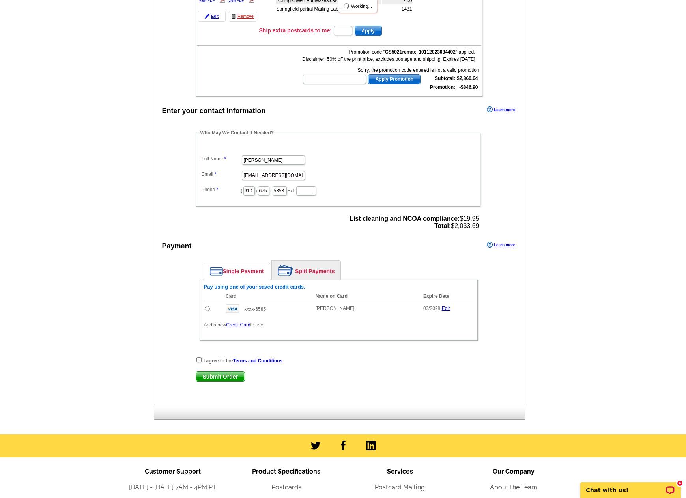
click at [200, 349] on div "Single Payment Split Payments Pay using one of your saved credit cards. Card Na…" at bounding box center [339, 303] width 286 height 92
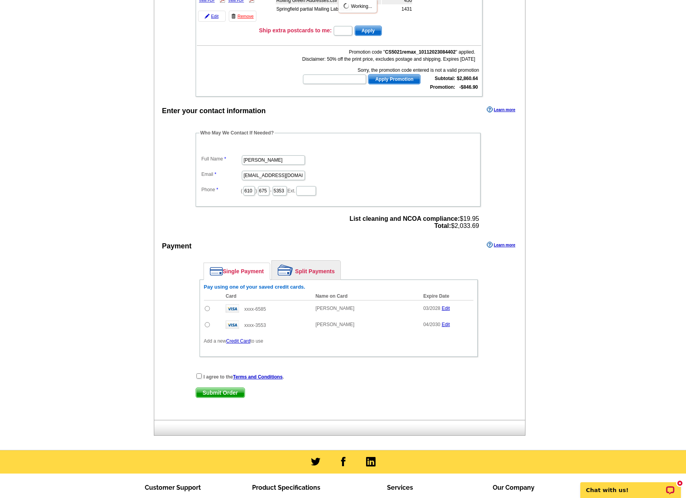
click at [199, 377] on input "checkbox" at bounding box center [199, 376] width 5 height 5
checkbox input "true"
click at [220, 394] on span "Submit Order" at bounding box center [220, 392] width 49 height 9
click at [208, 326] on input "radio" at bounding box center [207, 324] width 5 height 5
radio input "true"
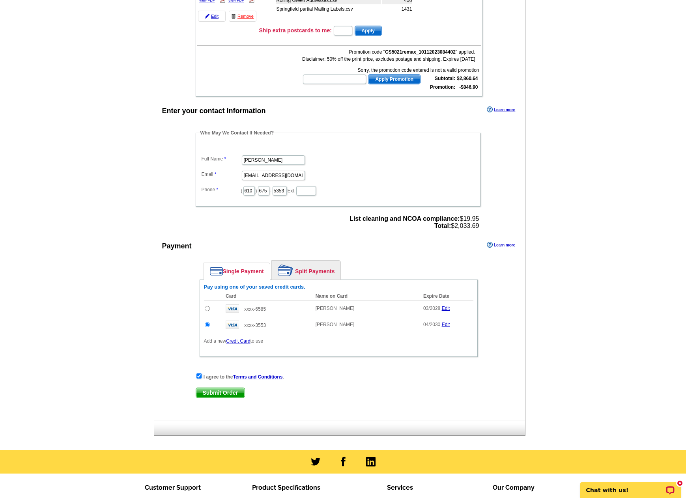
click at [230, 393] on span "Submit Order" at bounding box center [220, 392] width 49 height 9
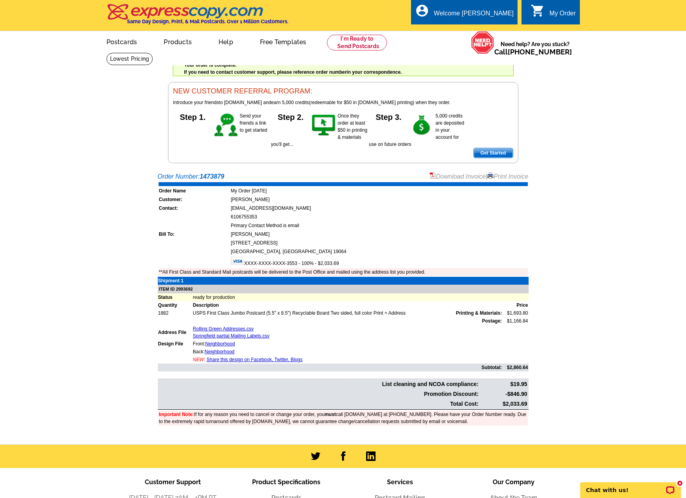
click at [564, 12] on div "My Order" at bounding box center [563, 15] width 26 height 11
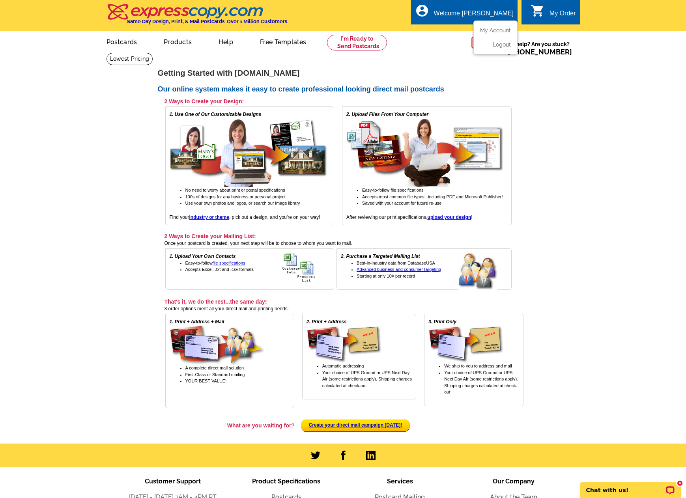
click at [502, 15] on div "Welcome [PERSON_NAME]" at bounding box center [474, 15] width 80 height 11
click at [502, 30] on link "My Account" at bounding box center [494, 30] width 34 height 7
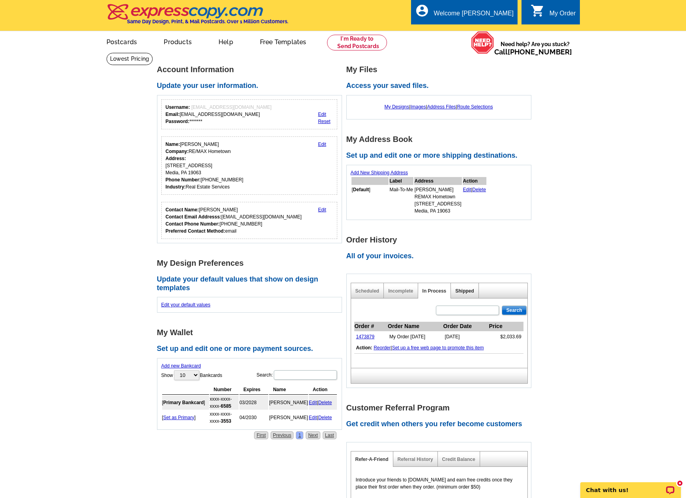
click at [465, 291] on link "Shipped" at bounding box center [464, 291] width 19 height 6
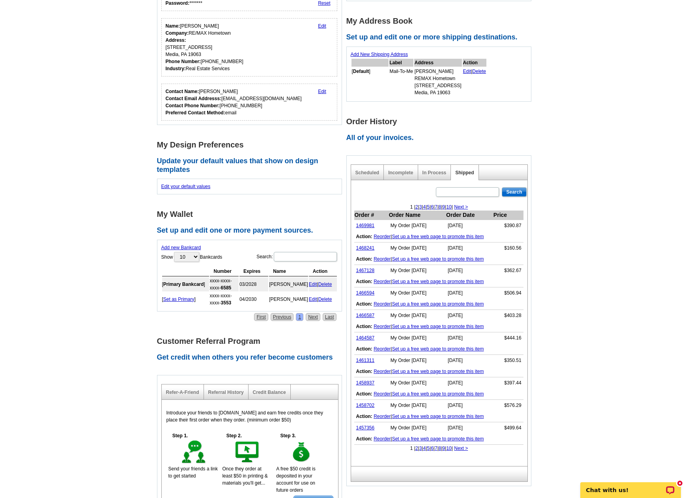
scroll to position [158, 0]
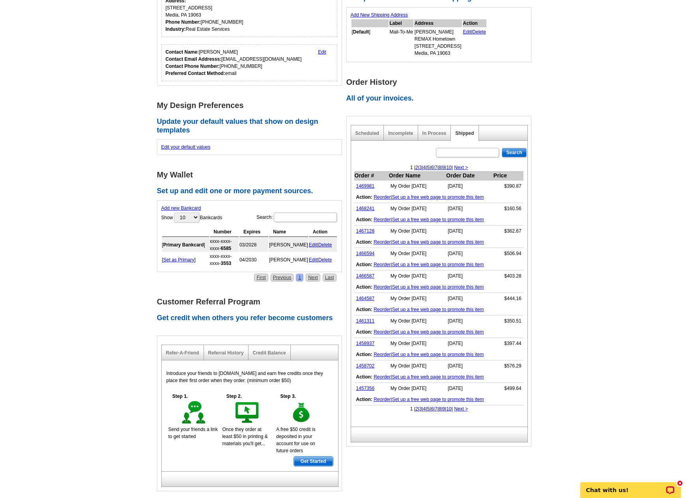
click at [416, 168] on link "2" at bounding box center [417, 168] width 3 height 6
click at [411, 168] on div "< Previous | 1 | 2 | 3 | 4 | 5 | 6 | 7 | 8 | 9 | 10 |" at bounding box center [439, 167] width 176 height 7
click at [422, 168] on link "1" at bounding box center [423, 168] width 3 height 6
